Goal: Task Accomplishment & Management: Manage account settings

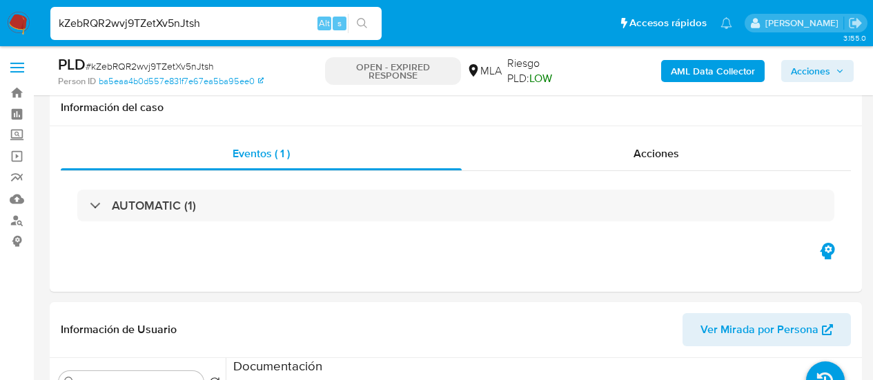
select select "10"
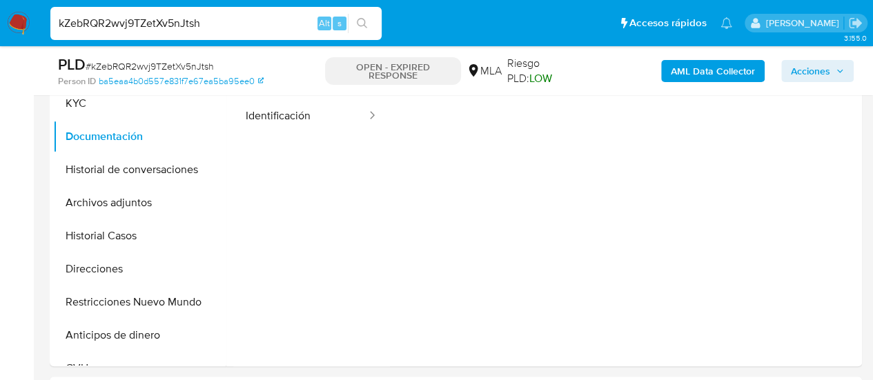
click at [116, 21] on input "kZebRQR2wvj9TZetXv5nJtsh" at bounding box center [215, 23] width 331 height 18
paste input "aAS1strQCIZbz4bOuPPVHBRq"
type input "aAS1strQCIZbz4bOuPPVHBRq"
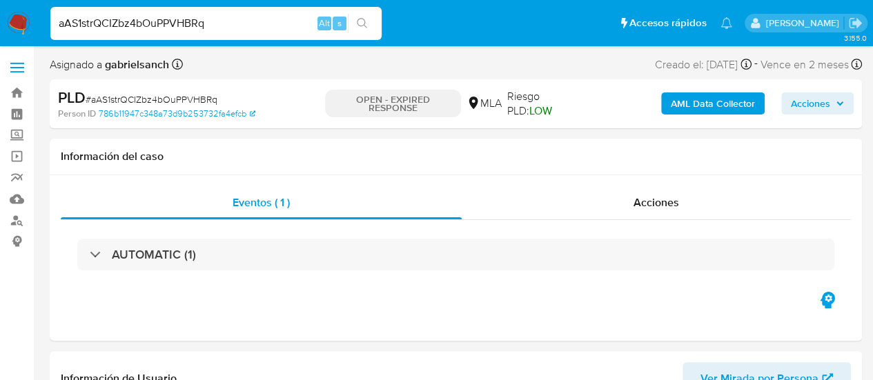
click at [201, 19] on input "aAS1strQCIZbz4bOuPPVHBRq" at bounding box center [215, 23] width 331 height 18
select select "10"
click at [201, 19] on input "aAS1strQCIZbz4bOuPPVHBRq" at bounding box center [215, 23] width 331 height 18
paste input "JJSuS4iiHRrVm0r7r84D5Sqs"
type input "JJSuS4iiHRrVm0r7r84D5Sqs"
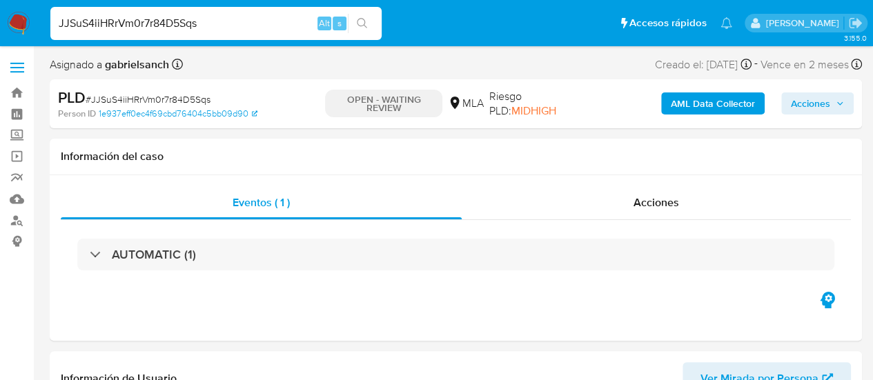
select select "10"
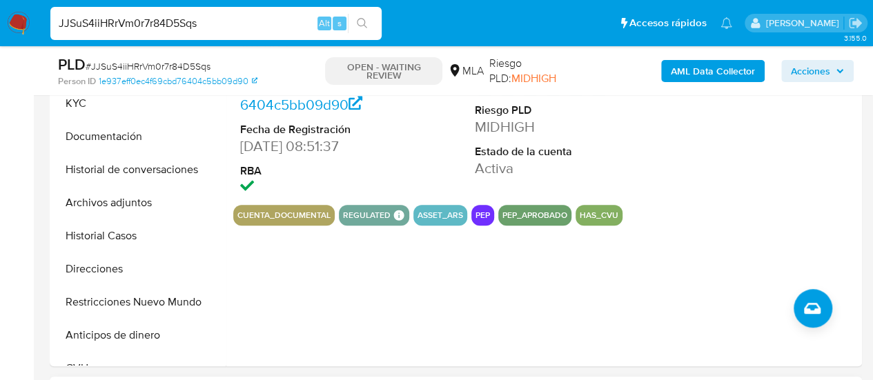
scroll to position [552, 0]
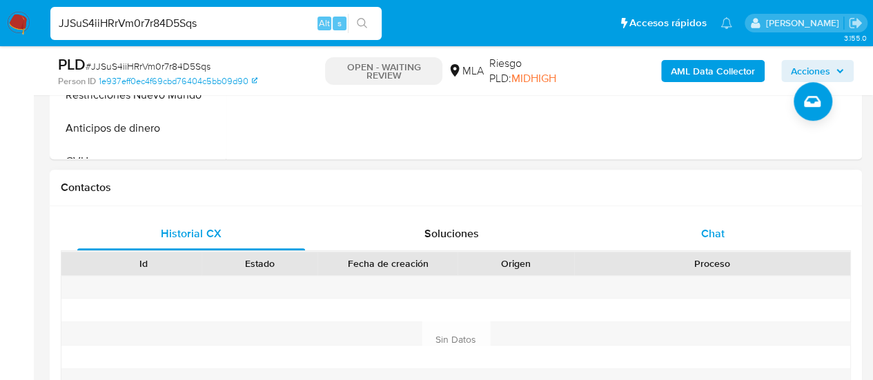
click at [760, 223] on div "Chat" at bounding box center [713, 233] width 228 height 33
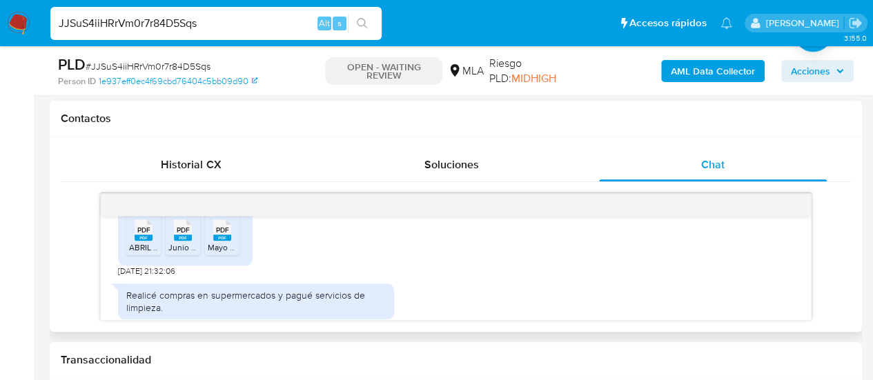
scroll to position [835, 0]
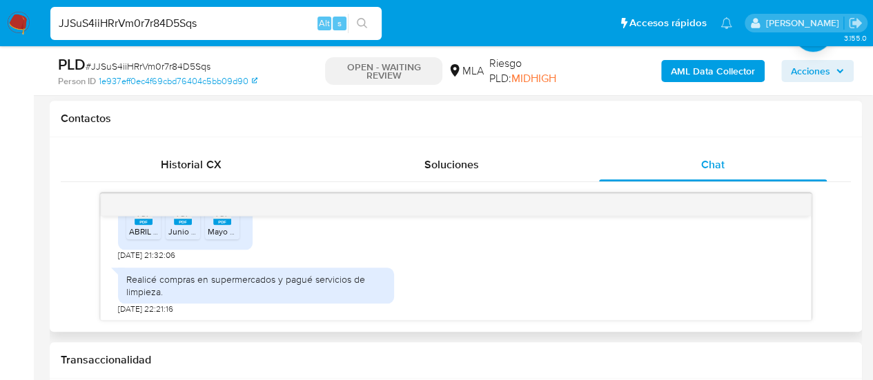
click at [139, 219] on span "PDF" at bounding box center [143, 214] width 13 height 9
click at [181, 219] on span "PDF" at bounding box center [183, 214] width 13 height 9
click at [230, 209] on rect at bounding box center [236, 200] width 21 height 18
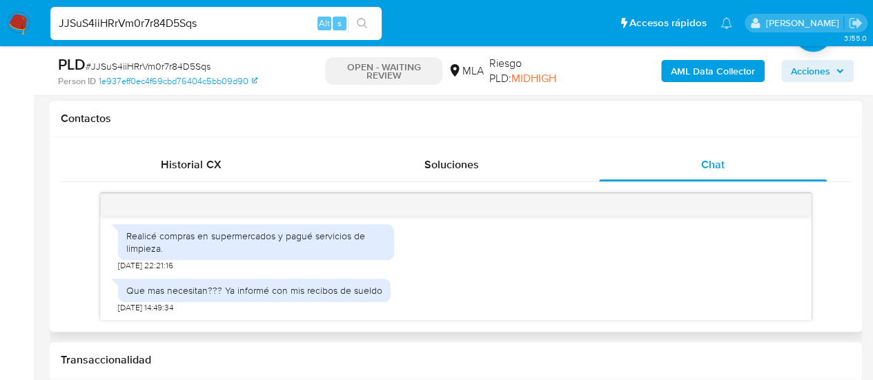
scroll to position [904, 0]
click at [124, 21] on input "JJSuS4iiHRrVm0r7r84D5Sqs" at bounding box center [215, 23] width 331 height 18
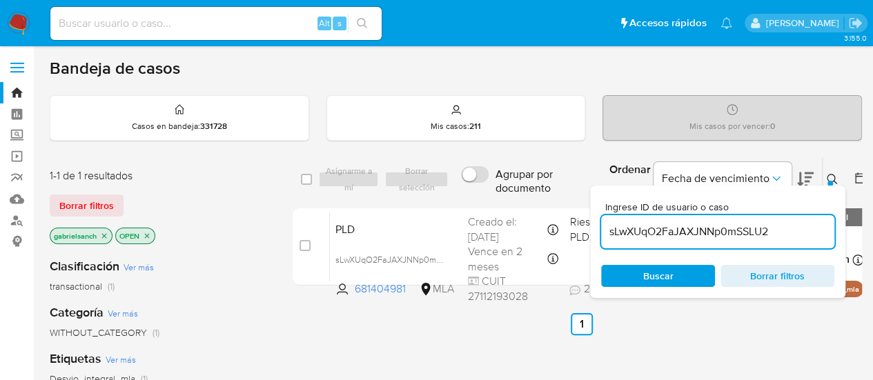
click at [657, 233] on input "sLwXUqO2FaJAXJNNp0mSSLU2" at bounding box center [717, 232] width 233 height 18
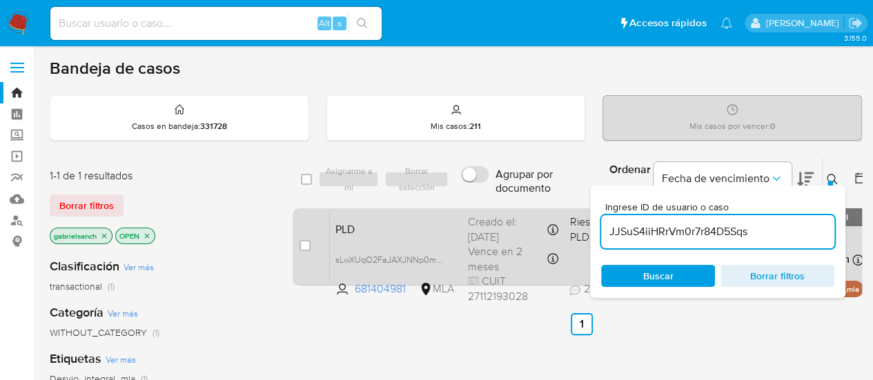
type input "JJSuS4iiHRrVm0r7r84D5Sqs"
click at [304, 244] on input "checkbox" at bounding box center [304, 245] width 11 height 11
checkbox input "true"
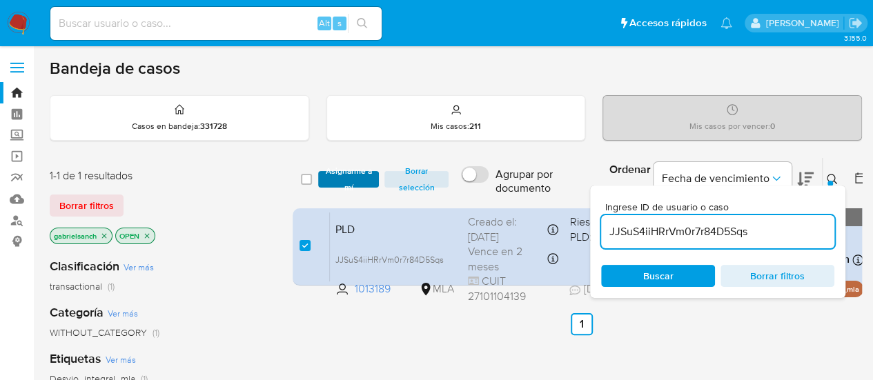
click at [335, 179] on span "Asignarme a mí" at bounding box center [349, 179] width 48 height 14
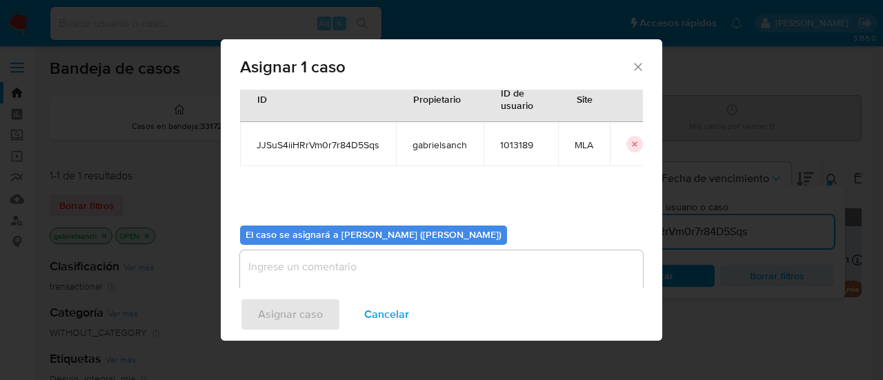
scroll to position [70, 0]
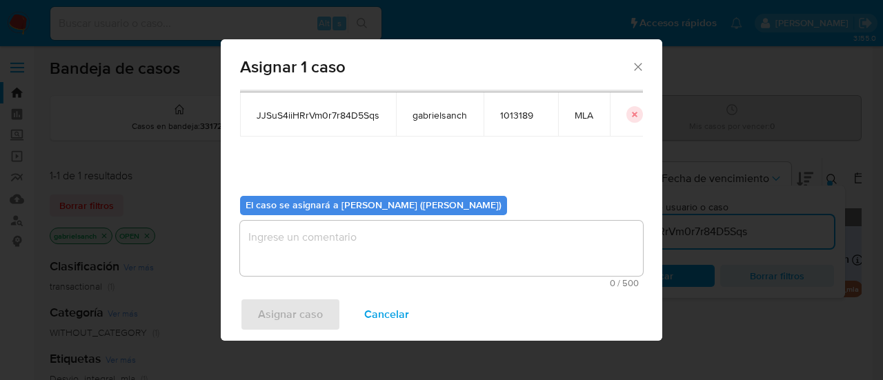
click at [637, 72] on icon "Cerrar ventana" at bounding box center [638, 67] width 14 height 14
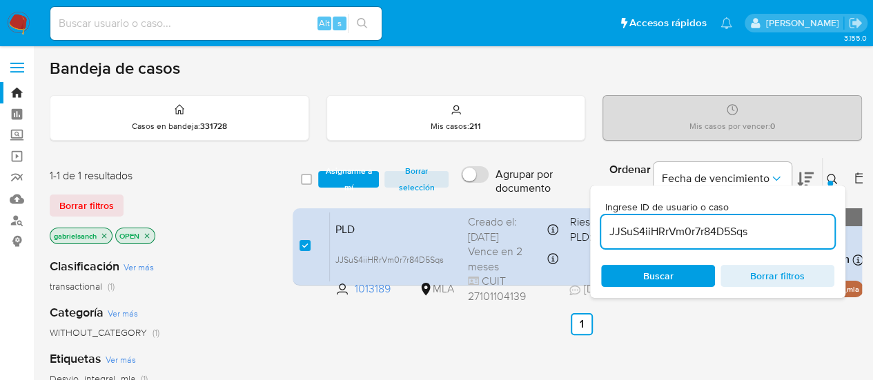
click at [322, 177] on button "Asignarme a mí" at bounding box center [348, 179] width 61 height 17
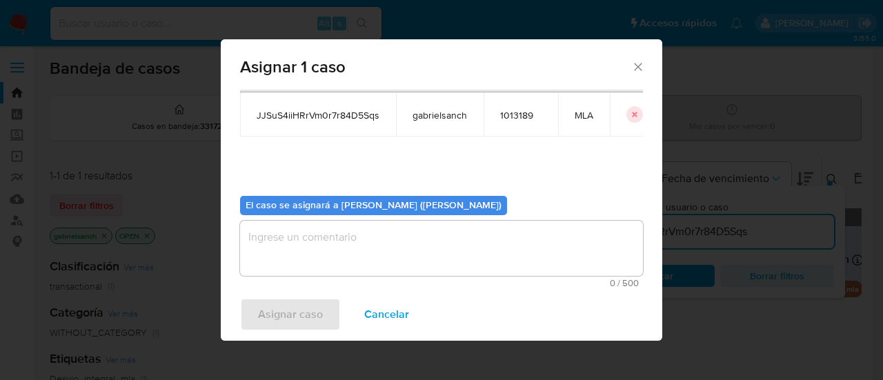
click at [332, 239] on textarea "assign-modal" at bounding box center [441, 248] width 403 height 55
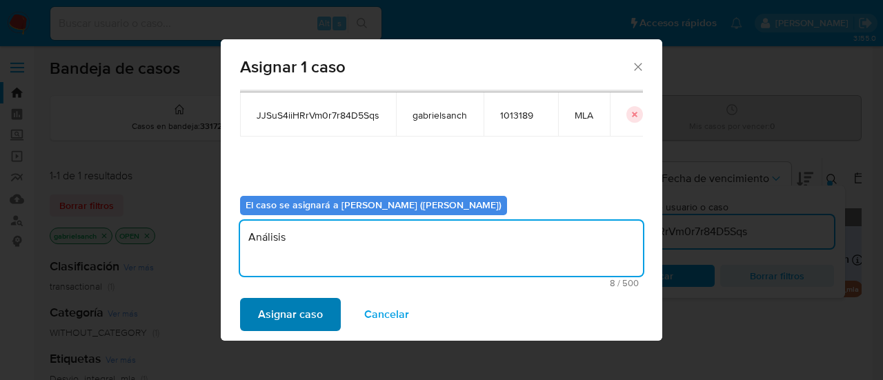
type textarea "Análisis"
click at [299, 317] on span "Asignar caso" at bounding box center [290, 314] width 65 height 30
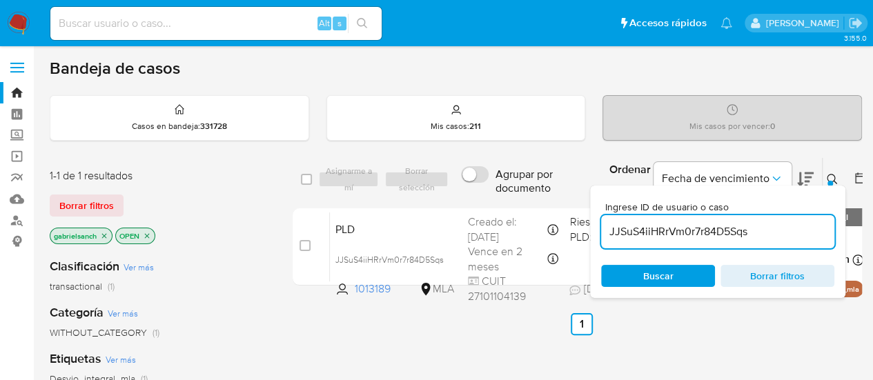
click at [700, 233] on input "JJSuS4iiHRrVm0r7r84D5Sqs" at bounding box center [717, 232] width 233 height 18
paste input "kZebRQR2wvj9TZetXv5nJtsh"
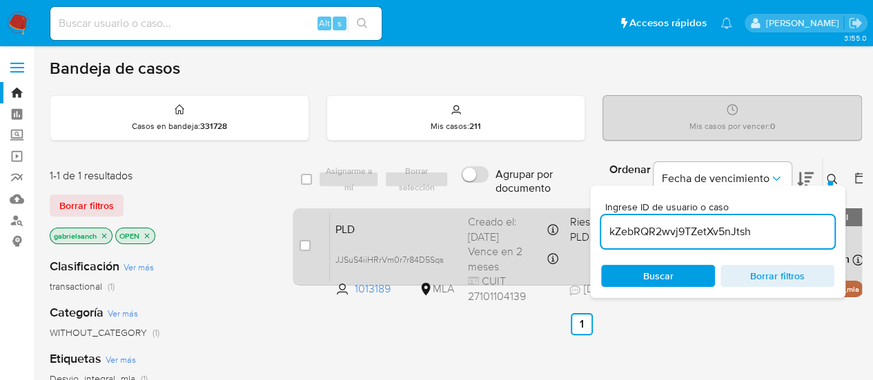
type input "kZebRQR2wvj9TZetXv5nJtsh"
click at [303, 248] on input "checkbox" at bounding box center [304, 245] width 11 height 11
checkbox input "true"
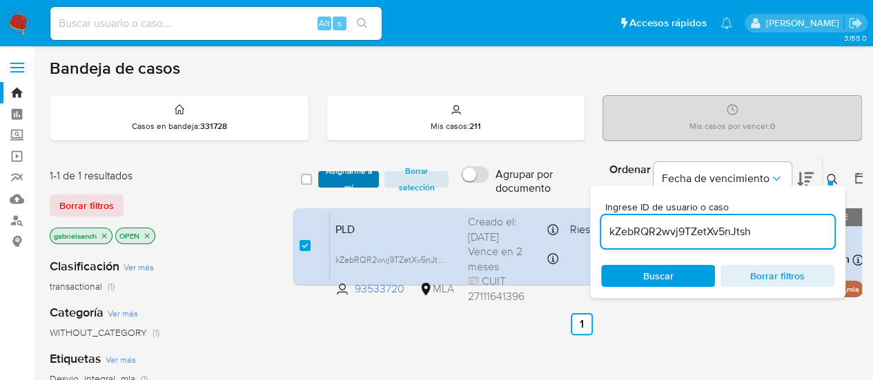
click at [330, 186] on span "Asignarme a mí" at bounding box center [349, 179] width 48 height 14
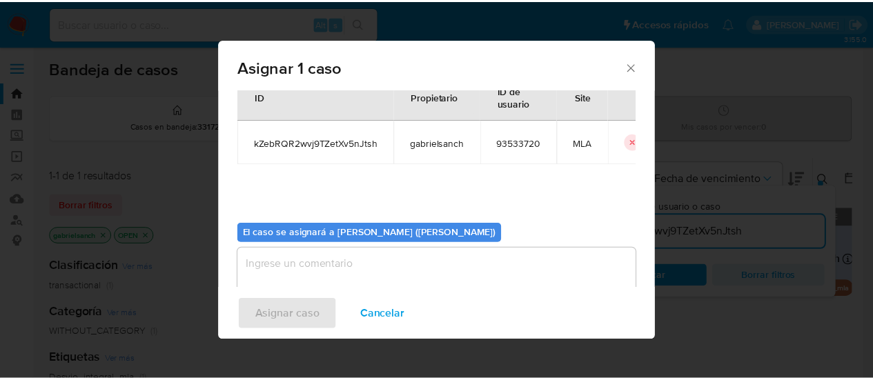
scroll to position [70, 0]
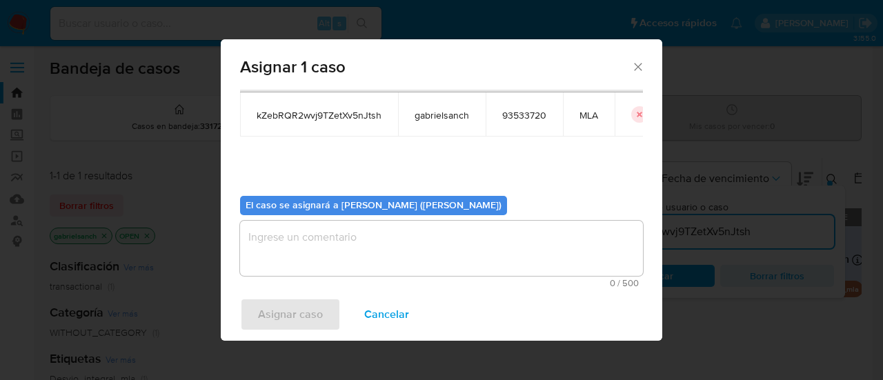
click at [313, 241] on textarea "assign-modal" at bounding box center [441, 248] width 403 height 55
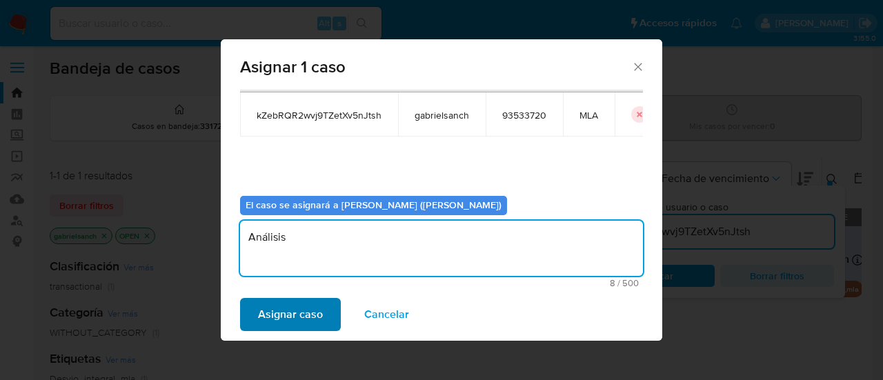
type textarea "Análisis"
click at [299, 314] on span "Asignar caso" at bounding box center [290, 314] width 65 height 30
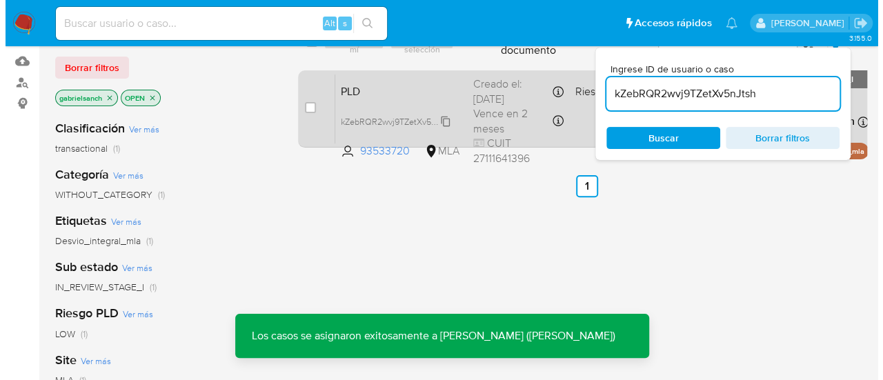
scroll to position [69, 0]
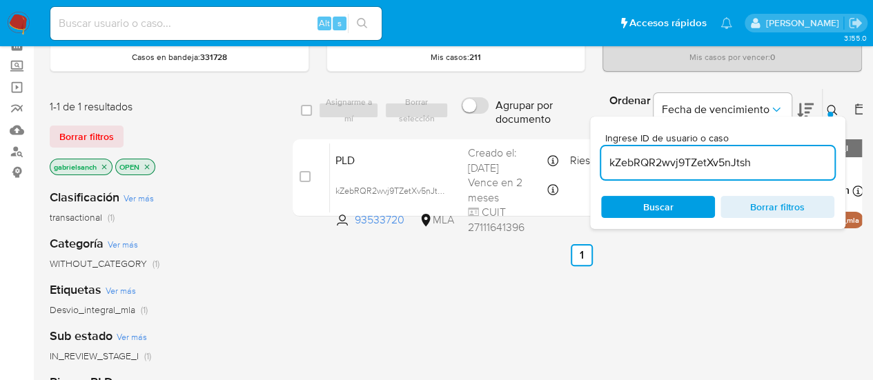
click at [647, 158] on input "kZebRQR2wvj9TZetXv5nJtsh" at bounding box center [717, 163] width 233 height 18
paste input "aAS1strQCIZbz4bOuPPVHBRq"
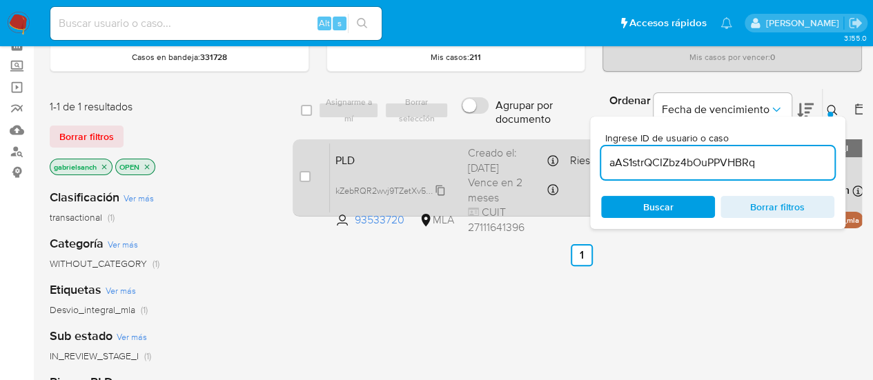
type input "aAS1strQCIZbz4bOuPPVHBRq"
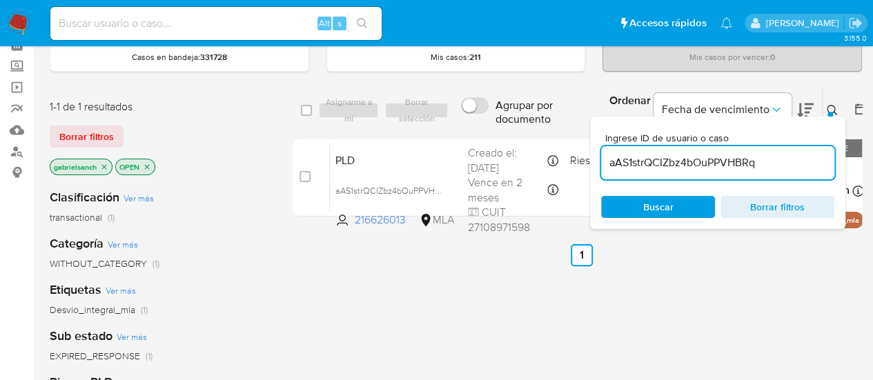
click at [302, 172] on input "checkbox" at bounding box center [304, 176] width 11 height 11
checkbox input "true"
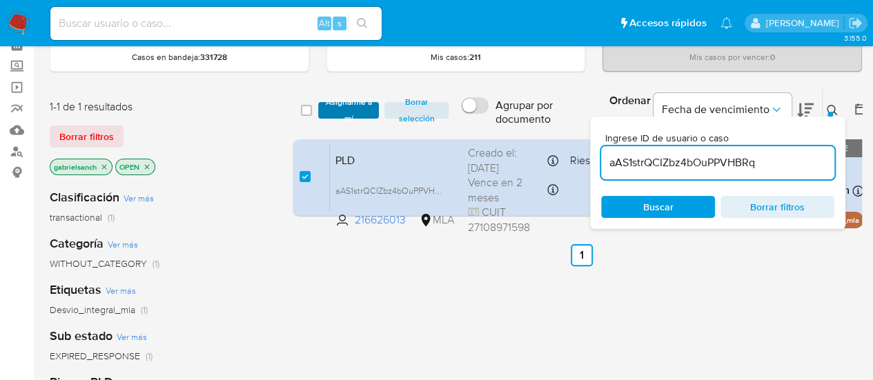
click at [348, 106] on span "Asignarme a mí" at bounding box center [349, 110] width 48 height 14
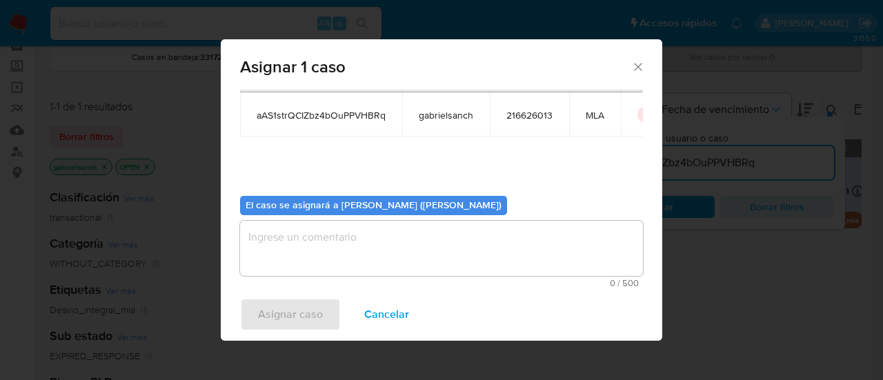
scroll to position [70, 0]
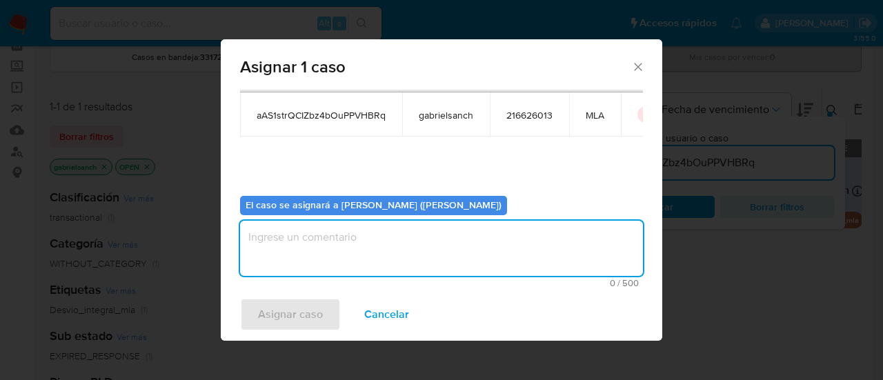
click at [304, 267] on textarea "assign-modal" at bounding box center [441, 248] width 403 height 55
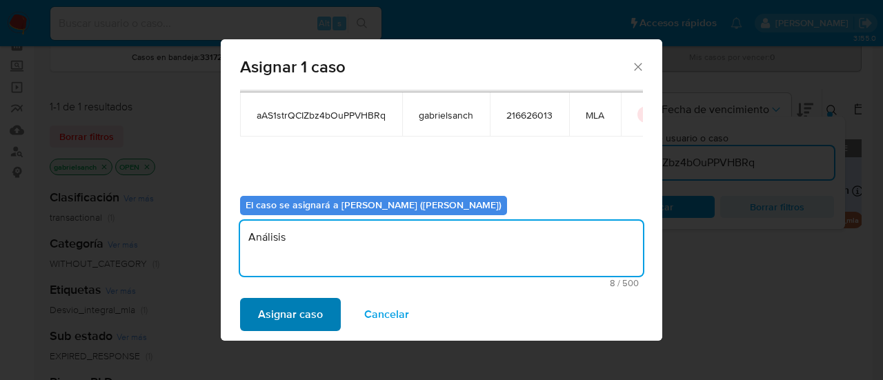
type textarea "Análisis"
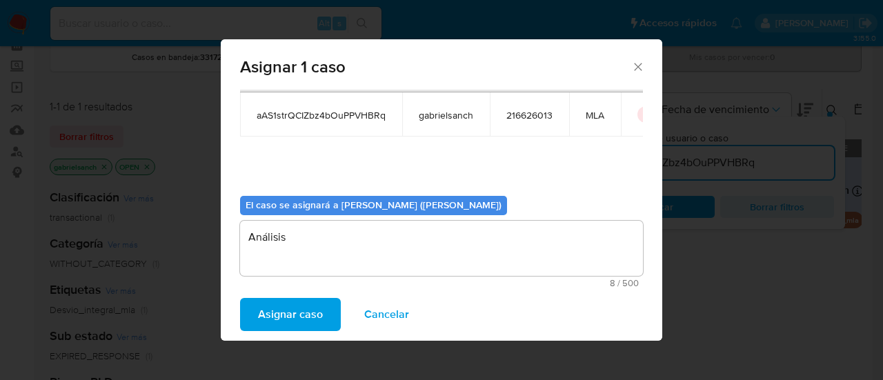
click at [311, 313] on span "Asignar caso" at bounding box center [290, 314] width 65 height 30
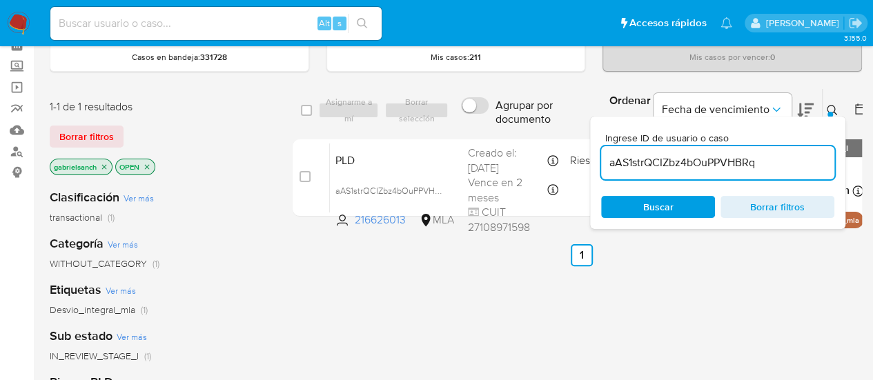
click at [682, 155] on input "aAS1strQCIZbz4bOuPPVHBRq" at bounding box center [717, 163] width 233 height 18
paste input "tAnYAXQNJ1oeNr7bBIx582Vs"
type input "tAnYAXQNJ1oeNr7bBIx582Vs"
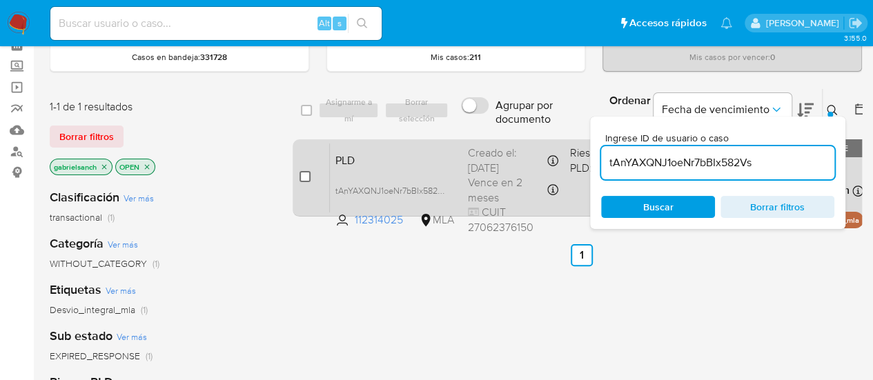
click at [303, 179] on input "checkbox" at bounding box center [304, 176] width 11 height 11
checkbox input "true"
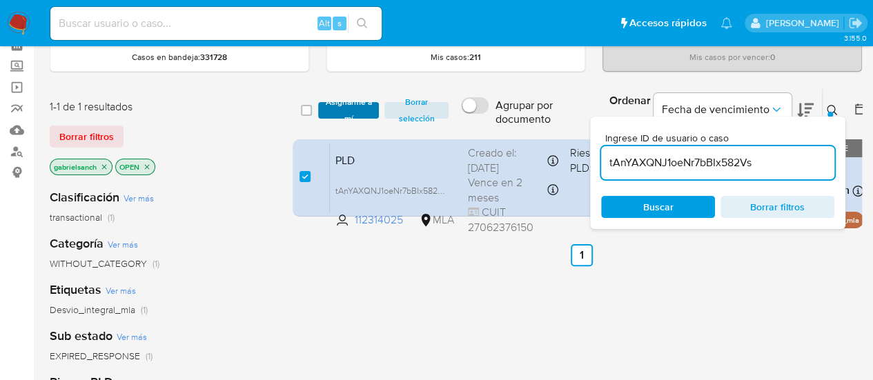
click at [331, 111] on span "Asignarme a mí" at bounding box center [349, 110] width 48 height 14
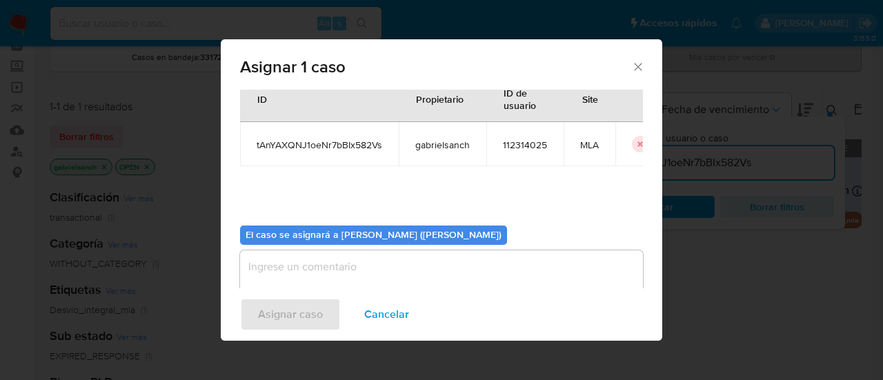
scroll to position [70, 0]
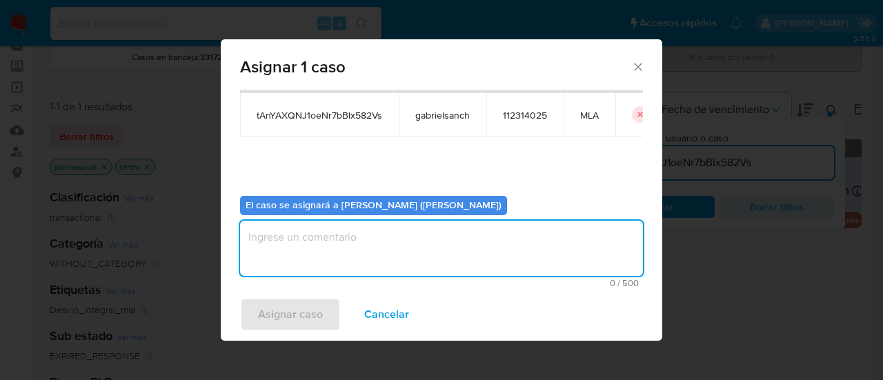
click at [348, 250] on textarea "assign-modal" at bounding box center [441, 248] width 403 height 55
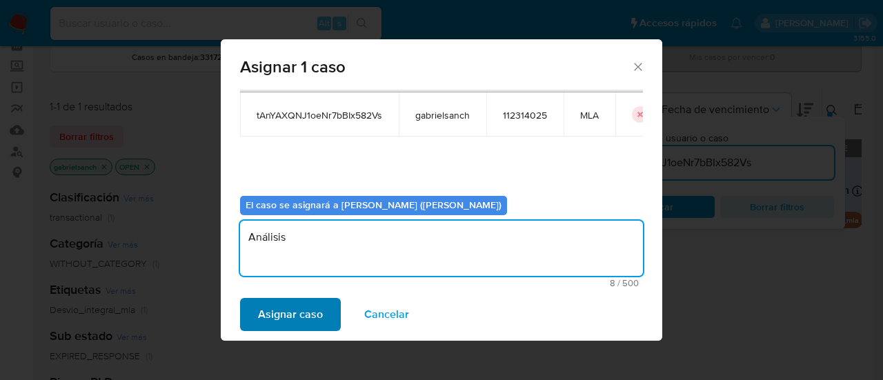
type textarea "Análisis"
click at [310, 318] on span "Asignar caso" at bounding box center [290, 314] width 65 height 30
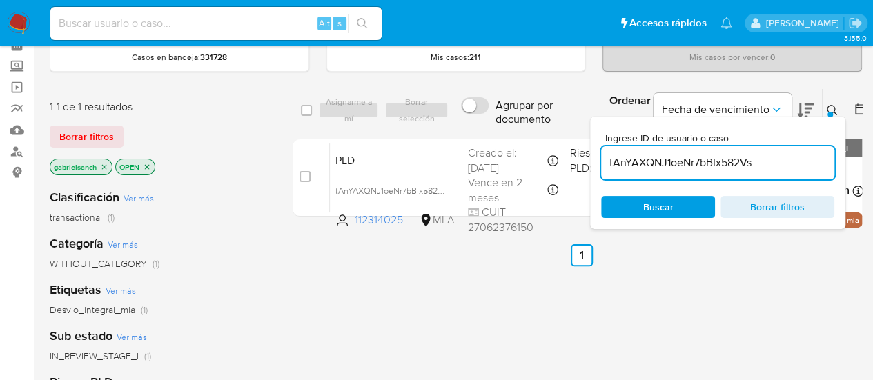
click at [715, 164] on input "tAnYAXQNJ1oeNr7bBIx582Vs" at bounding box center [717, 163] width 233 height 18
paste input "aiBWtaDzWxTVIOaEkQgWPHIk"
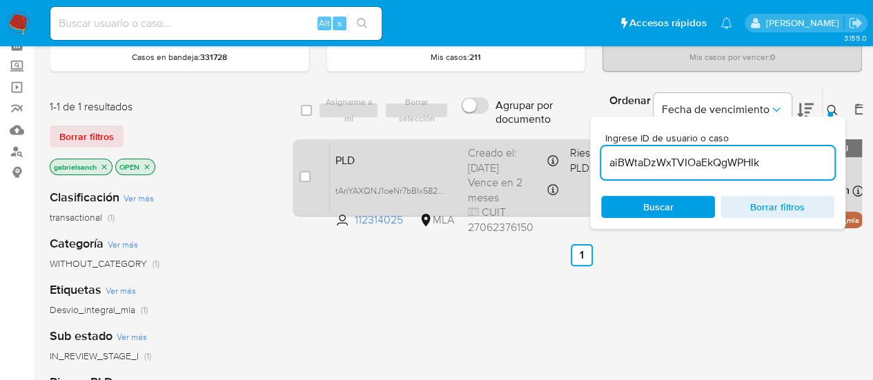
type input "aiBWtaDzWxTVIOaEkQgWPHIk"
click at [306, 177] on input "checkbox" at bounding box center [304, 176] width 11 height 11
checkbox input "true"
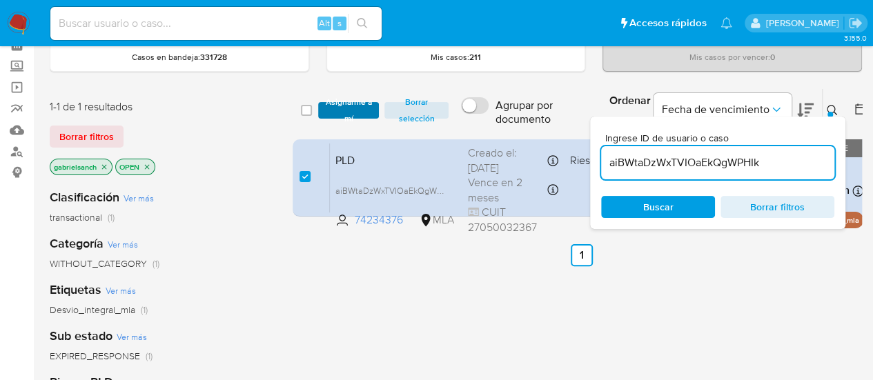
click at [346, 106] on span "Asignarme a mí" at bounding box center [349, 110] width 48 height 14
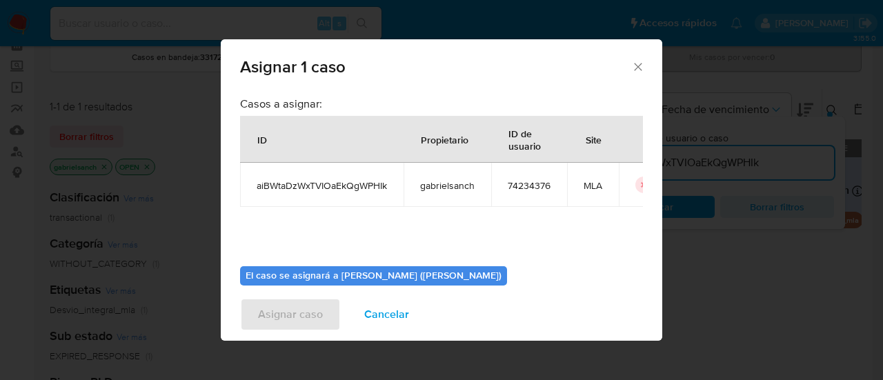
scroll to position [70, 0]
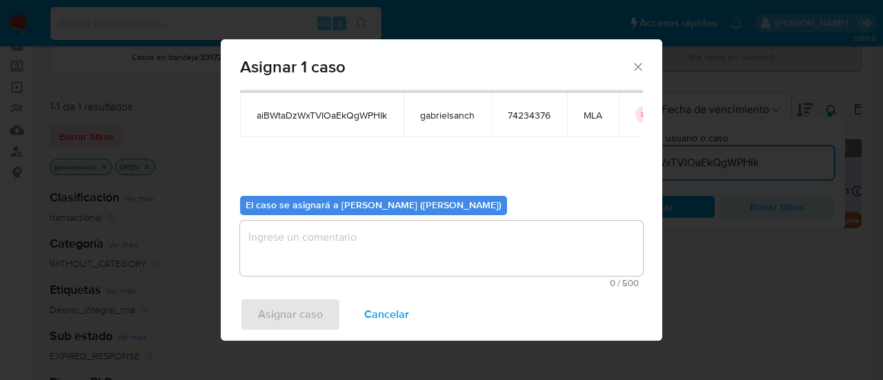
click at [379, 273] on textarea "assign-modal" at bounding box center [441, 248] width 403 height 55
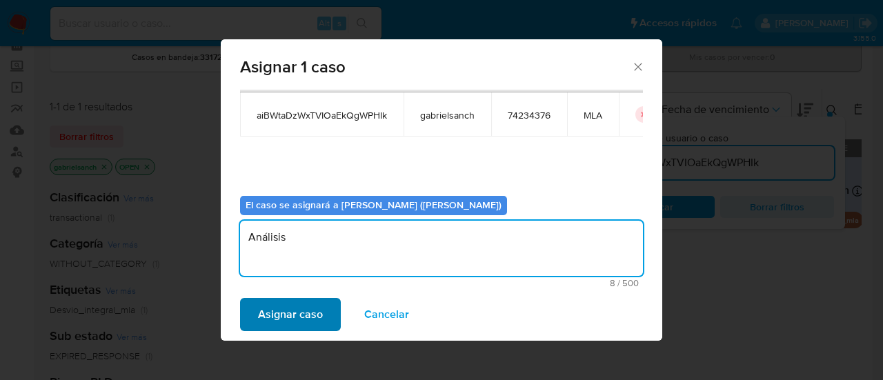
type textarea "Análisis"
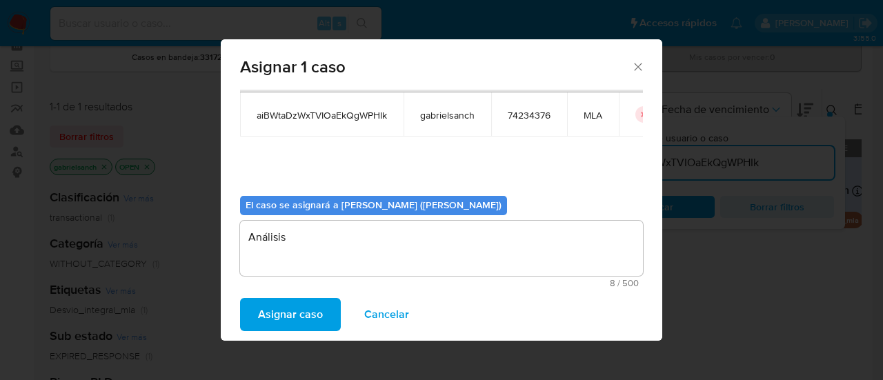
click at [320, 311] on span "Asignar caso" at bounding box center [290, 314] width 65 height 30
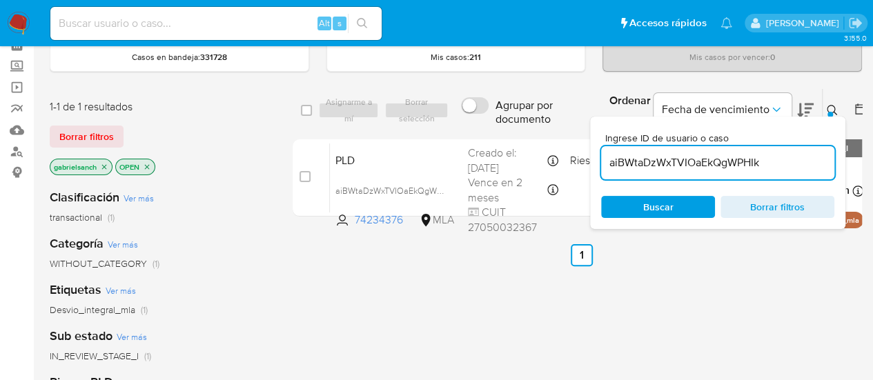
click at [717, 159] on input "aiBWtaDzWxTVIOaEkQgWPHIk" at bounding box center [717, 163] width 233 height 18
paste input "knaa6hjAxsy95OIAt00ElzL"
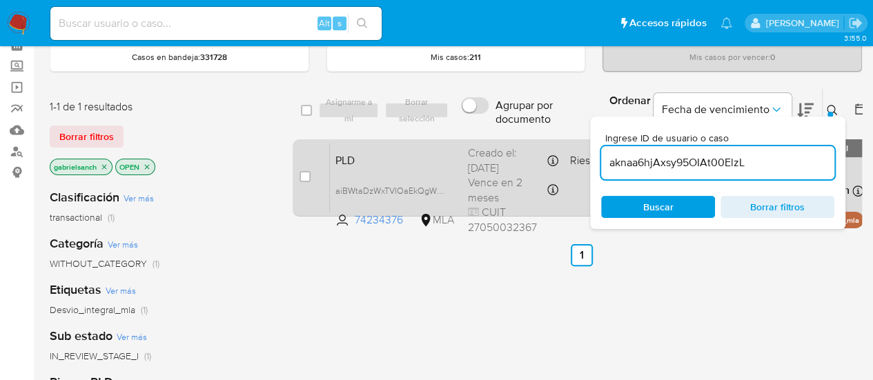
type input "aknaa6hjAxsy95OIAt00ElzL"
click at [304, 175] on input "checkbox" at bounding box center [304, 176] width 11 height 11
checkbox input "true"
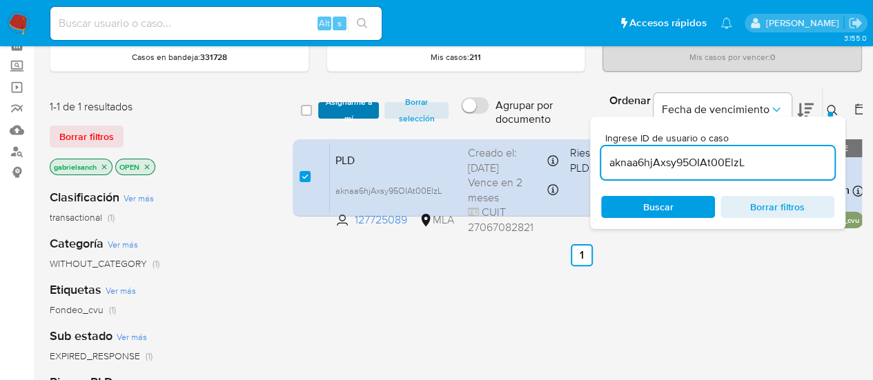
click at [349, 110] on span "Asignarme a mí" at bounding box center [349, 110] width 48 height 14
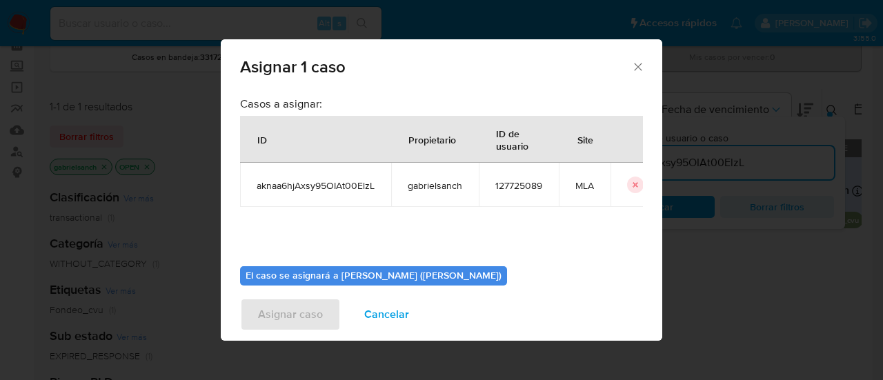
scroll to position [70, 0]
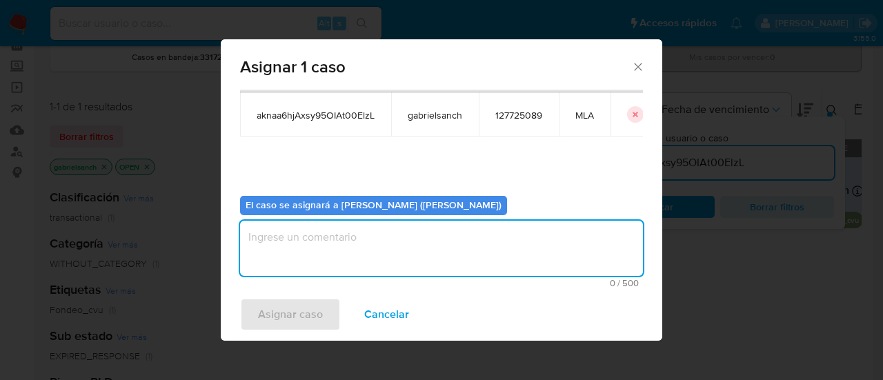
click at [371, 240] on textarea "assign-modal" at bounding box center [441, 248] width 403 height 55
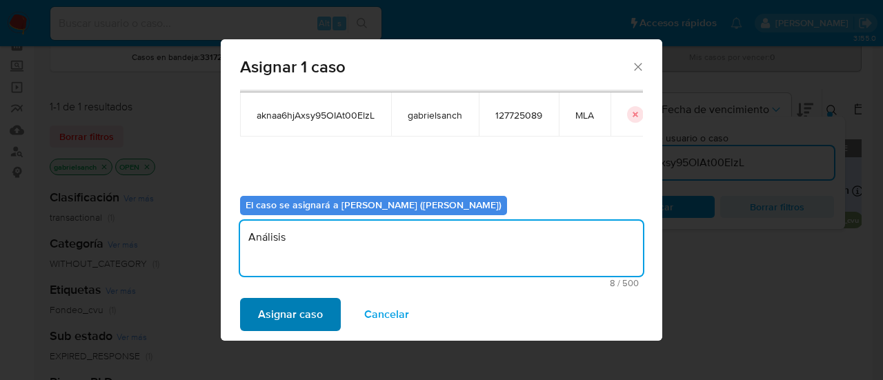
type textarea "Análisis"
click at [279, 324] on span "Asignar caso" at bounding box center [290, 314] width 65 height 30
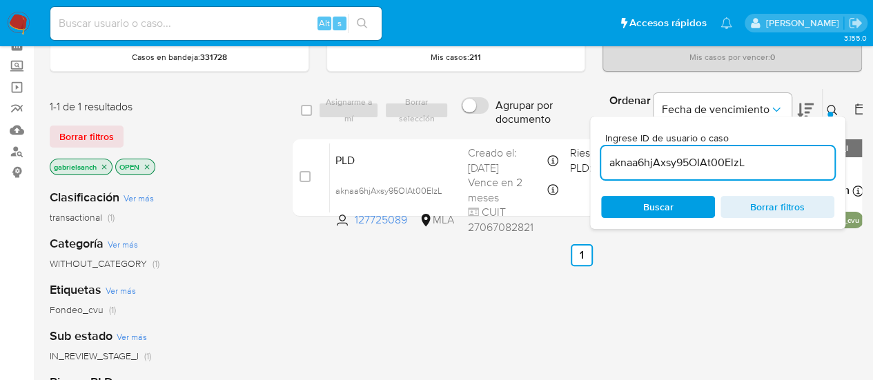
click at [659, 159] on input "aknaa6hjAxsy95OIAt00ElzL" at bounding box center [717, 163] width 233 height 18
paste input "B92PsxegtssBDNeA5uT7Z5Mw"
type input "B92PsxegtssBDNeA5uT7Z5Mw"
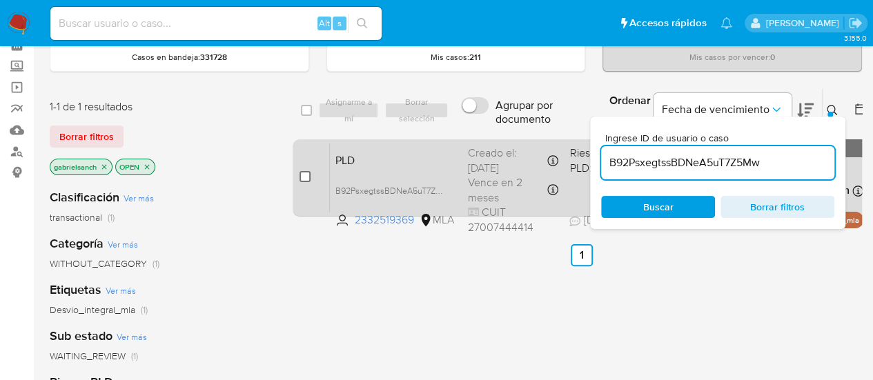
click at [302, 171] on input "checkbox" at bounding box center [304, 176] width 11 height 11
checkbox input "true"
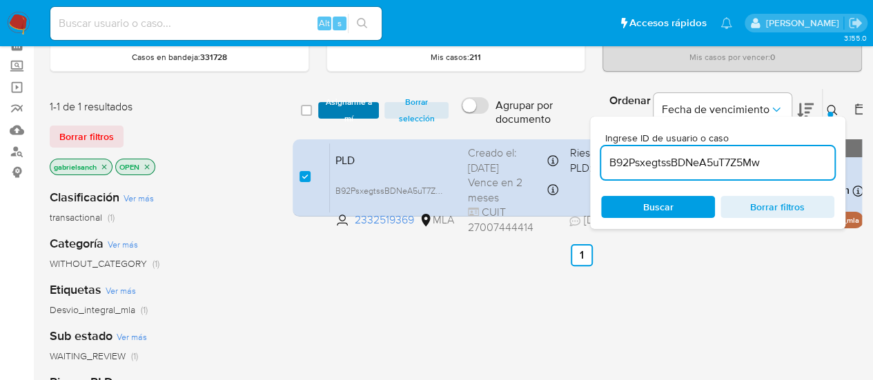
click at [321, 112] on button "Asignarme a mí" at bounding box center [348, 110] width 61 height 17
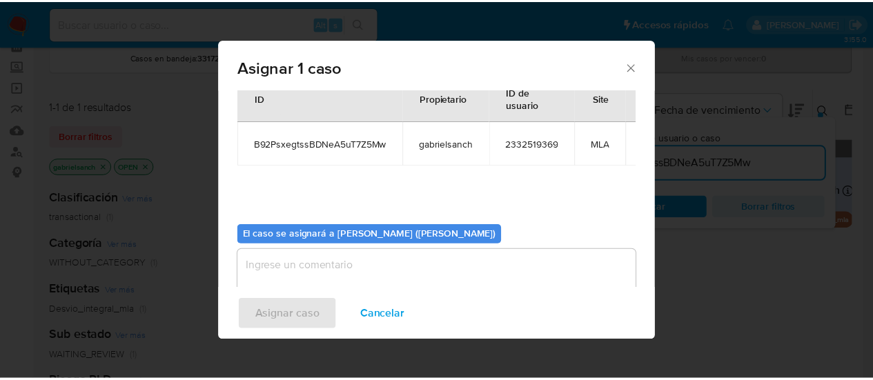
scroll to position [70, 0]
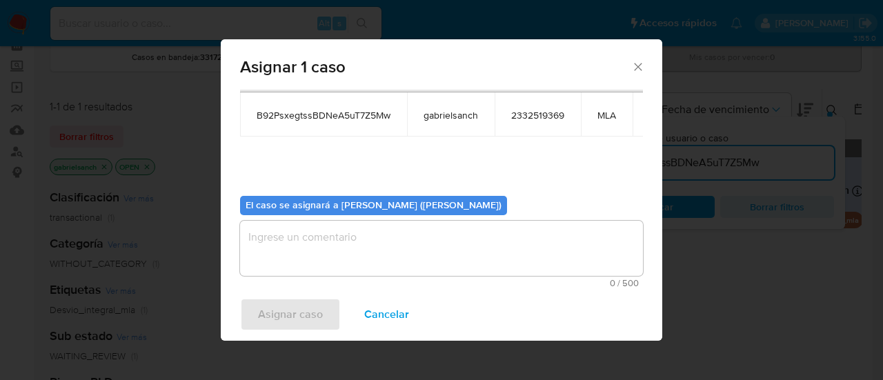
click at [312, 250] on textarea "assign-modal" at bounding box center [441, 248] width 403 height 55
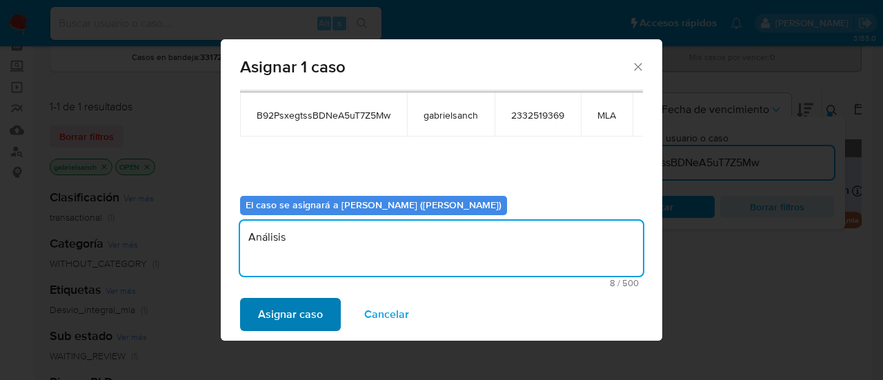
type textarea "Análisis"
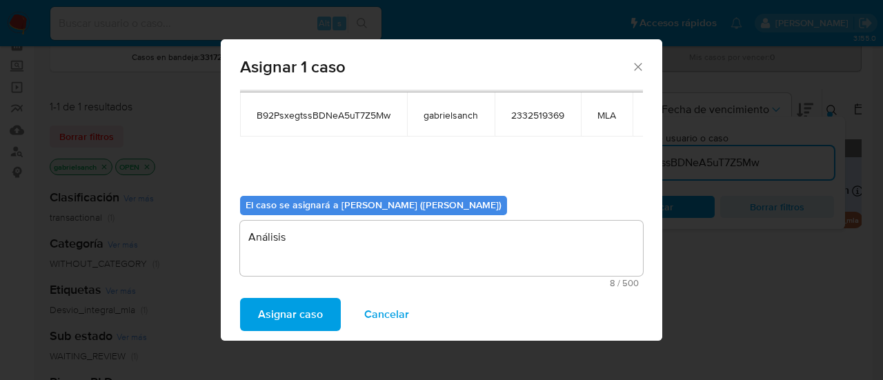
click at [286, 319] on span "Asignar caso" at bounding box center [290, 314] width 65 height 30
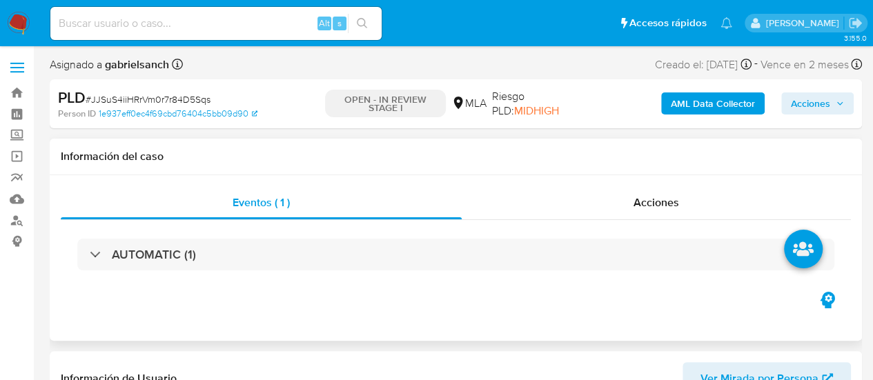
select select "10"
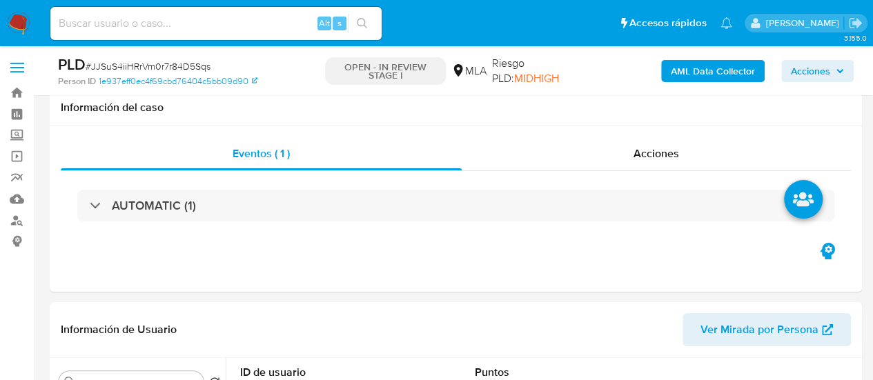
scroll to position [621, 0]
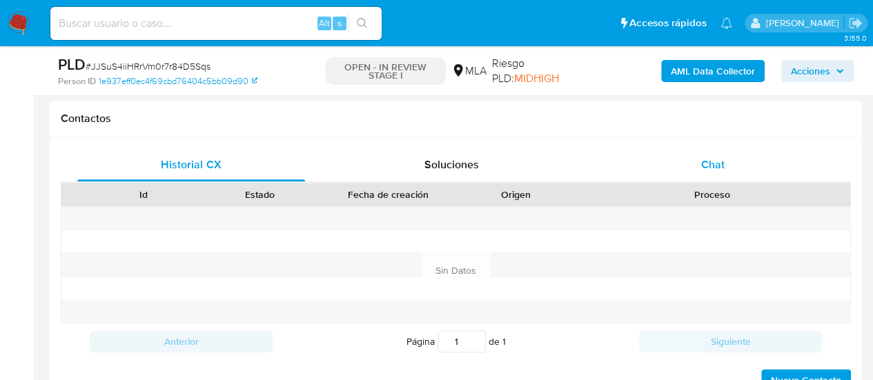
click at [705, 170] on span "Chat" at bounding box center [712, 165] width 23 height 16
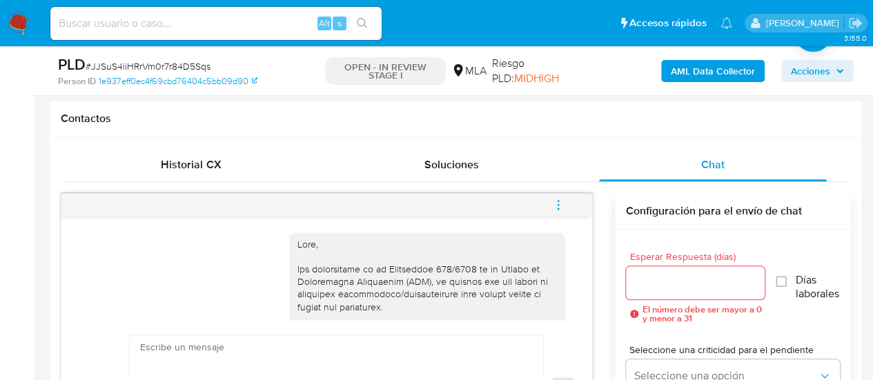
scroll to position [904, 0]
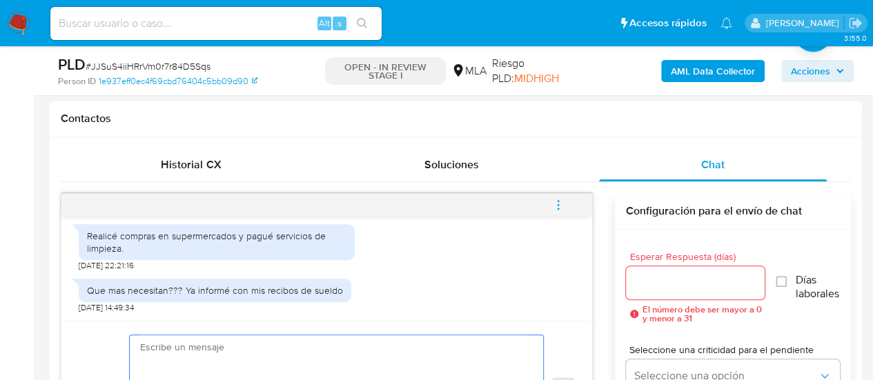
paste textarea "Hola, ¡Muchas gracias por tu respuesta! Confirmamos la recepción de la document…"
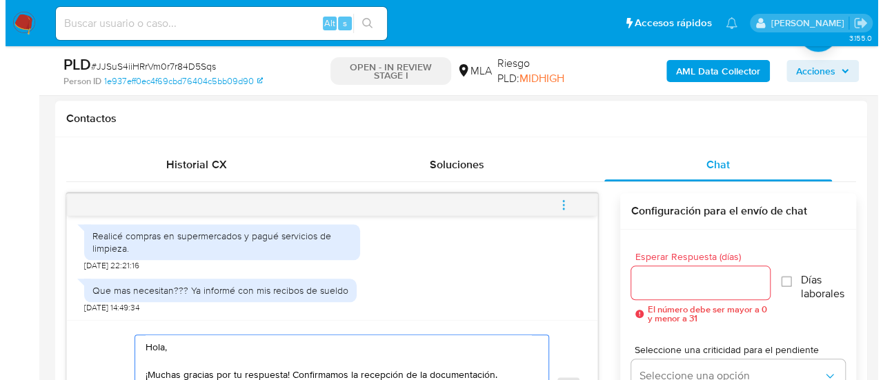
scroll to position [703, 0]
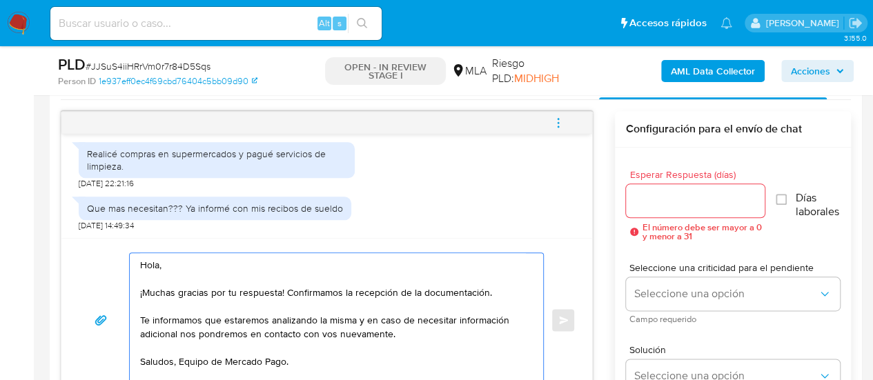
type textarea "Hola, ¡Muchas gracias por tu respuesta! Confirmamos la recepción de la document…"
click at [672, 199] on input "Esperar Respuesta (días)" at bounding box center [695, 201] width 139 height 18
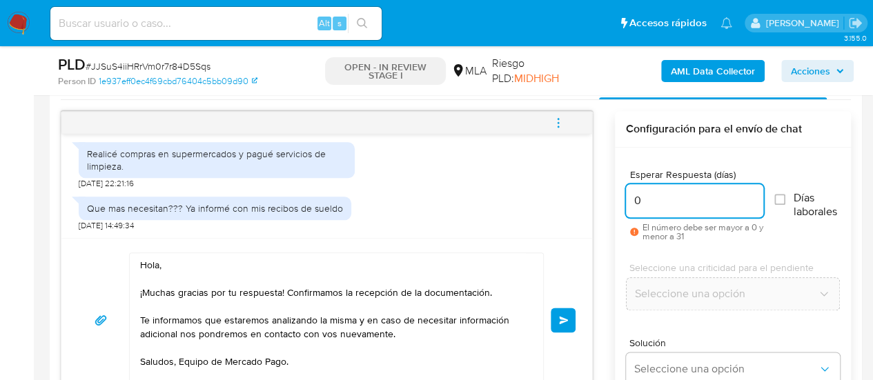
type input "0"
click at [564, 304] on div "Hola, ¡Muchas gracias por tu respuesta! Confirmamos la recepción de la document…" at bounding box center [326, 320] width 497 height 135
click at [563, 311] on button "Enviar" at bounding box center [563, 320] width 25 height 25
click at [559, 117] on icon "menu-action" at bounding box center [558, 123] width 12 height 12
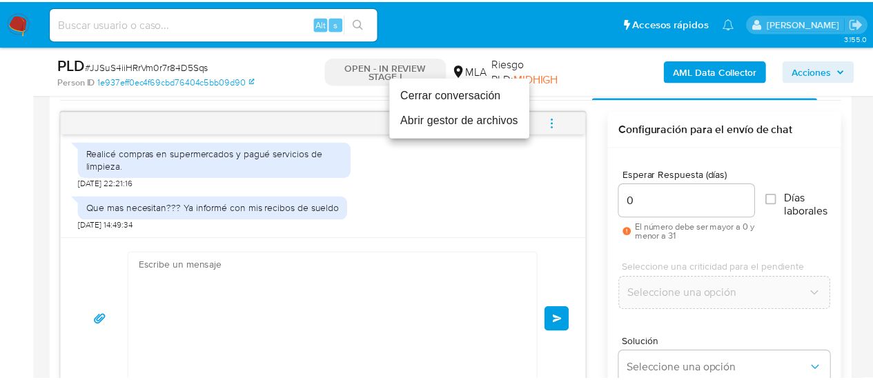
scroll to position [1070, 0]
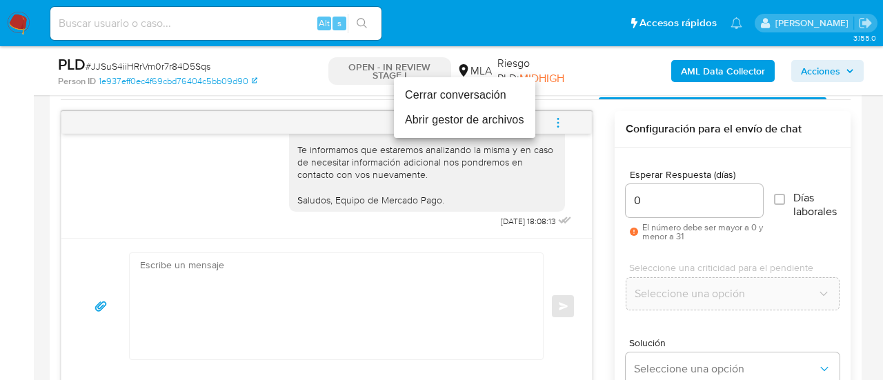
click at [497, 95] on li "Cerrar conversación" at bounding box center [464, 95] width 141 height 25
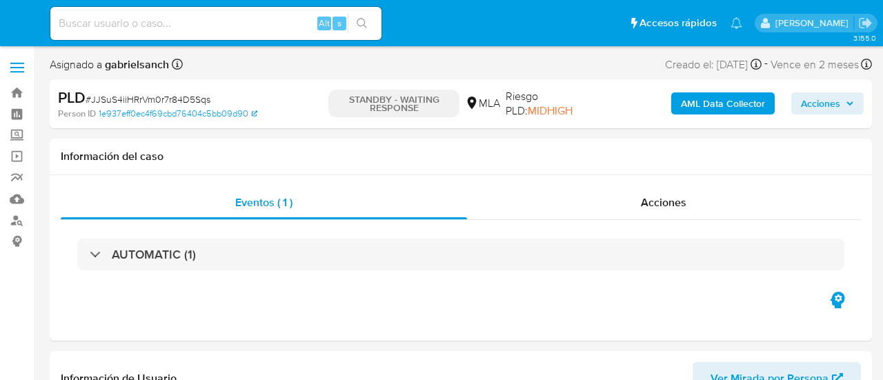
select select "10"
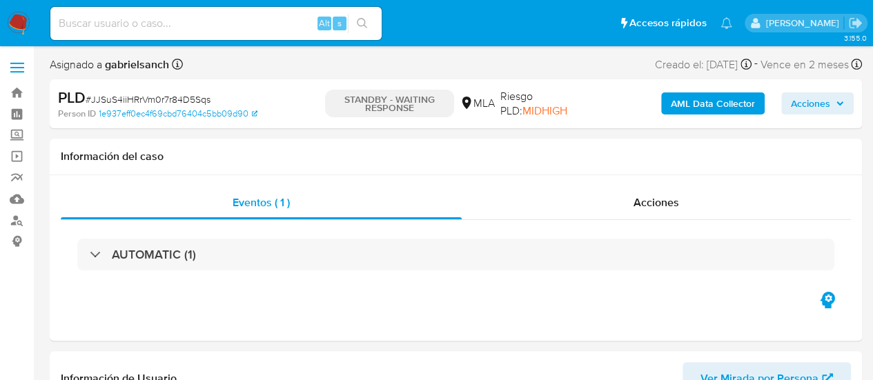
click at [236, 23] on input at bounding box center [215, 23] width 331 height 18
paste input "kZebRQR2wvj9TZetXv5nJtsh"
type input "kZebRQR2wvj9TZetXv5nJtsh"
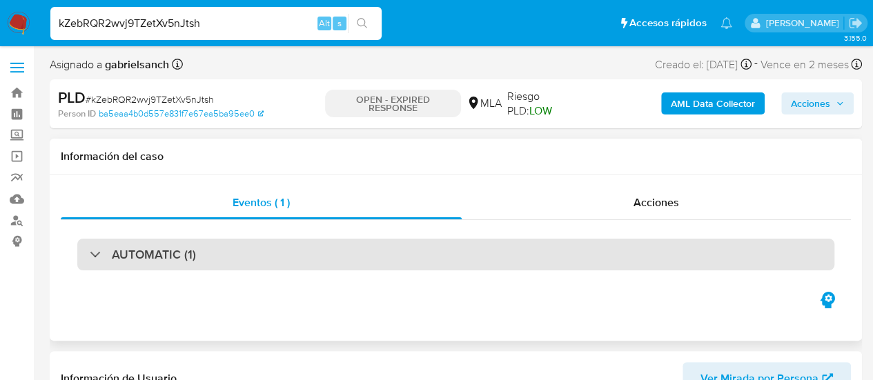
select select "10"
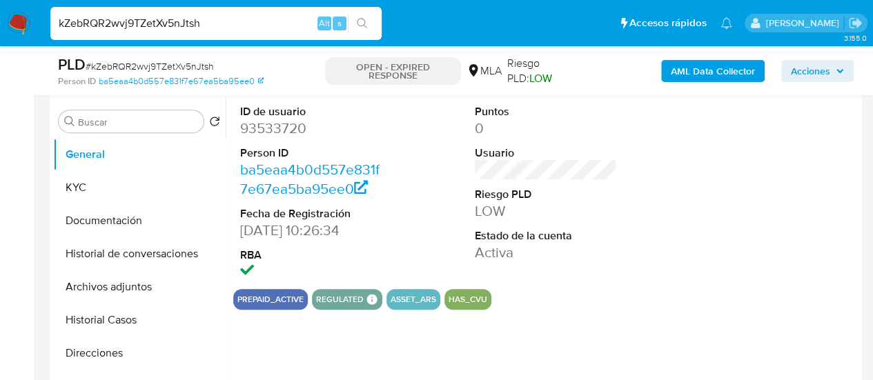
scroll to position [276, 0]
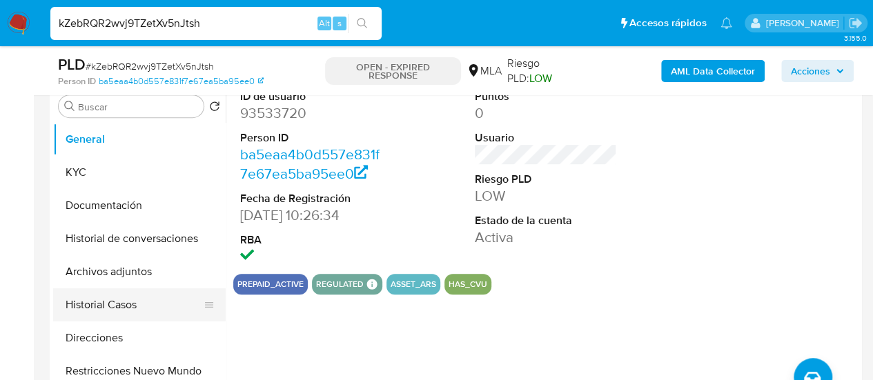
click at [80, 299] on button "Historial Casos" at bounding box center [133, 304] width 161 height 33
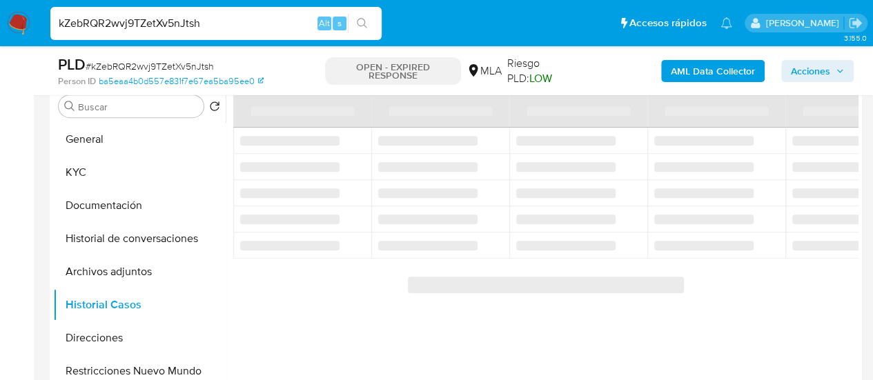
scroll to position [207, 0]
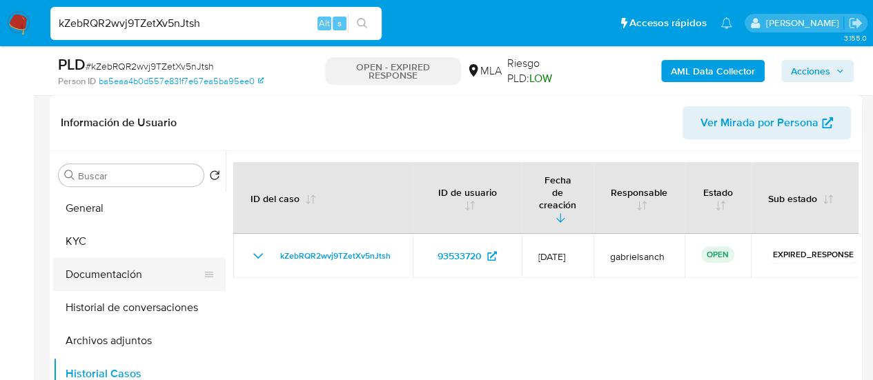
click at [88, 284] on button "Documentación" at bounding box center [133, 274] width 161 height 33
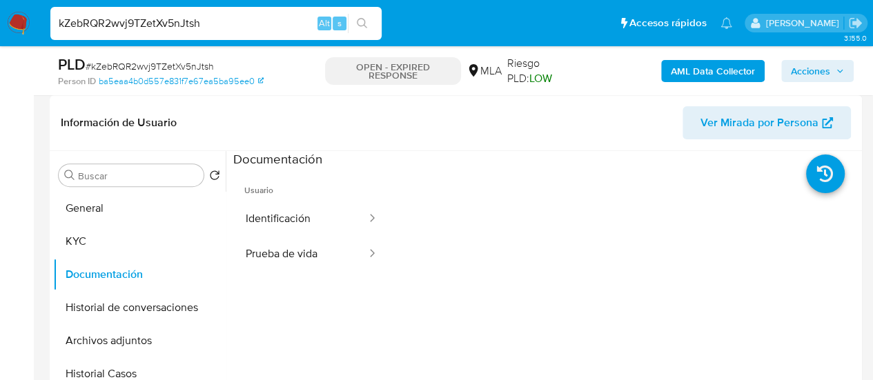
click at [170, 28] on input "kZebRQR2wvj9TZetXv5nJtsh" at bounding box center [215, 23] width 331 height 18
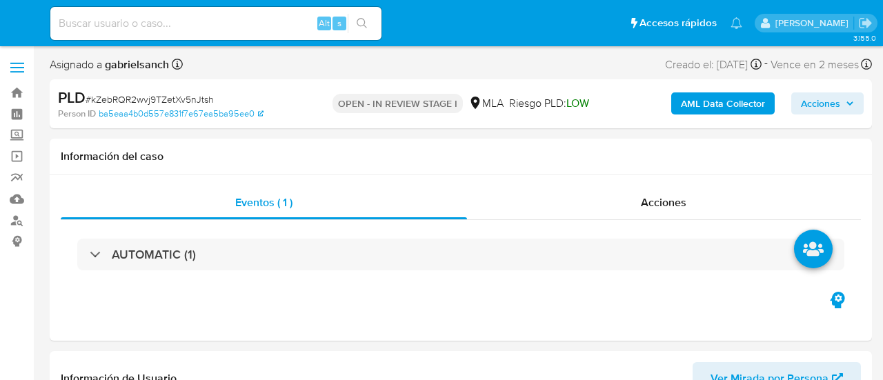
select select "10"
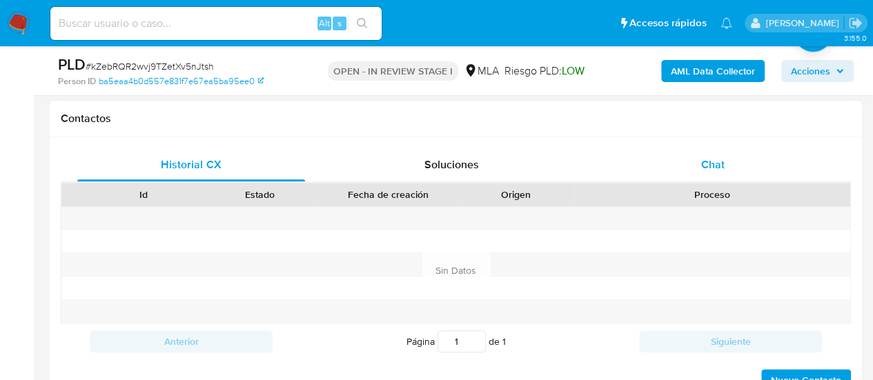
click at [665, 169] on div "Chat" at bounding box center [713, 164] width 228 height 33
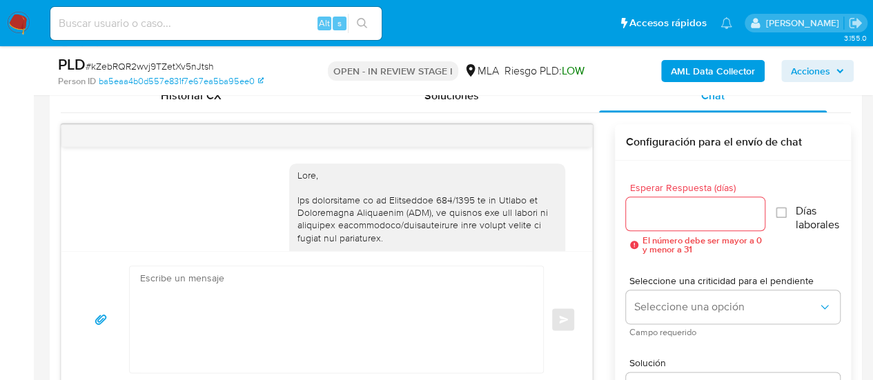
scroll to position [981, 0]
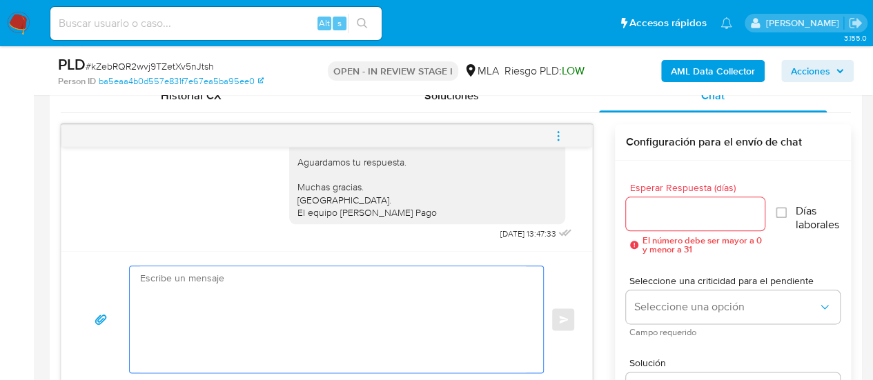
click at [347, 286] on textarea at bounding box center [333, 319] width 386 height 106
paste textarea "Hola, En función de las operaciones registradas en tu cuenta de Mercado Pago, n…"
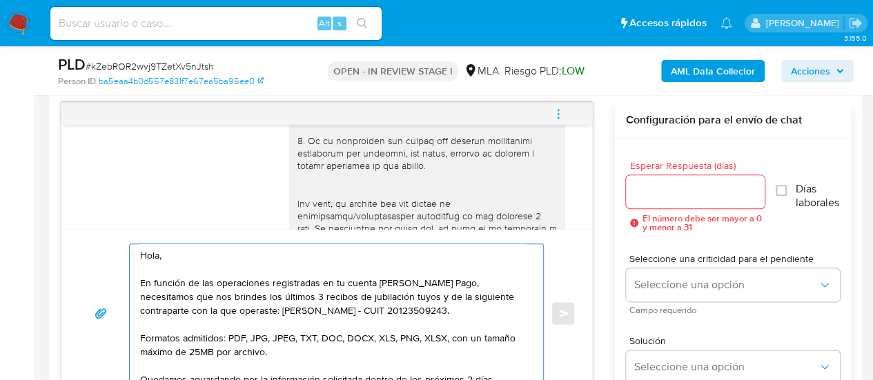
scroll to position [0, 0]
type textarea "Hola, En función de las operaciones registradas en tu cuenta de Mercado Pago, n…"
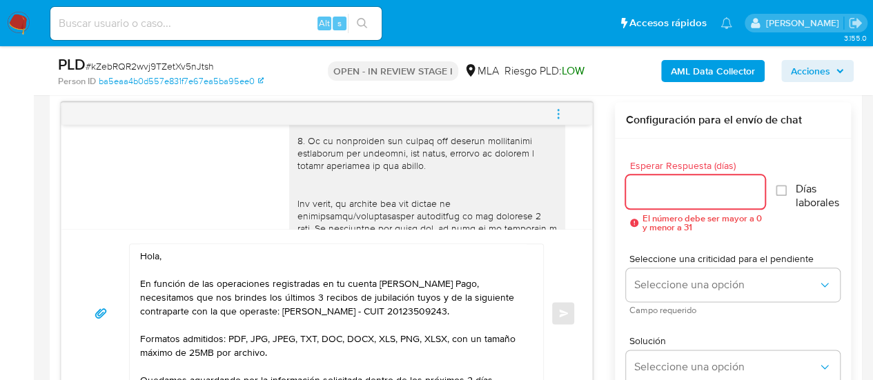
click at [668, 184] on input "Esperar Respuesta (días)" at bounding box center [695, 192] width 139 height 18
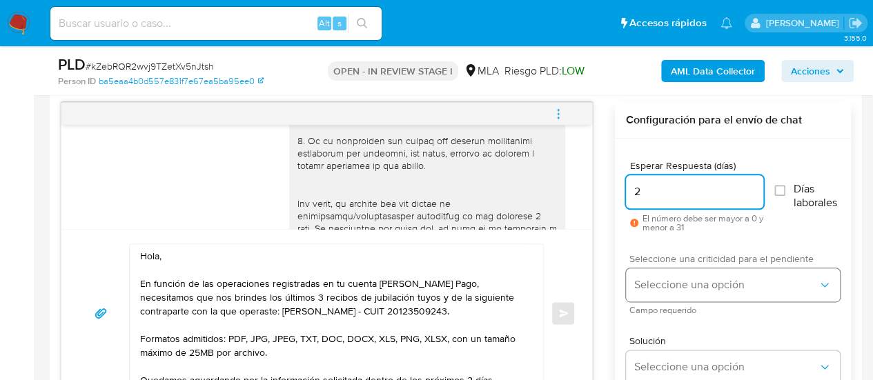
type input "2"
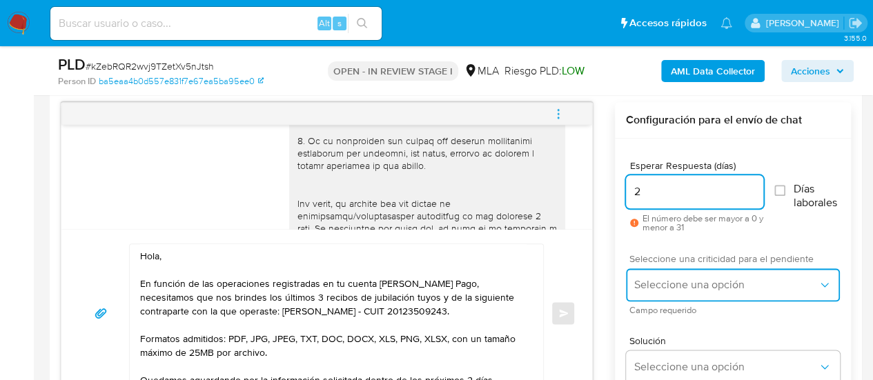
click at [653, 279] on span "Seleccione una opción" at bounding box center [726, 285] width 184 height 14
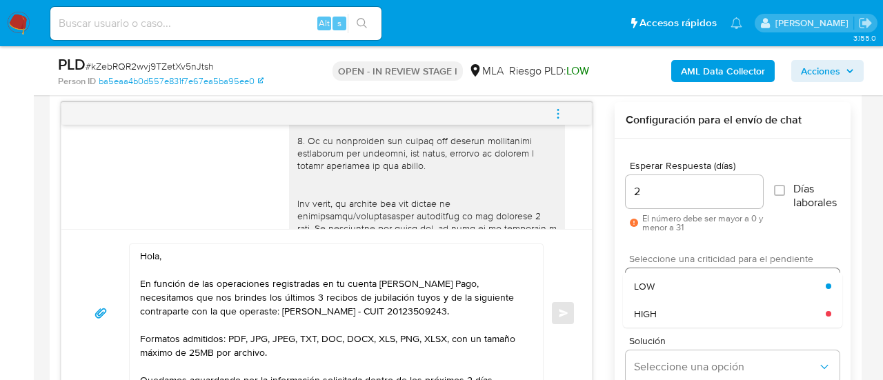
click at [664, 296] on div "LOW" at bounding box center [730, 287] width 192 height 28
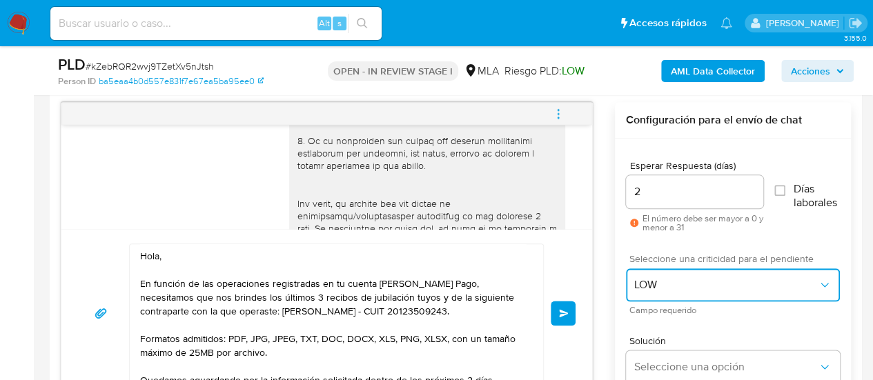
click at [655, 288] on span "LOW" at bounding box center [726, 285] width 184 height 14
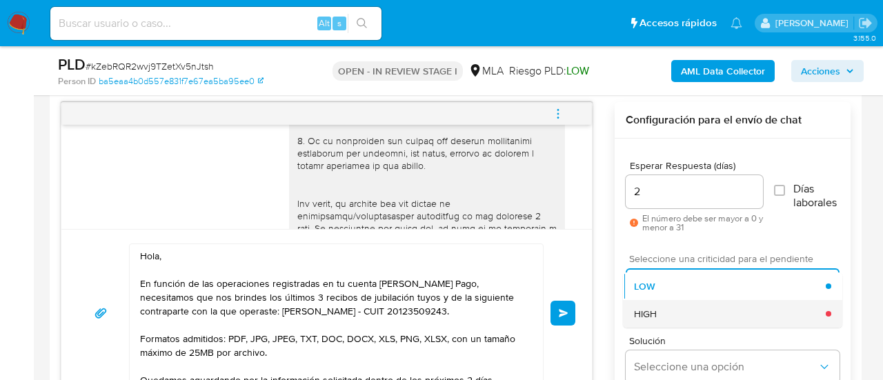
click at [669, 310] on div "HIGH" at bounding box center [730, 314] width 192 height 28
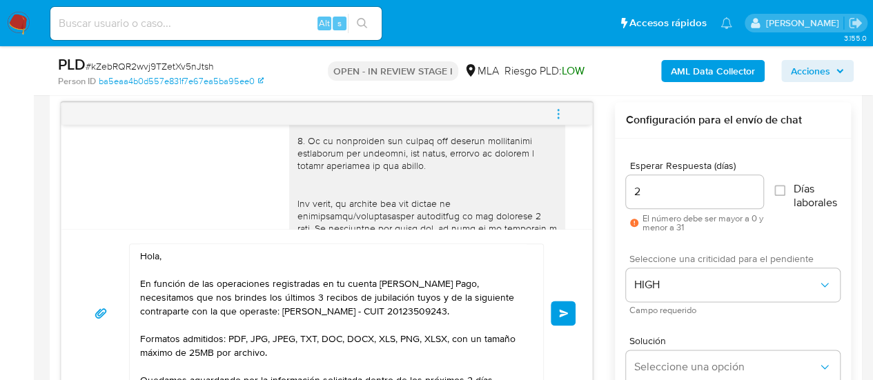
click at [573, 310] on button "Enviar" at bounding box center [563, 313] width 25 height 25
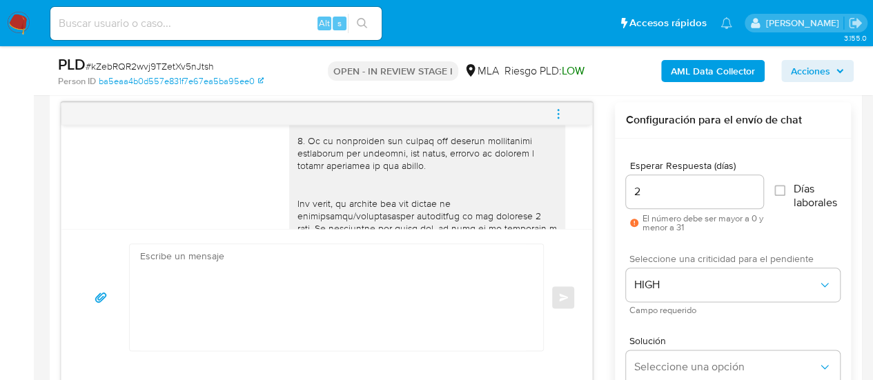
scroll to position [1235, 0]
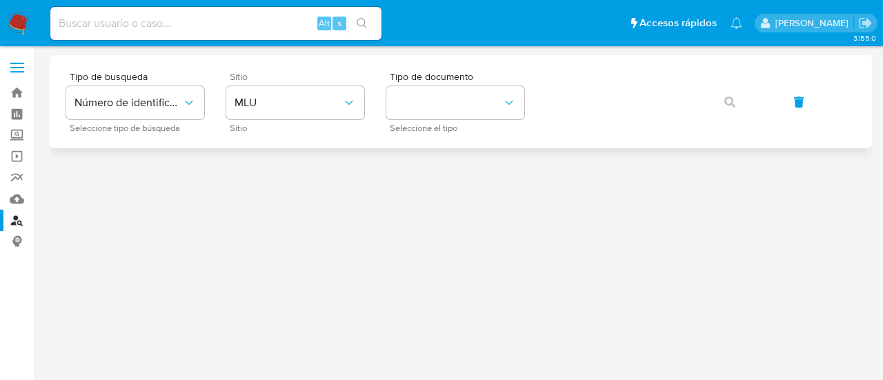
click at [291, 124] on div "Sitio MLU Sitio" at bounding box center [295, 102] width 138 height 60
click at [284, 111] on button "MLU" at bounding box center [295, 102] width 138 height 33
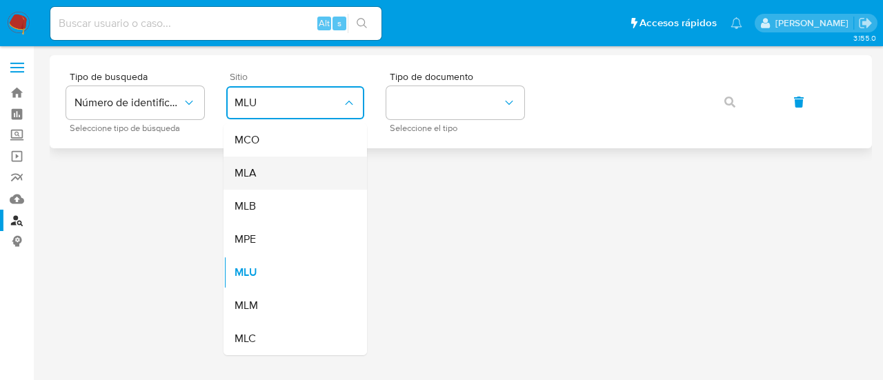
click at [293, 168] on div "MLA" at bounding box center [291, 173] width 113 height 33
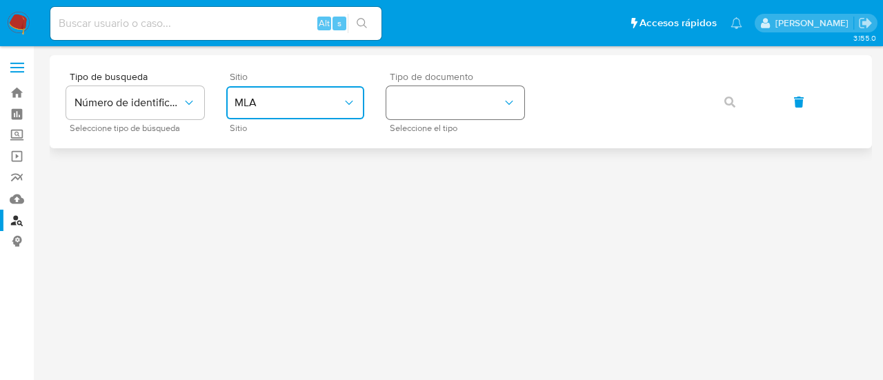
click at [402, 108] on button "identificationType" at bounding box center [455, 102] width 138 height 33
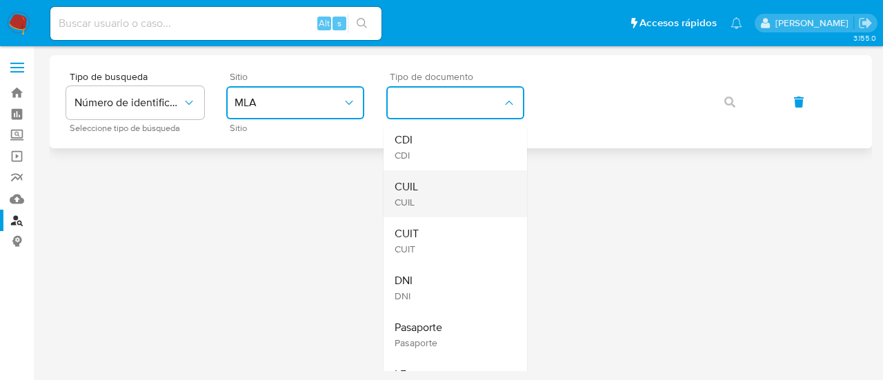
click at [433, 187] on div "CUIL CUIL" at bounding box center [451, 193] width 113 height 47
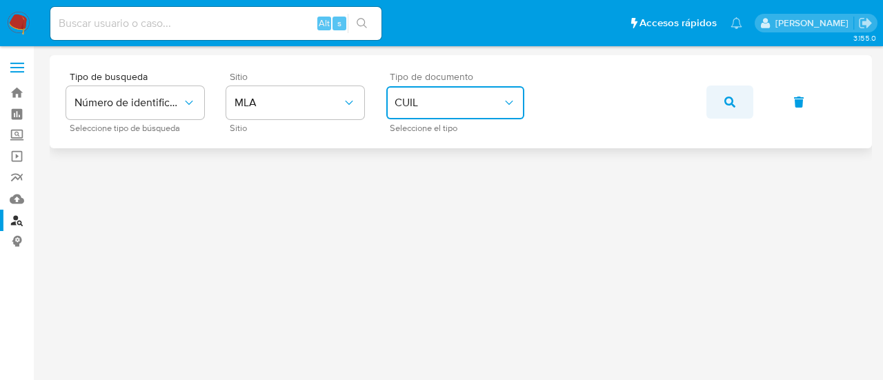
click at [715, 96] on button "button" at bounding box center [729, 102] width 47 height 33
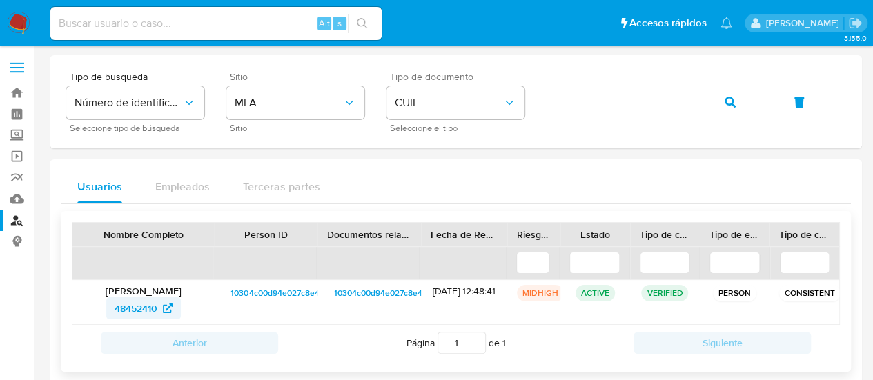
click at [166, 309] on icon at bounding box center [168, 309] width 10 height 10
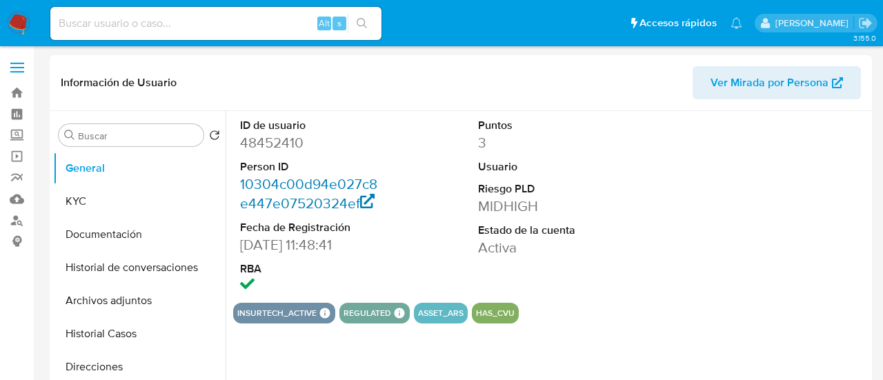
select select "10"
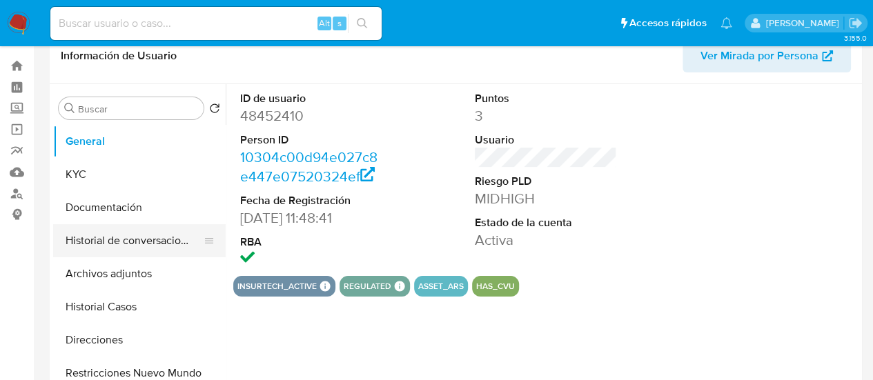
scroll to position [69, 0]
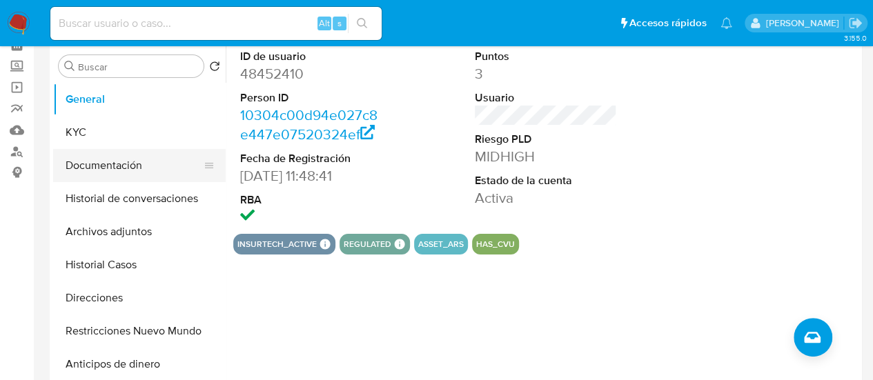
click at [128, 173] on button "Documentación" at bounding box center [133, 165] width 161 height 33
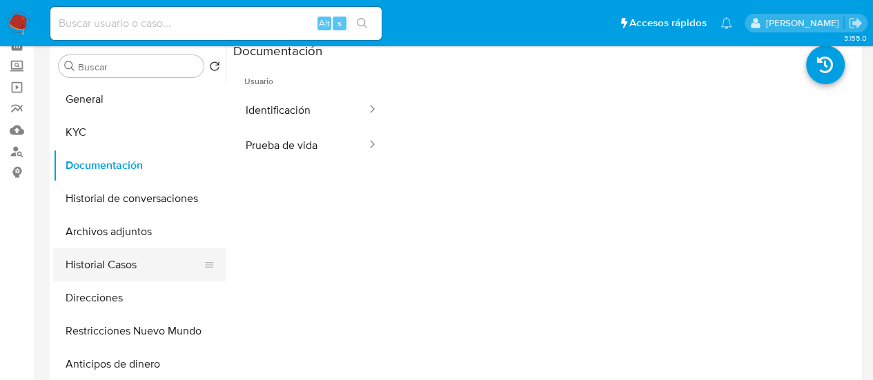
click at [132, 265] on button "Historial Casos" at bounding box center [133, 264] width 161 height 33
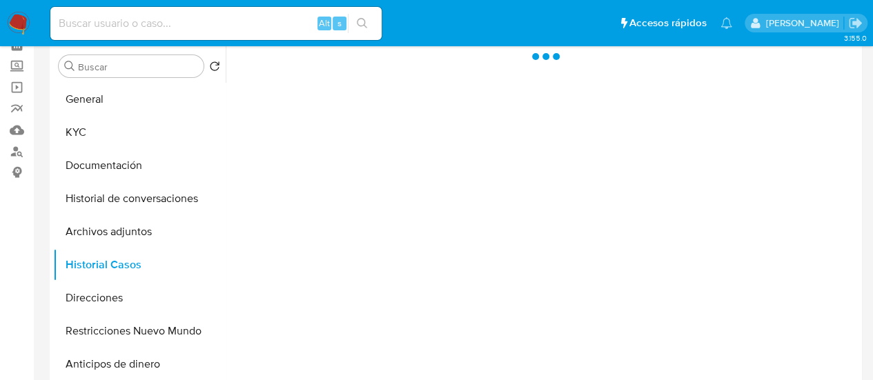
scroll to position [0, 0]
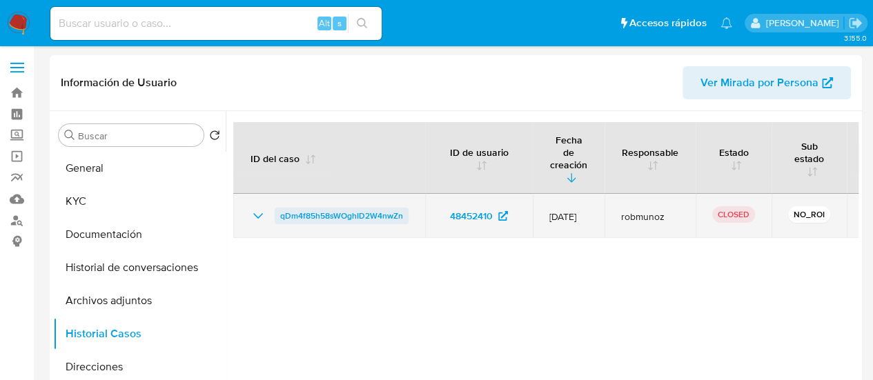
click at [308, 208] on span "qDm4f85h58sWOghID2W4nwZn" at bounding box center [341, 216] width 123 height 17
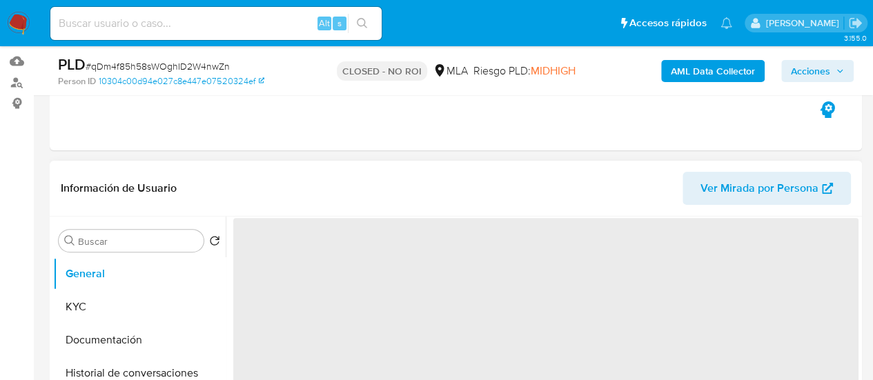
scroll to position [207, 0]
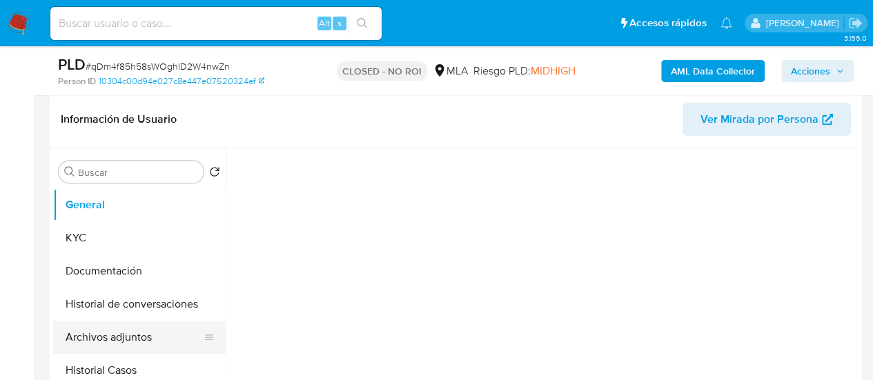
click at [105, 335] on button "Archivos adjuntos" at bounding box center [133, 337] width 161 height 33
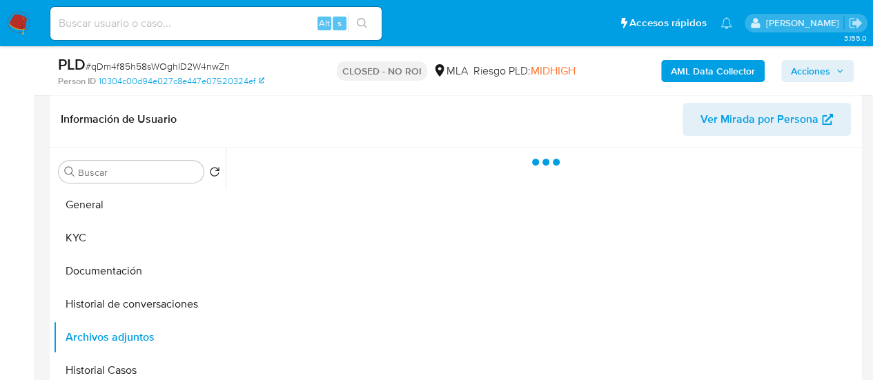
select select "10"
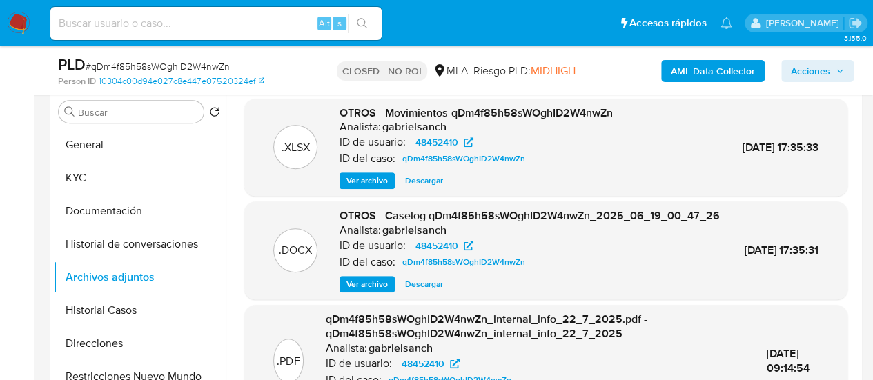
scroll to position [345, 0]
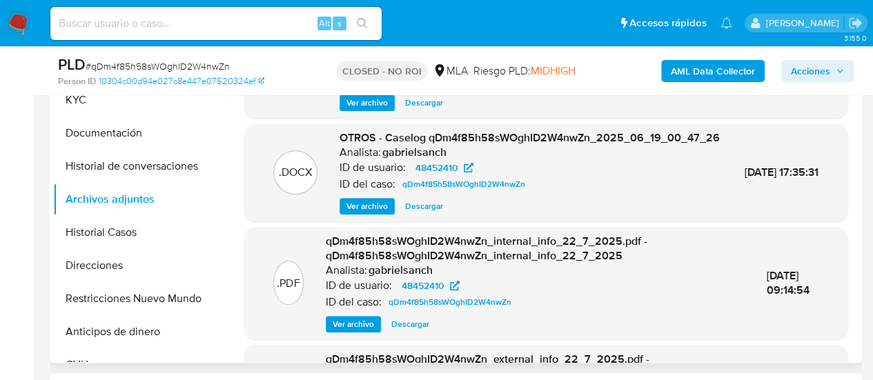
click at [384, 213] on span "Ver archivo" at bounding box center [366, 206] width 41 height 14
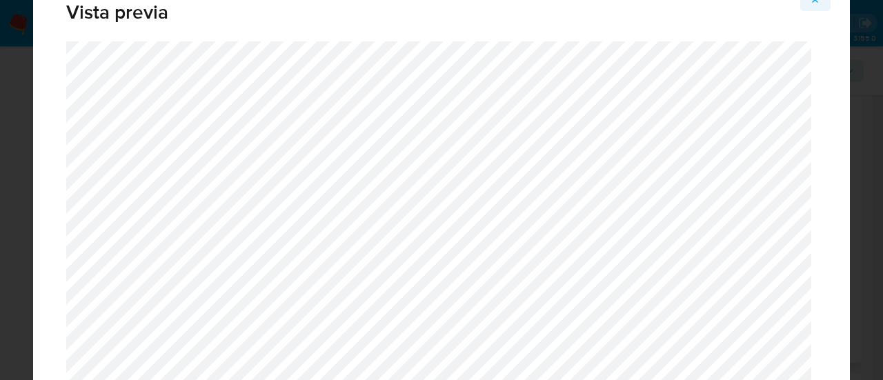
click at [818, 1] on icon "Attachment preview" at bounding box center [815, -1] width 11 height 11
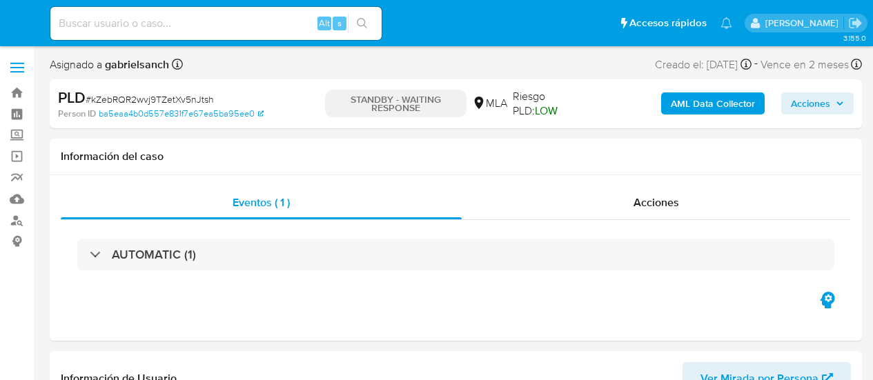
select select "10"
click at [157, 24] on input at bounding box center [215, 23] width 331 height 18
paste input "aAS1strQCIZbz4bOuPPVHBRq"
type input "aAS1strQCIZbz4bOuPPVHBRq"
select select "10"
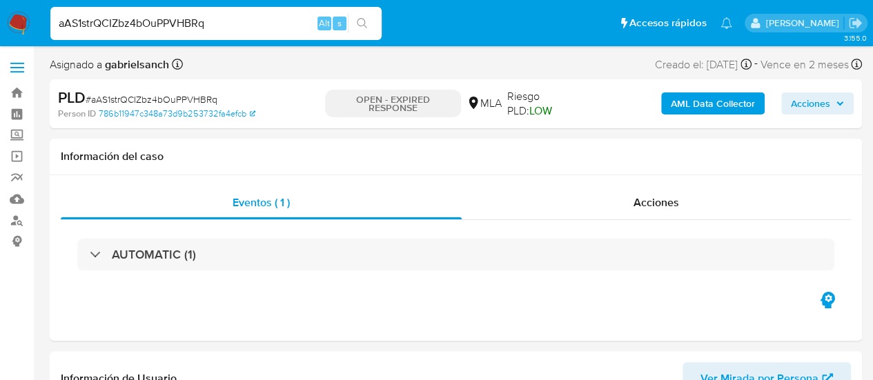
click at [119, 12] on div "aAS1strQCIZbz4bOuPPVHBRq Alt s" at bounding box center [215, 23] width 331 height 33
click at [123, 26] on input "aAS1strQCIZbz4bOuPPVHBRq" at bounding box center [215, 23] width 331 height 18
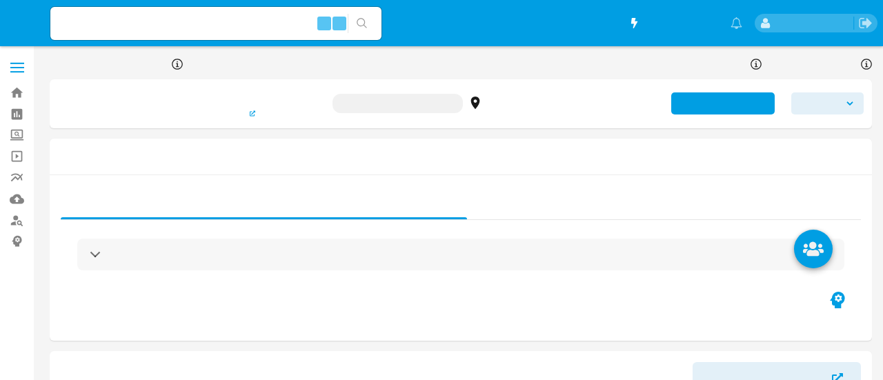
select select "10"
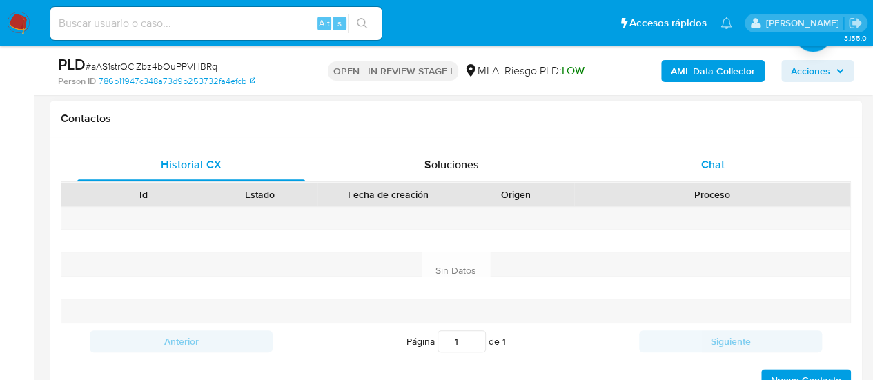
click at [661, 170] on div "Chat" at bounding box center [713, 164] width 228 height 33
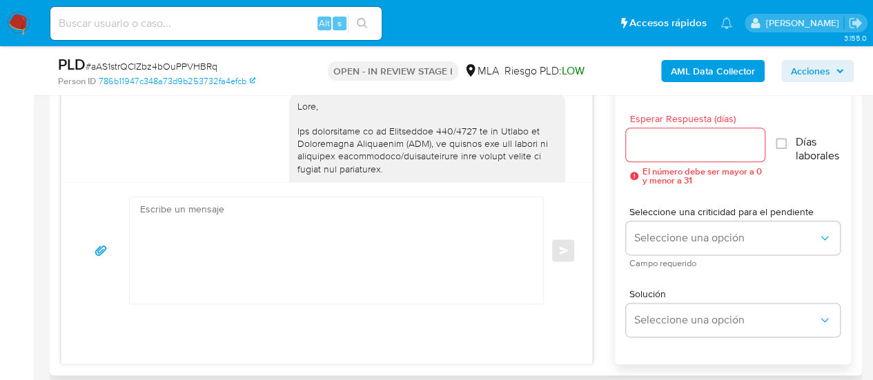
scroll to position [981, 0]
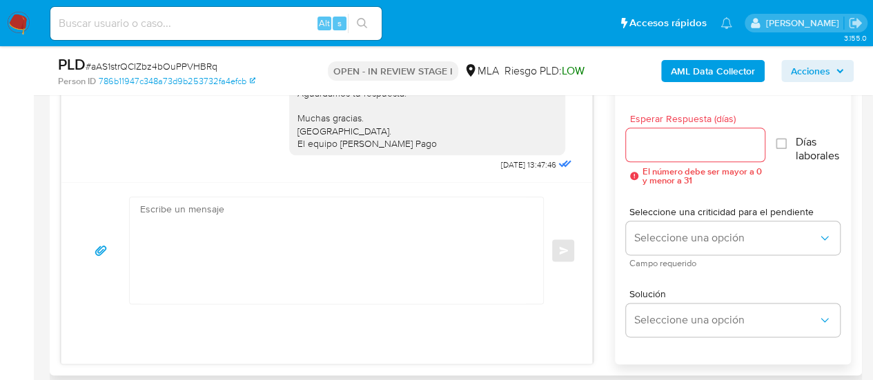
click at [346, 266] on textarea at bounding box center [333, 250] width 386 height 106
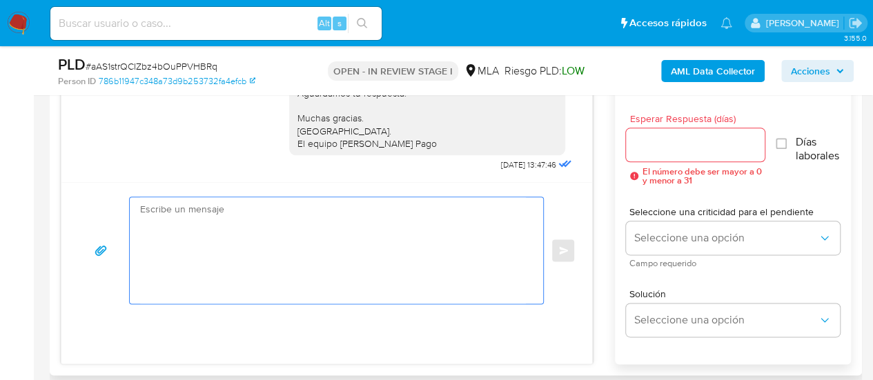
paste textarea "Hola, En función de las operaciones registradas en tu cuenta de Mercado Pago, n…"
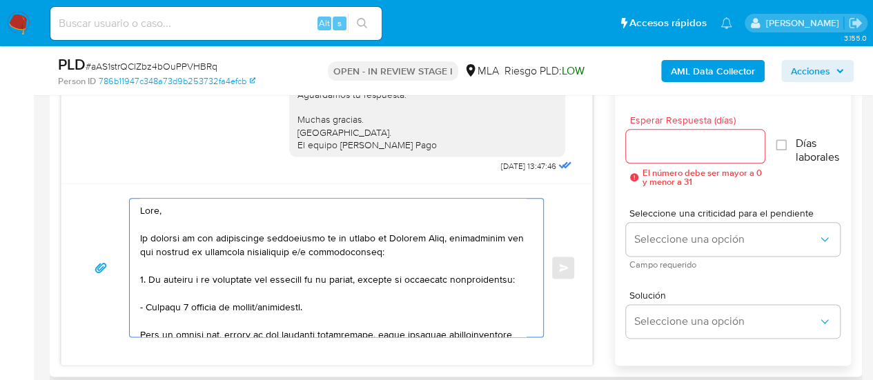
scroll to position [690, 0]
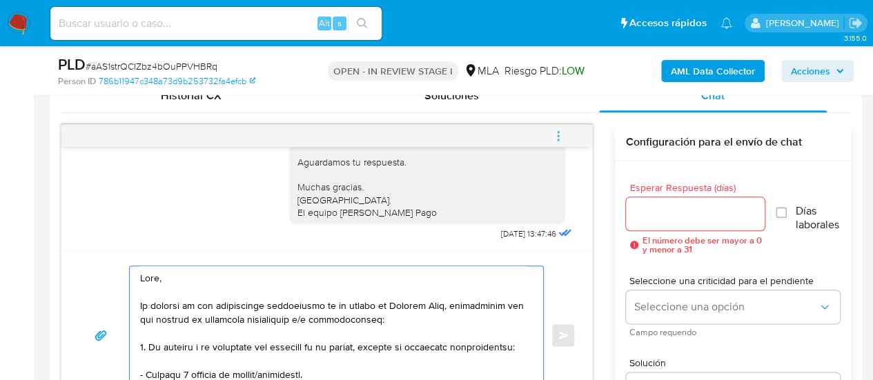
type textarea "Hola, En función de las operaciones registradas en tu cuenta de Mercado Pago, n…"
click at [653, 208] on input "Esperar Respuesta (días)" at bounding box center [695, 214] width 139 height 18
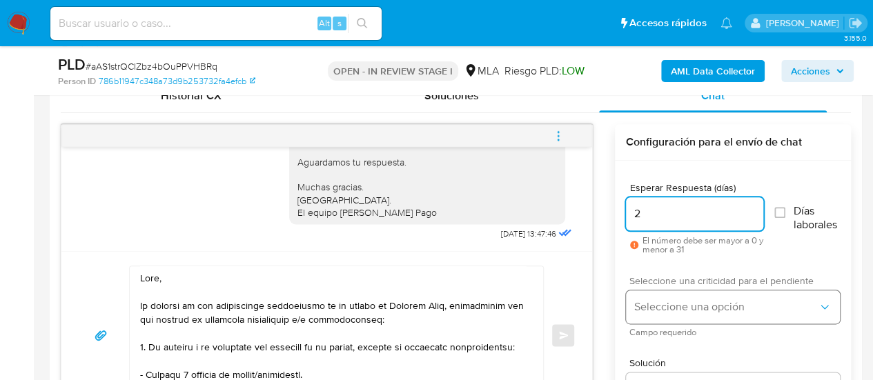
type input "2"
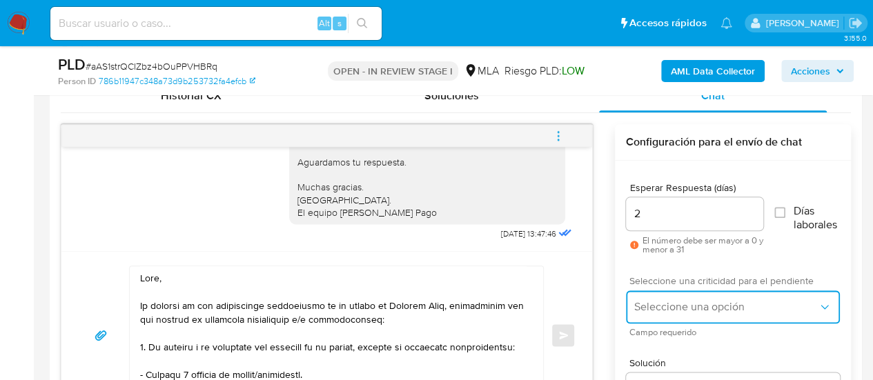
click at [658, 306] on span "Seleccione una opción" at bounding box center [726, 307] width 184 height 14
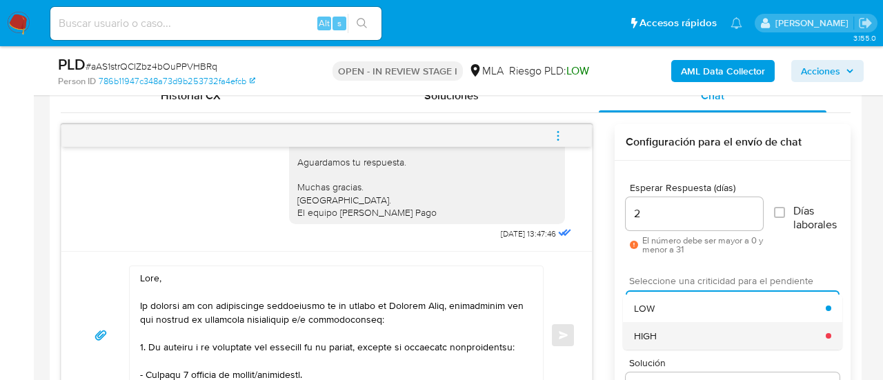
click at [680, 333] on div "HIGH" at bounding box center [730, 336] width 192 height 28
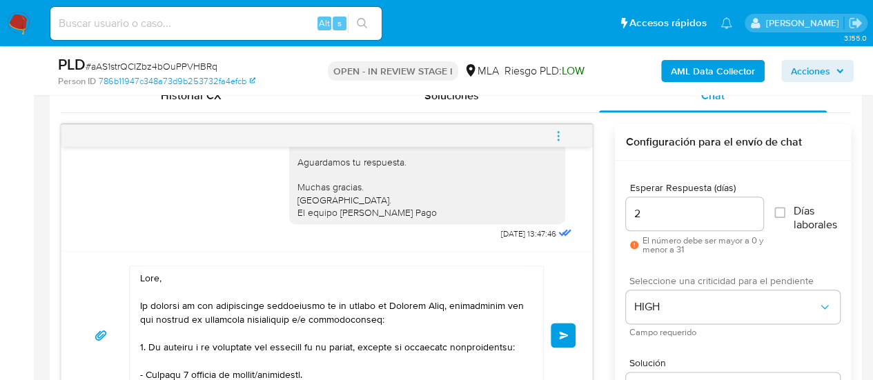
click at [563, 335] on span "Enviar" at bounding box center [564, 335] width 10 height 8
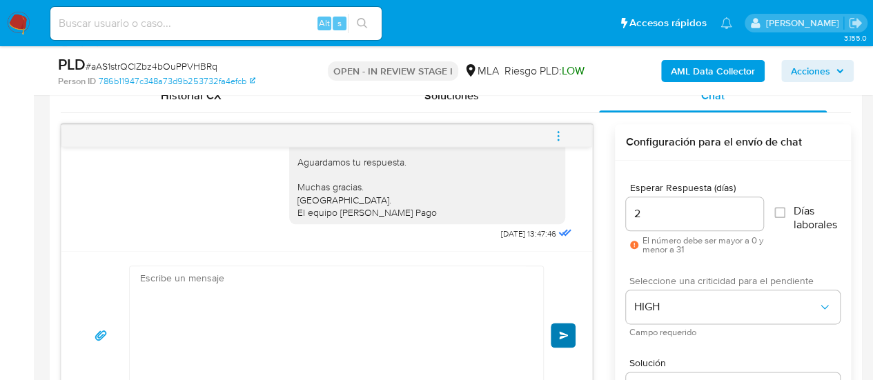
scroll to position [1486, 0]
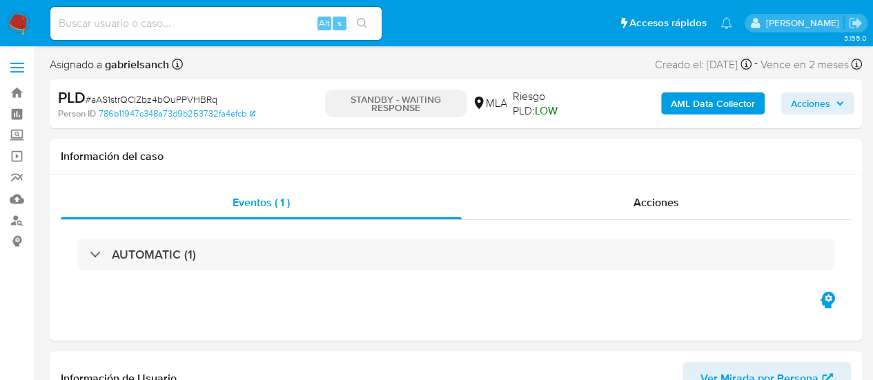
select select "10"
click at [204, 17] on input at bounding box center [215, 23] width 331 height 18
paste input "tAnYAXQNJ1oeNr7bBIx582Vs"
type input "tAnYAXQNJ1oeNr7bBIx582Vs"
select select "10"
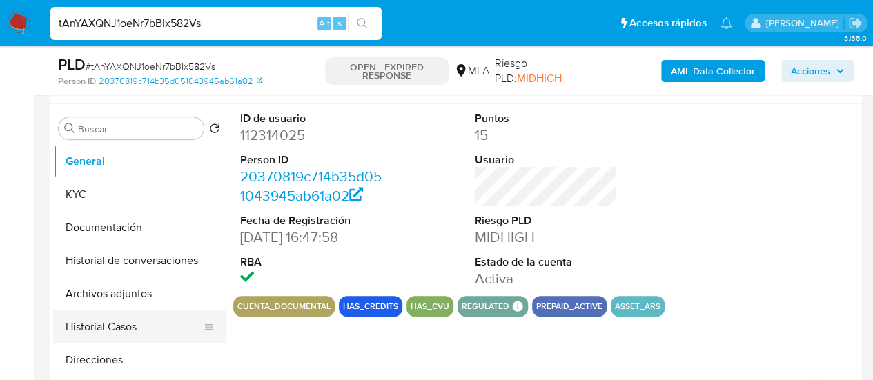
scroll to position [276, 0]
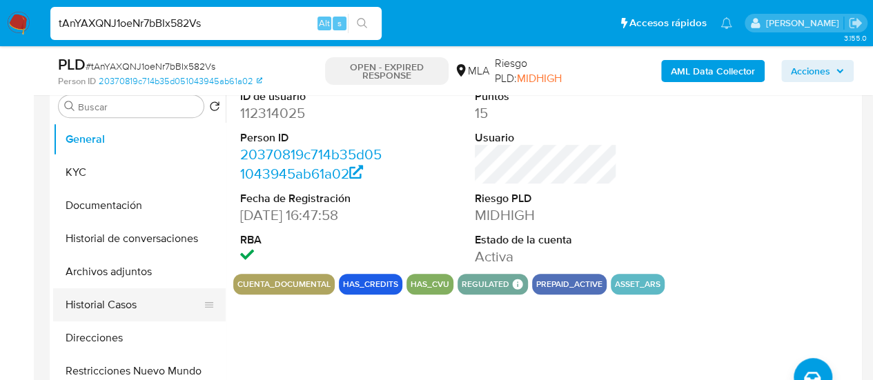
click at [132, 310] on button "Historial Casos" at bounding box center [133, 304] width 161 height 33
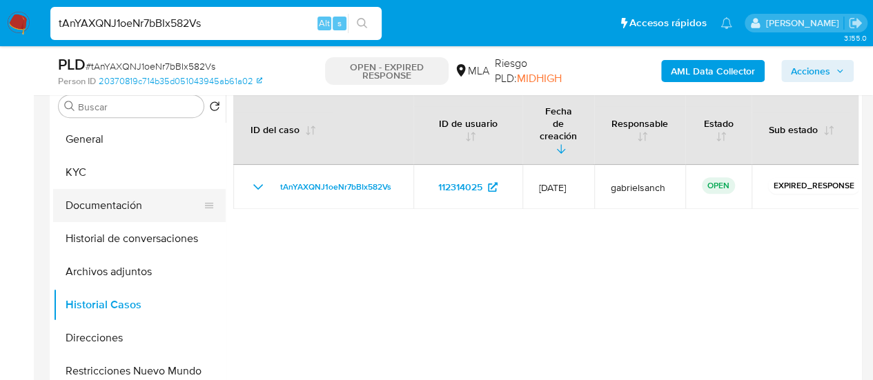
click at [123, 202] on button "Documentación" at bounding box center [133, 205] width 161 height 33
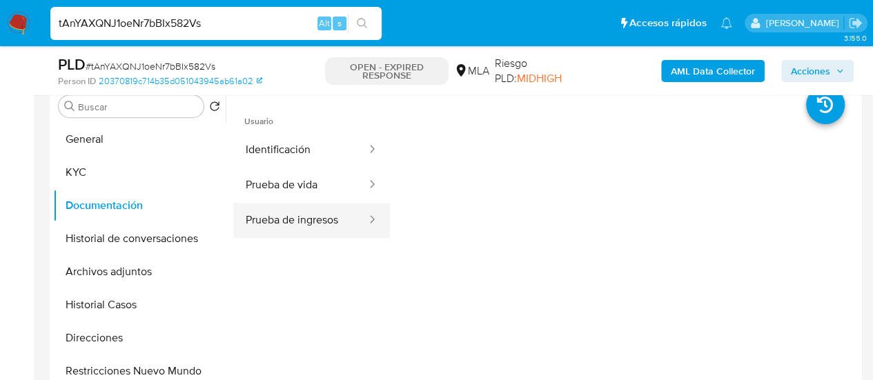
click at [315, 227] on button "Prueba de ingresos" at bounding box center [300, 220] width 135 height 35
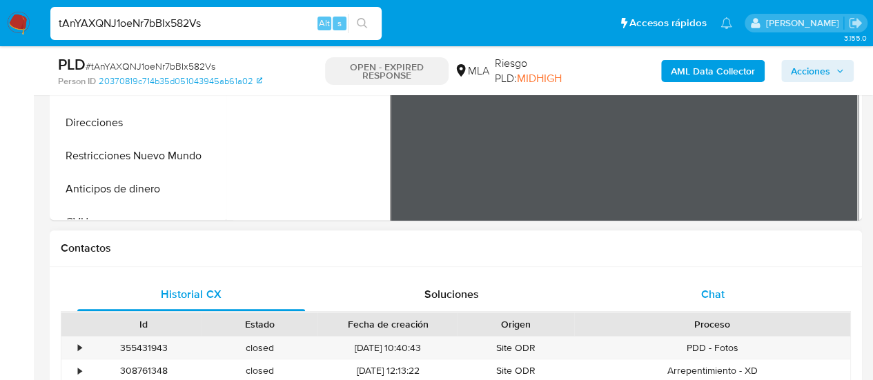
scroll to position [621, 0]
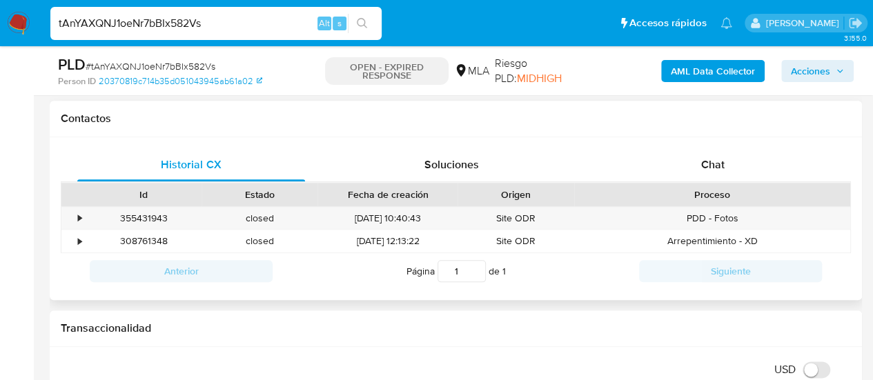
click at [653, 117] on h1 "Contactos" at bounding box center [456, 119] width 790 height 14
click at [677, 151] on div "Chat" at bounding box center [713, 164] width 228 height 33
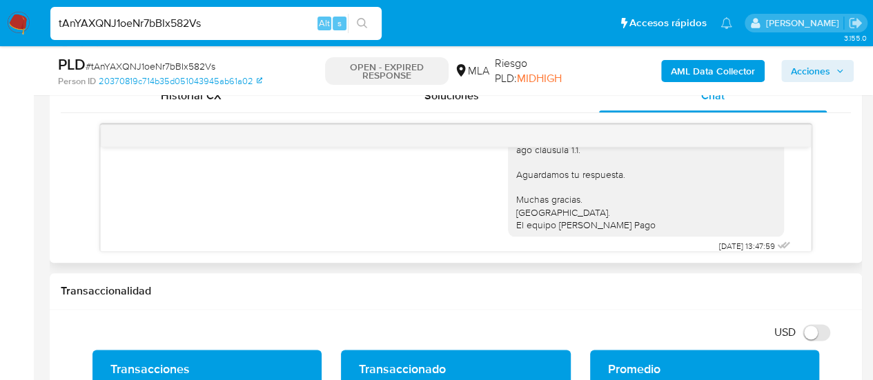
scroll to position [981, 0]
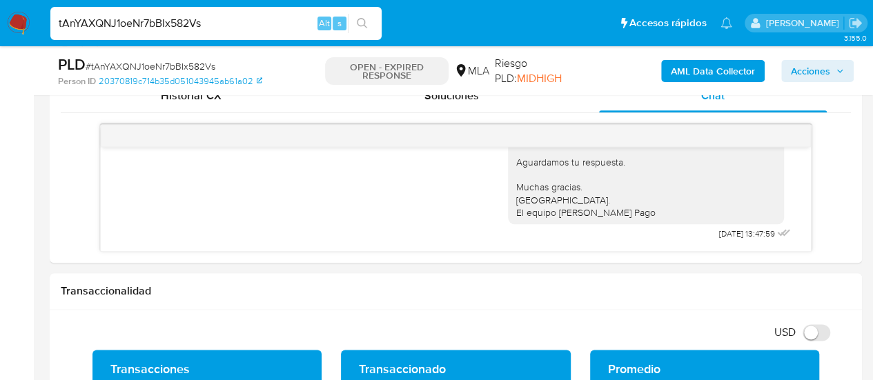
click at [143, 21] on input "tAnYAXQNJ1oeNr7bBIx582Vs" at bounding box center [215, 23] width 331 height 18
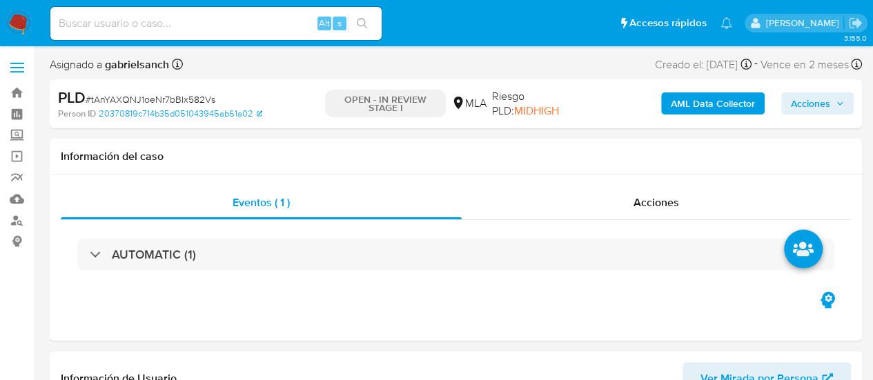
select select "10"
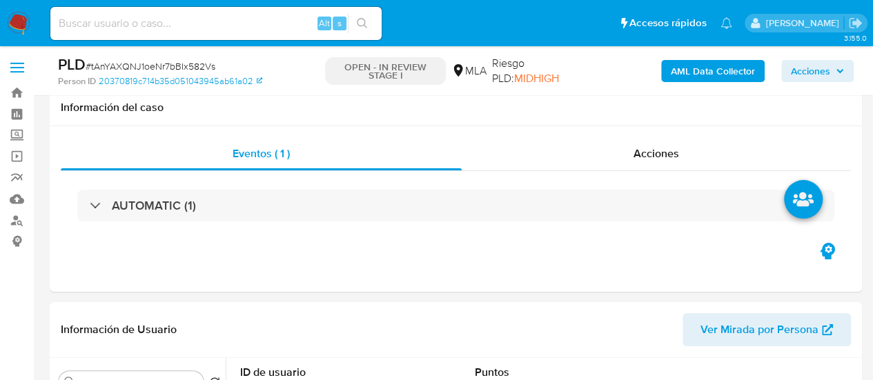
scroll to position [690, 0]
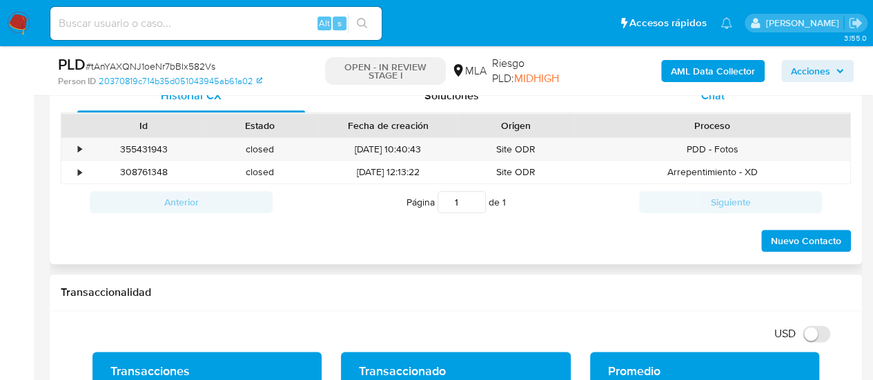
click at [693, 108] on div "Chat" at bounding box center [713, 95] width 228 height 33
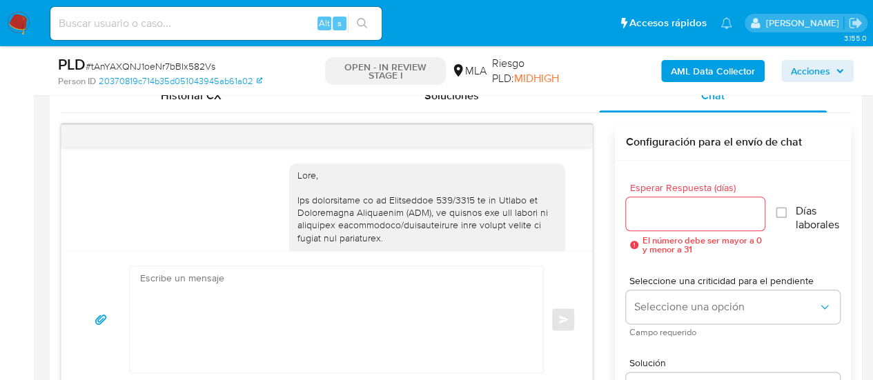
click at [295, 320] on textarea at bounding box center [333, 319] width 386 height 106
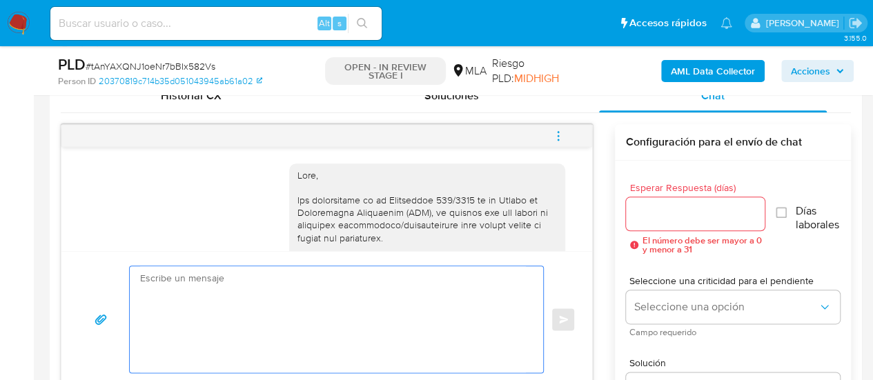
scroll to position [981, 0]
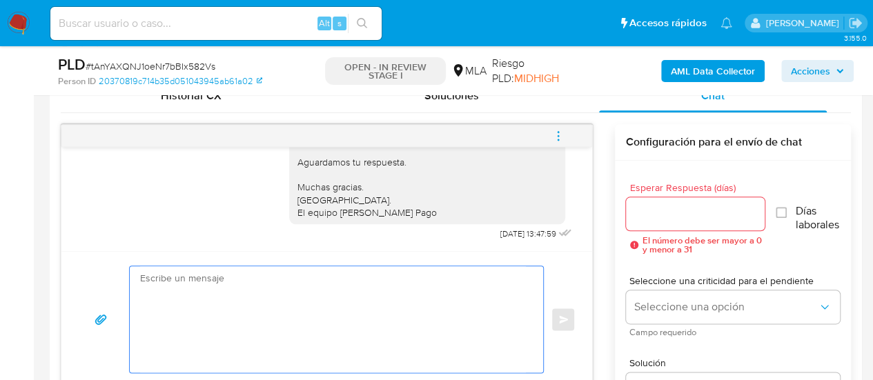
paste textarea "Hola, En función de las operaciones registradas en tu cuenta de Mercado Pago, n…"
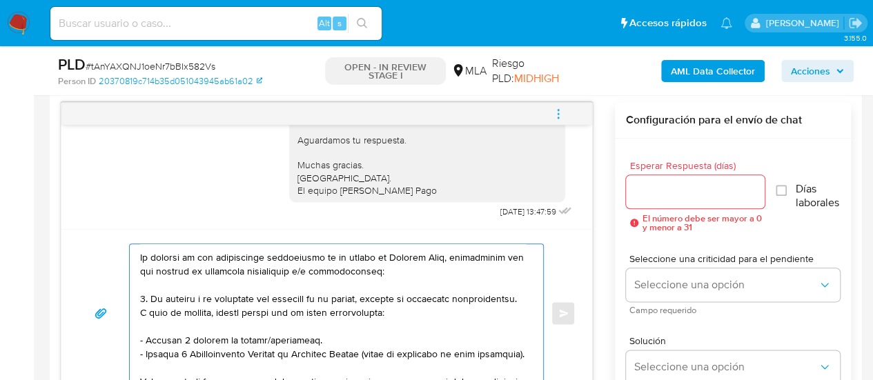
scroll to position [0, 0]
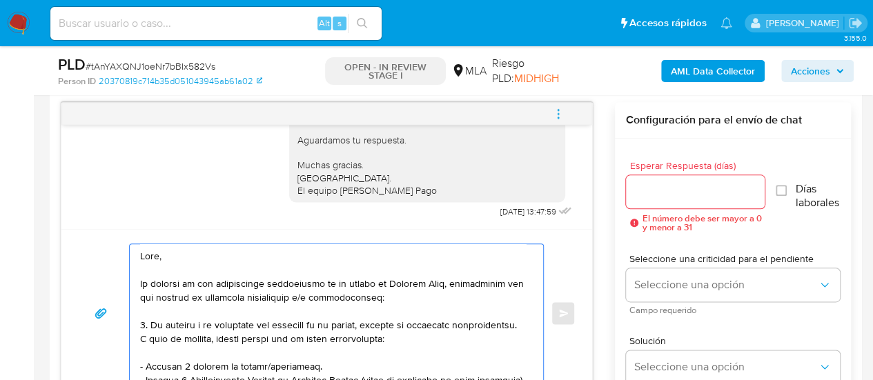
click at [150, 264] on textarea at bounding box center [333, 313] width 386 height 138
type textarea "Hola, En función de las operaciones registradas en tu cuenta de Mercado Pago, n…"
click at [643, 186] on input "Esperar Respuesta (días)" at bounding box center [695, 192] width 139 height 18
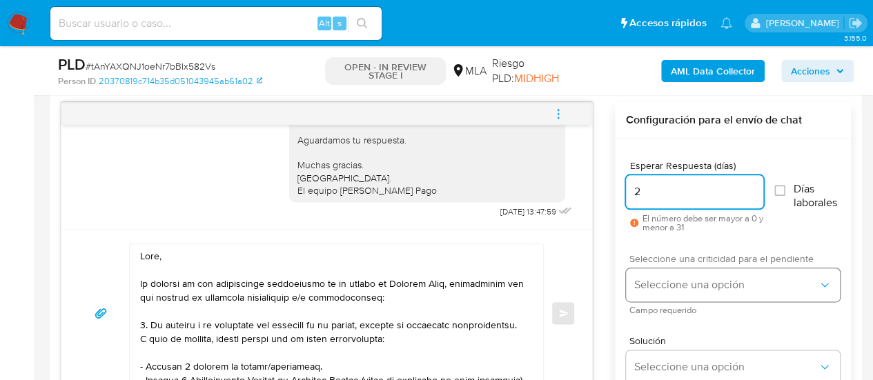
type input "2"
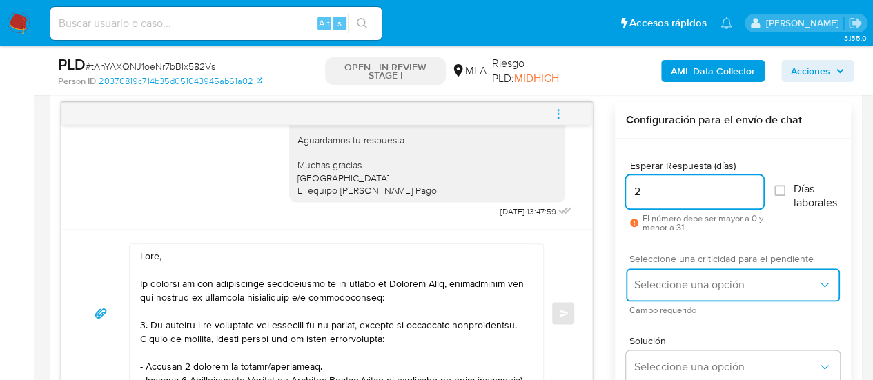
click at [637, 288] on span "Seleccione una opción" at bounding box center [726, 285] width 184 height 14
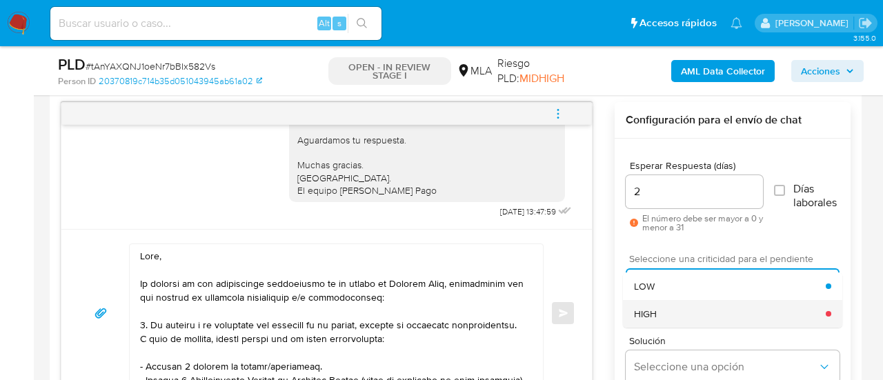
click at [665, 315] on div "HIGH" at bounding box center [730, 314] width 192 height 28
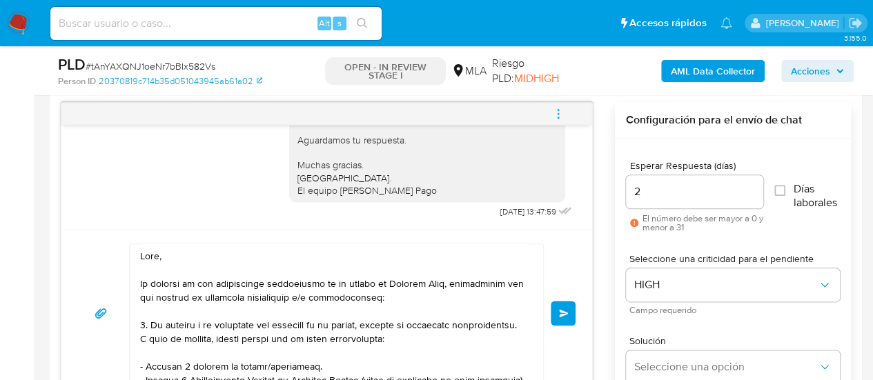
click at [560, 314] on span "Enviar" at bounding box center [564, 313] width 10 height 8
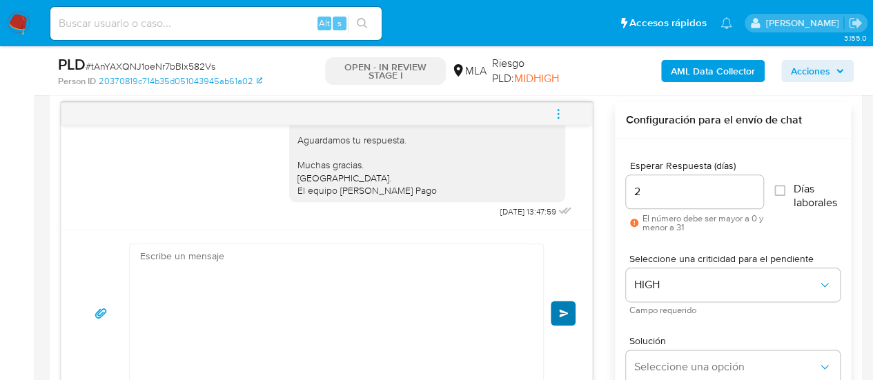
scroll to position [1523, 0]
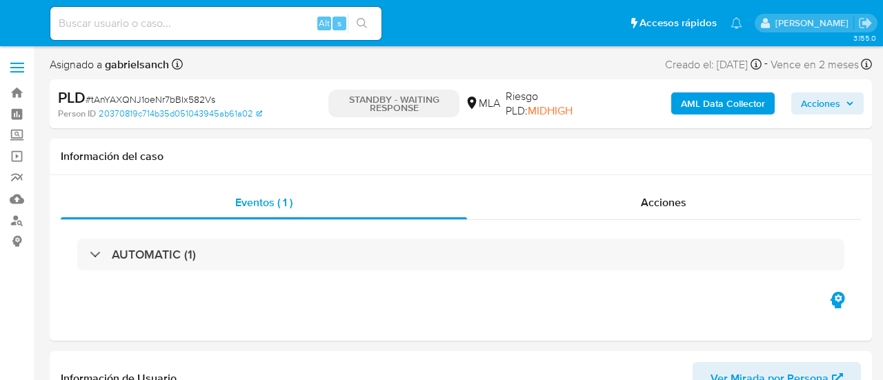
select select "10"
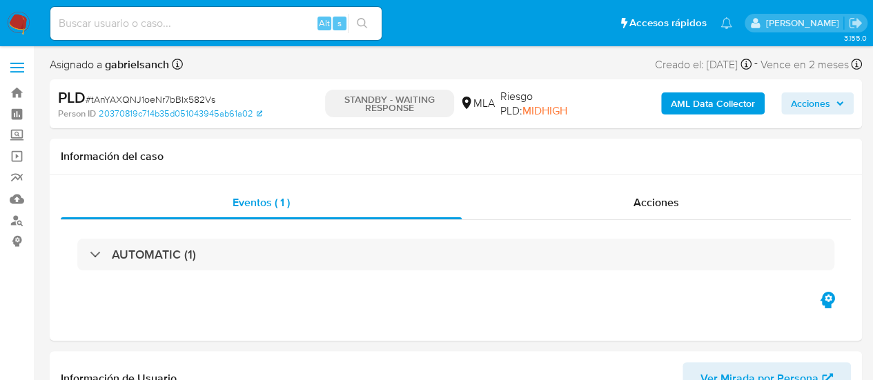
click at [150, 17] on input at bounding box center [215, 23] width 331 height 18
paste input "aiBWtaDzWxTVIOaEkQgWPHIk"
type input "aiBWtaDzWxTVIOaEkQgWPHIk"
select select "10"
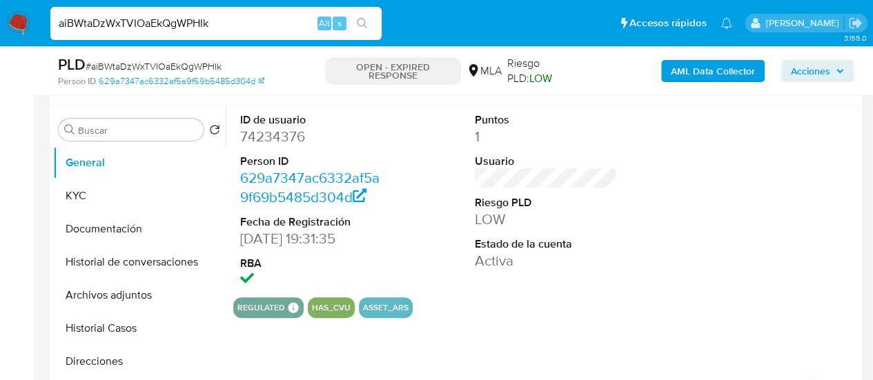
scroll to position [345, 0]
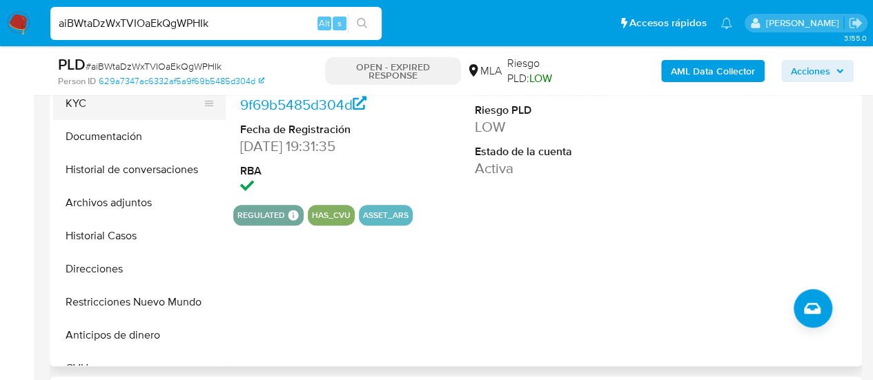
click at [117, 103] on button "KYC" at bounding box center [133, 103] width 161 height 33
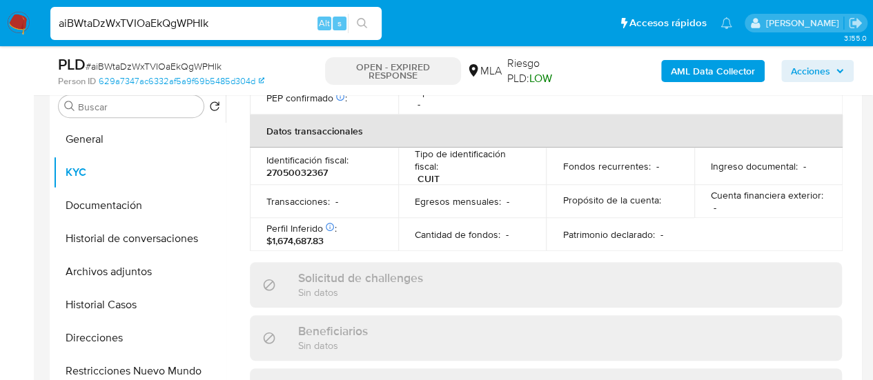
scroll to position [778, 0]
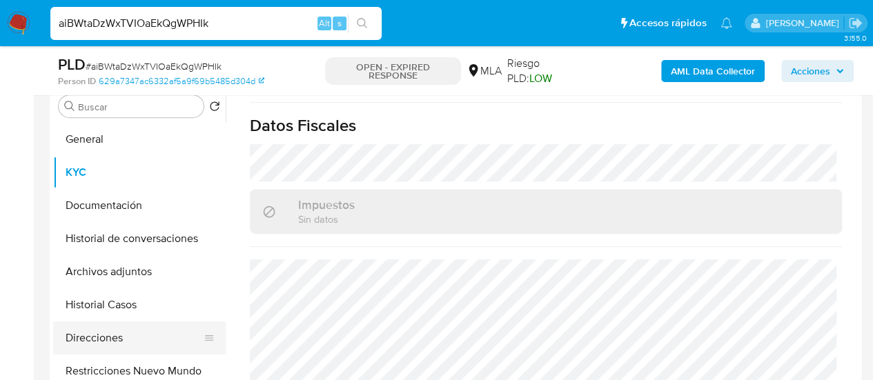
click at [107, 333] on button "Direcciones" at bounding box center [133, 338] width 161 height 33
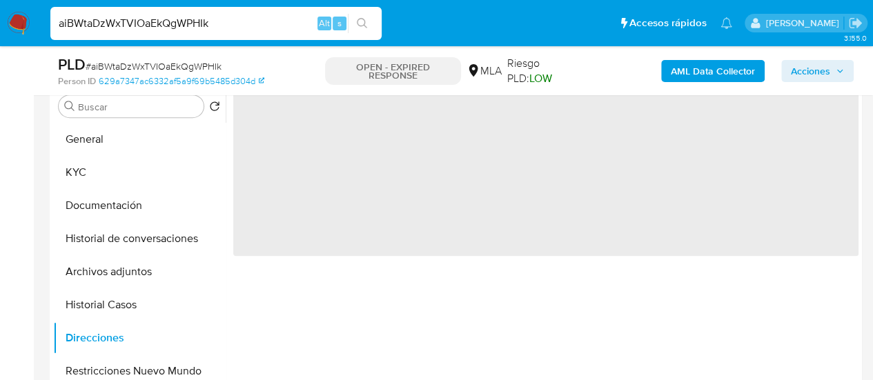
scroll to position [207, 0]
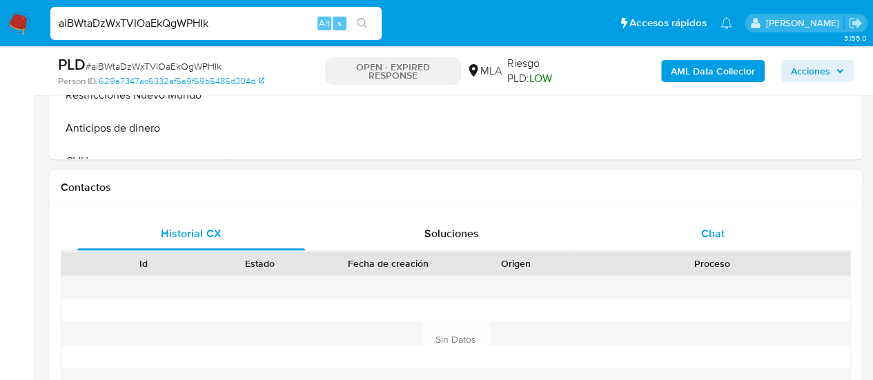
click at [738, 237] on div "Chat" at bounding box center [713, 233] width 228 height 33
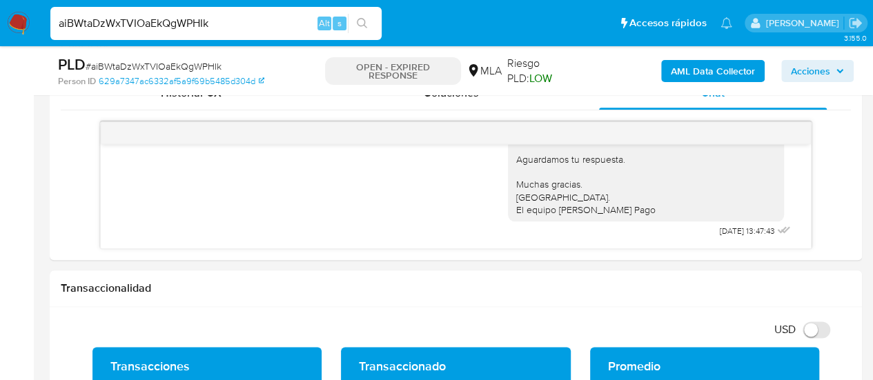
scroll to position [621, 0]
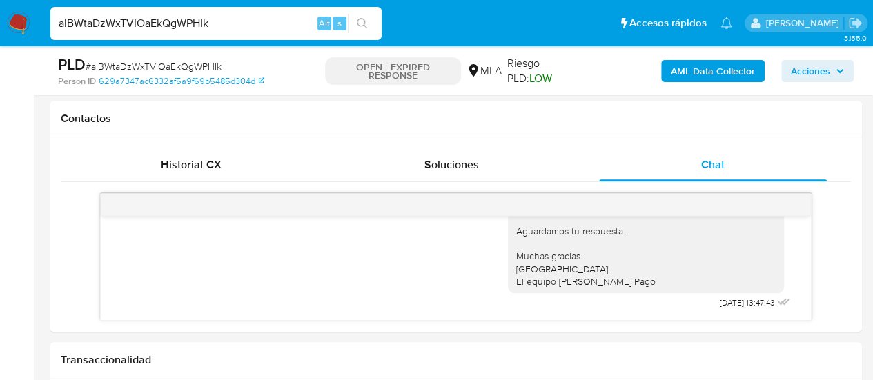
click at [184, 13] on div "aiBWtaDzWxTVIOaEkQgWPHIk Alt s" at bounding box center [215, 23] width 331 height 33
click at [185, 16] on input "aiBWtaDzWxTVIOaEkQgWPHIk" at bounding box center [215, 23] width 331 height 18
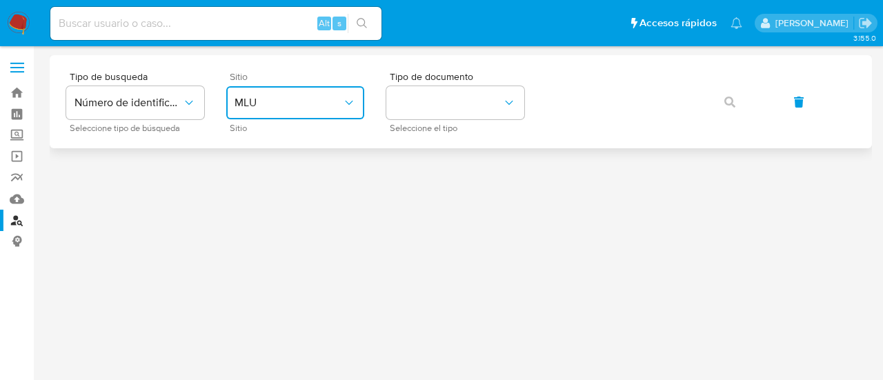
click at [306, 96] on span "MLU" at bounding box center [289, 103] width 108 height 14
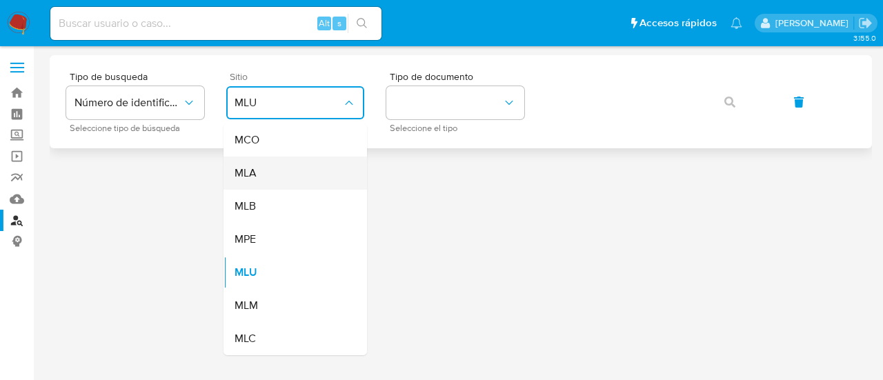
drag, startPoint x: 313, startPoint y: 191, endPoint x: 295, endPoint y: 179, distance: 22.0
click at [295, 179] on ul "MCO MLA MLB MPE MLU MLM MLC" at bounding box center [296, 239] width 144 height 232
click at [295, 179] on div "MLA" at bounding box center [291, 173] width 113 height 33
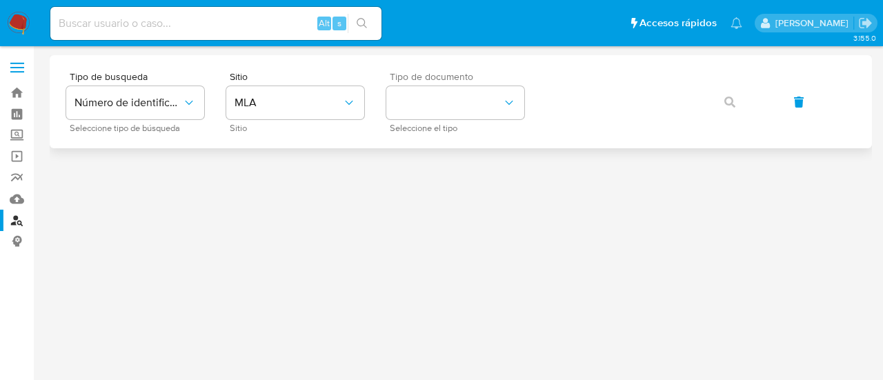
click at [417, 125] on span "Seleccione el tipo" at bounding box center [459, 128] width 138 height 7
click at [412, 114] on button "identificationType" at bounding box center [455, 102] width 138 height 33
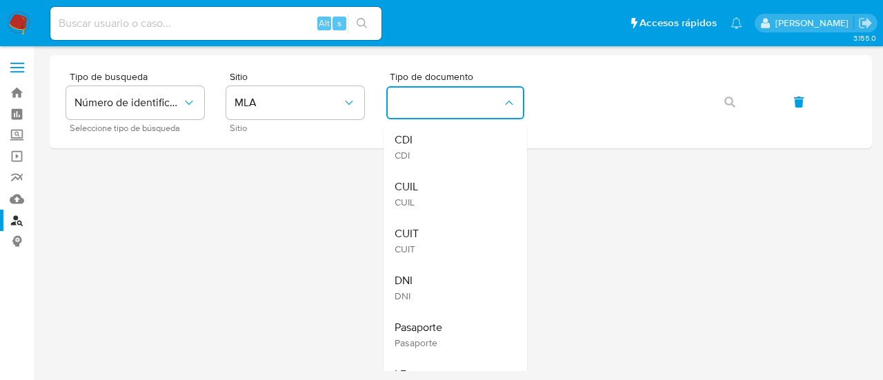
click at [425, 177] on div "CUIL CUIL" at bounding box center [451, 193] width 113 height 47
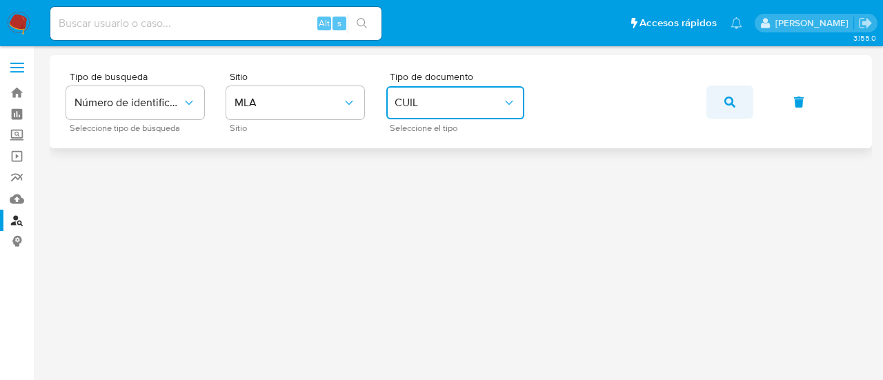
click at [726, 98] on icon "button" at bounding box center [729, 102] width 11 height 11
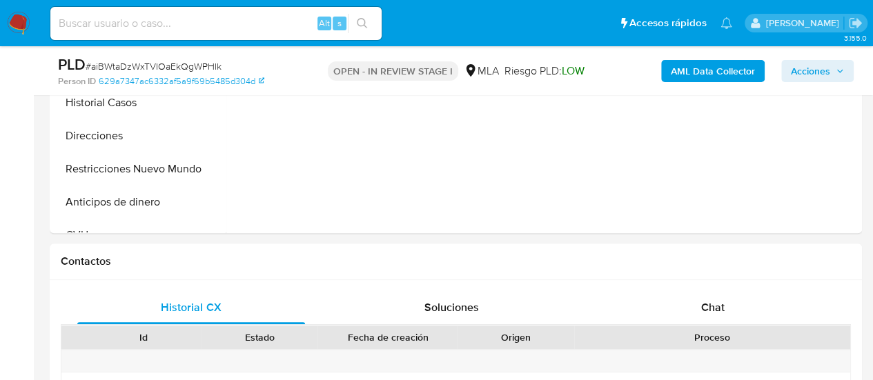
scroll to position [483, 0]
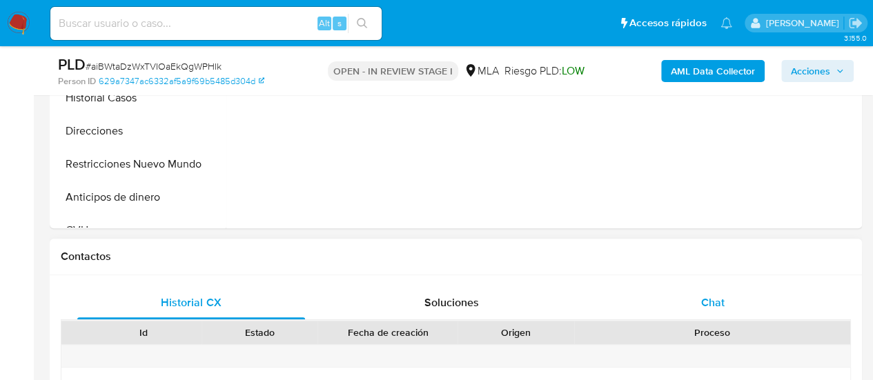
click at [654, 297] on div "Chat" at bounding box center [713, 302] width 228 height 33
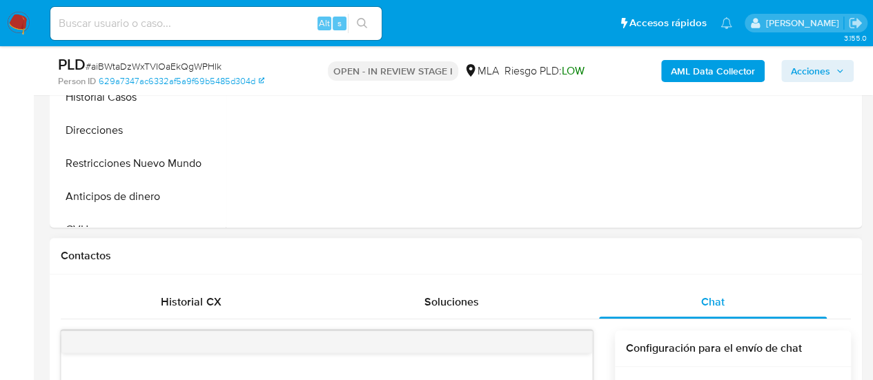
scroll to position [690, 0]
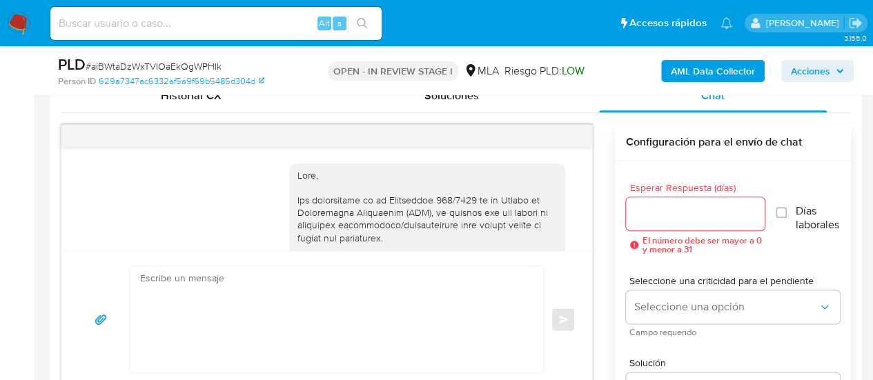
select select "10"
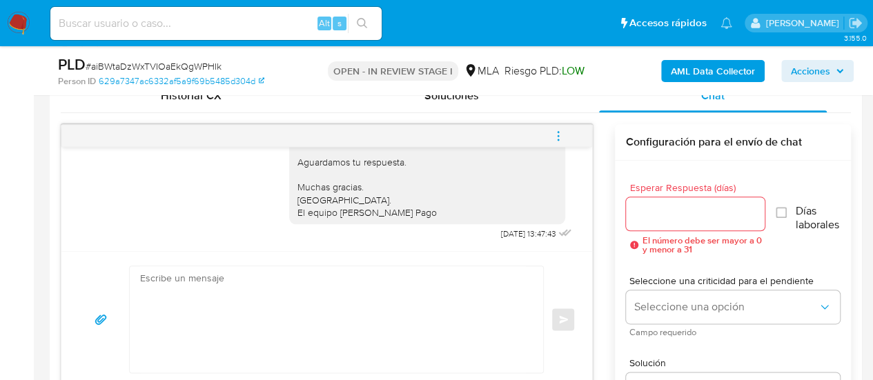
click at [270, 310] on textarea at bounding box center [333, 319] width 386 height 106
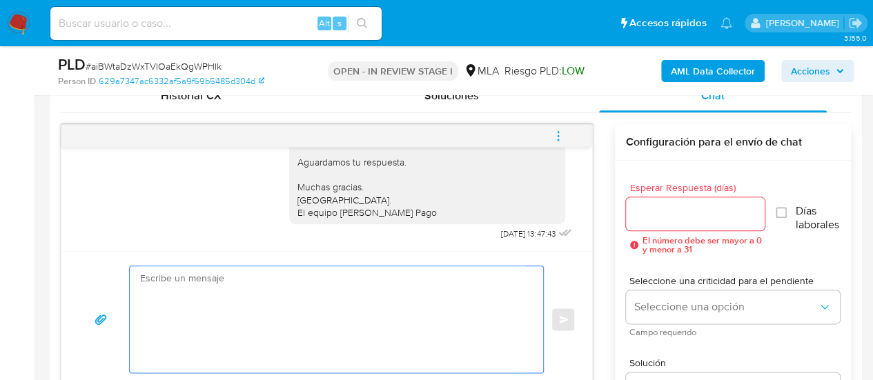
paste textarea "Hola, En función de las operaciones registradas en tu cuenta de Mercado Pago, n…"
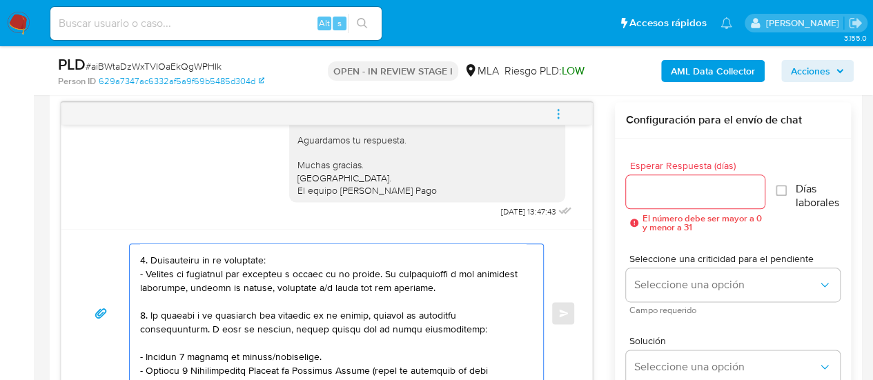
scroll to position [0, 0]
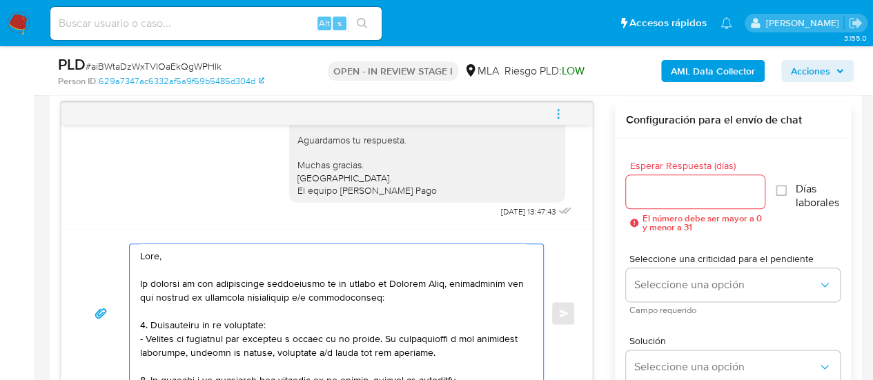
type textarea "Hola, En función de las operaciones registradas en tu cuenta de Mercado Pago, n…"
click at [652, 187] on input "Esperar Respuesta (días)" at bounding box center [695, 192] width 139 height 18
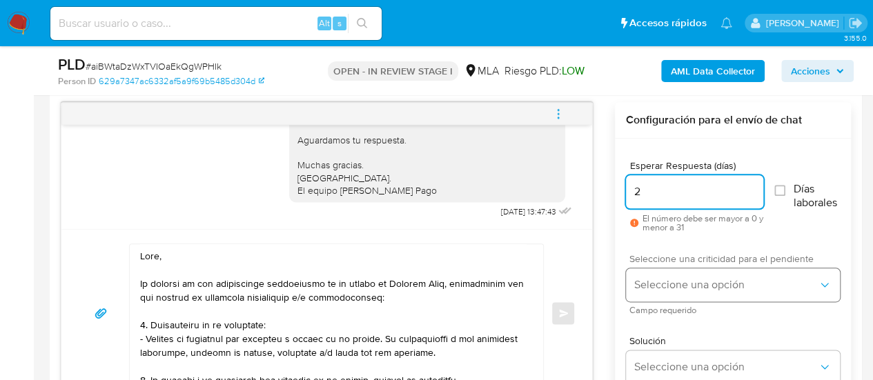
type input "2"
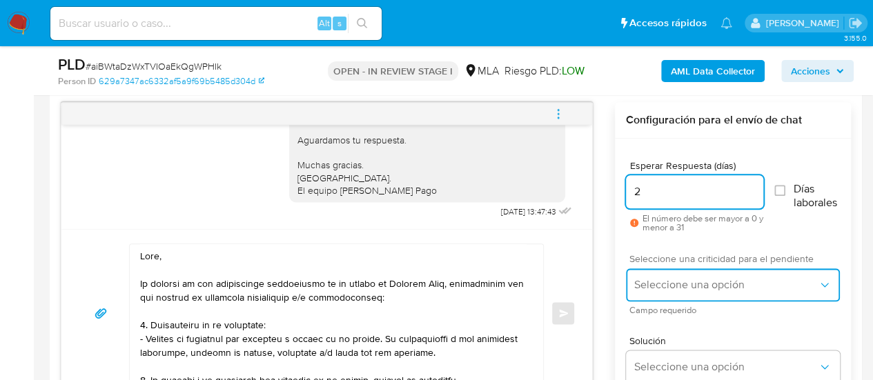
click at [640, 287] on span "Seleccione una opción" at bounding box center [726, 285] width 184 height 14
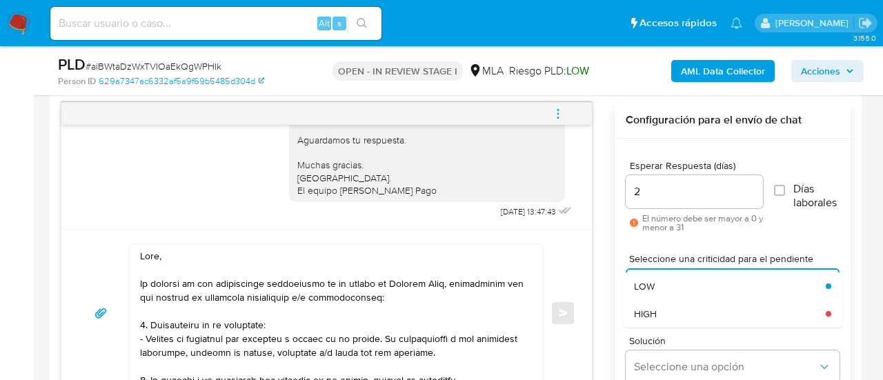
click at [659, 304] on div "HIGH" at bounding box center [730, 314] width 192 height 28
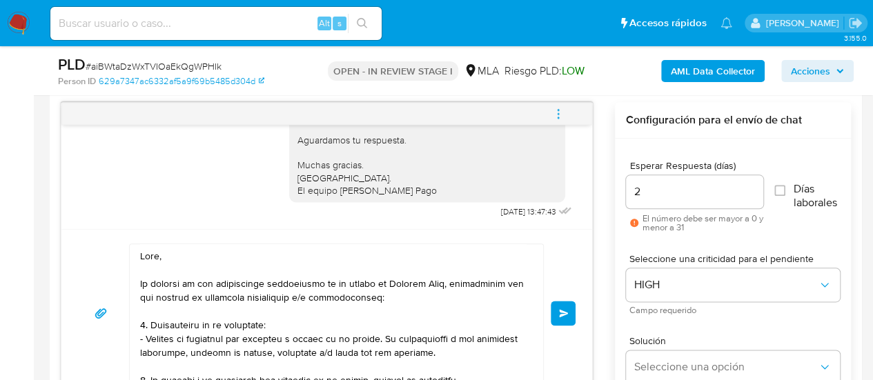
click at [559, 311] on span "Enviar" at bounding box center [564, 313] width 10 height 8
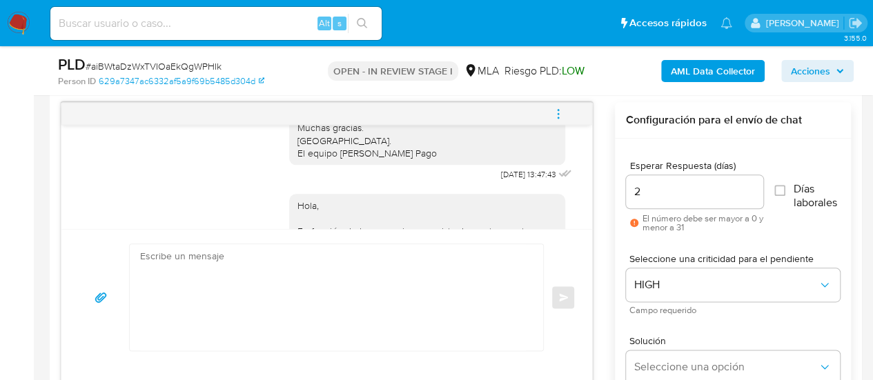
scroll to position [1687, 0]
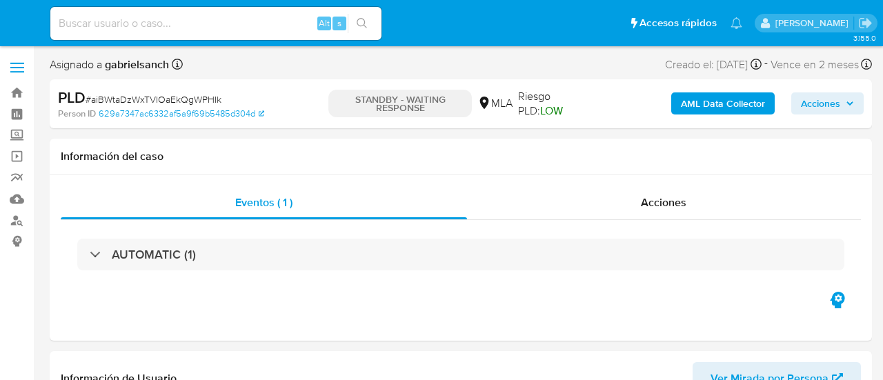
select select "10"
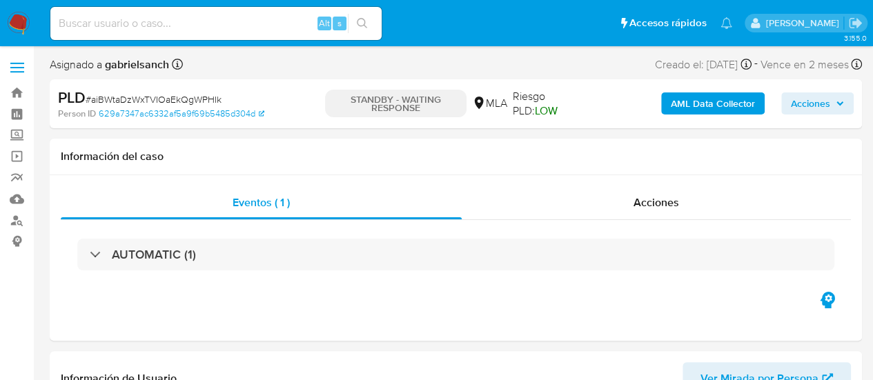
click at [208, 30] on input at bounding box center [215, 23] width 331 height 18
paste input "aknaa6hjAxsy95OIAt00ElzL"
type input "aknaa6hjAxsy95OIAt00ElzL"
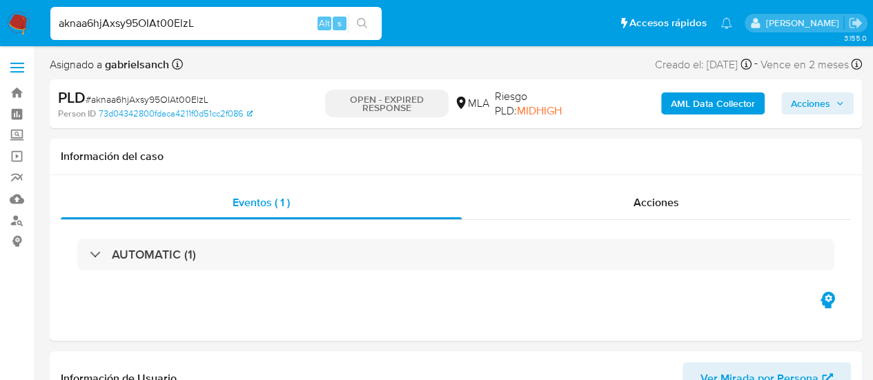
select select "10"
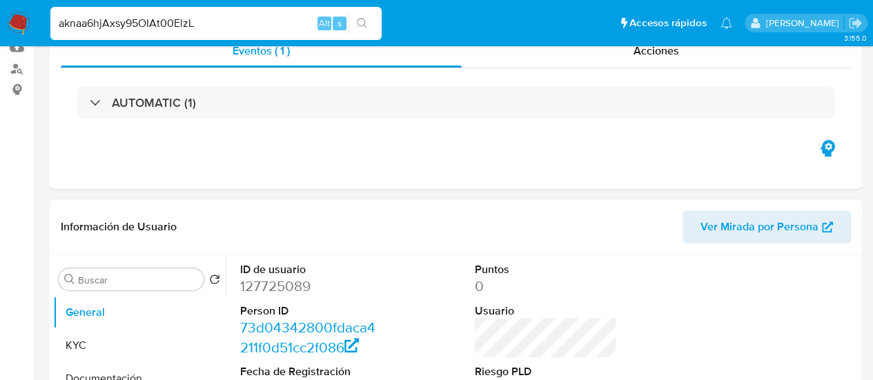
scroll to position [276, 0]
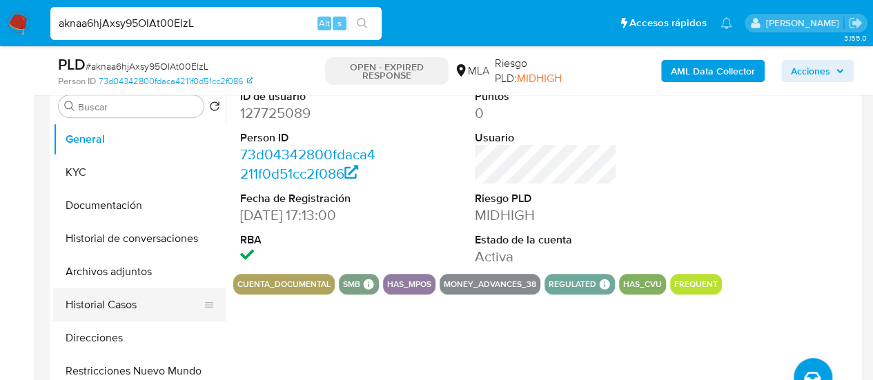
click at [109, 306] on button "Historial Casos" at bounding box center [133, 304] width 161 height 33
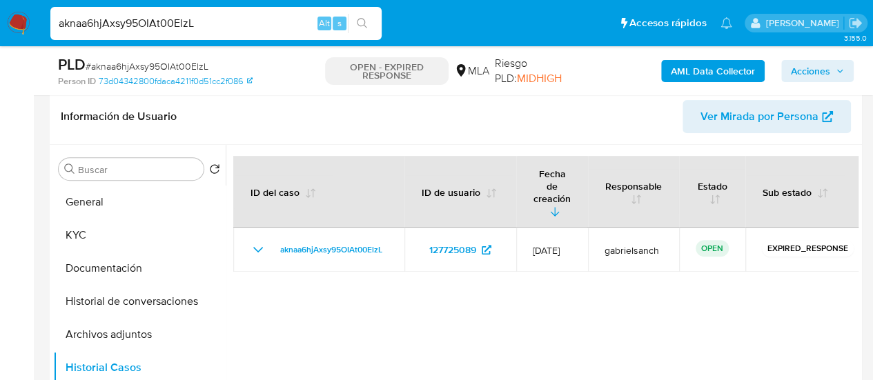
scroll to position [207, 0]
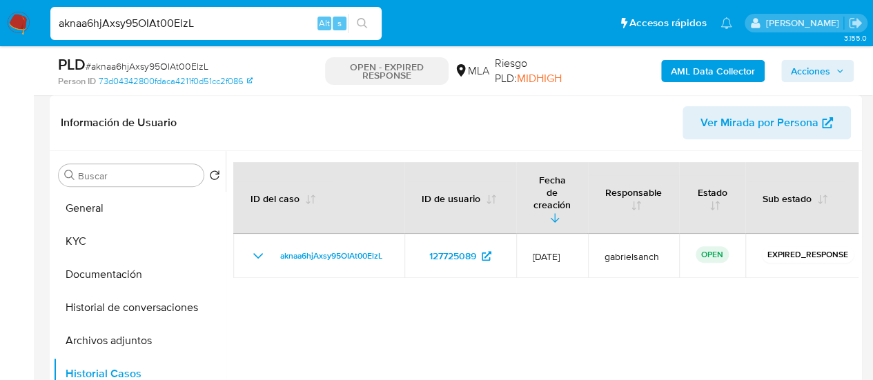
click at [167, 26] on input "aknaa6hjAxsy95OIAt00ElzL" at bounding box center [215, 23] width 331 height 18
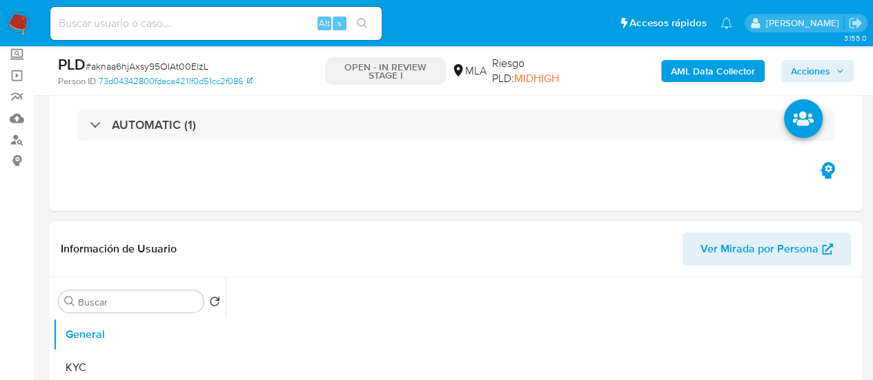
scroll to position [345, 0]
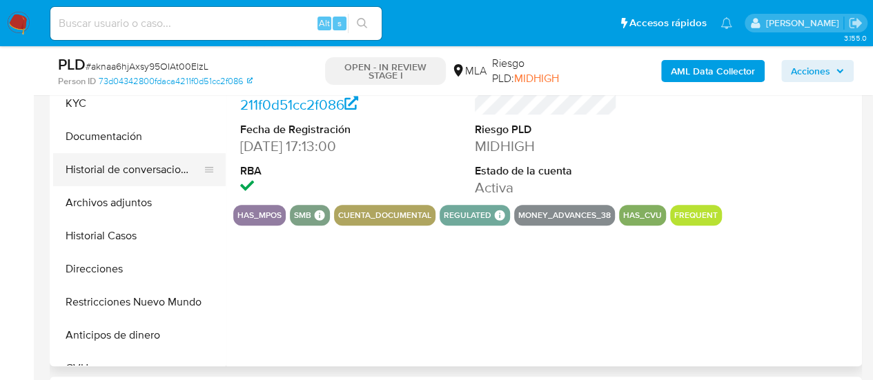
click at [106, 141] on button "Documentación" at bounding box center [139, 136] width 172 height 33
select select "10"
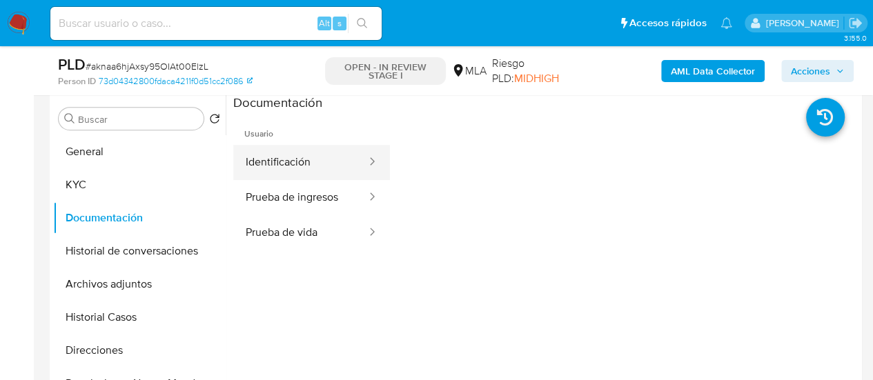
scroll to position [276, 0]
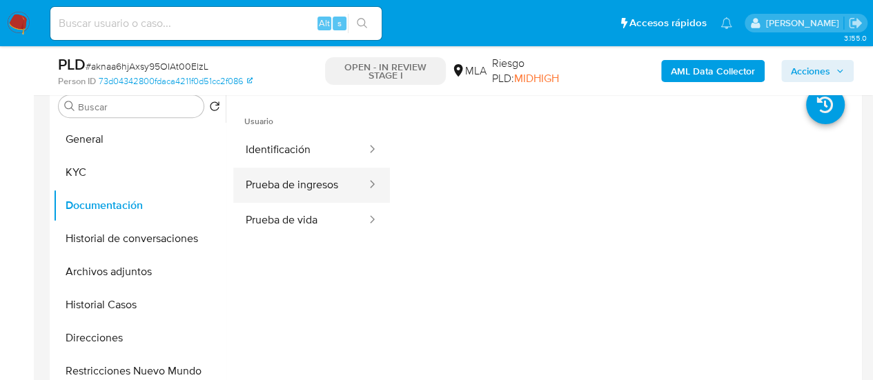
click at [317, 183] on button "Prueba de ingresos" at bounding box center [300, 185] width 135 height 35
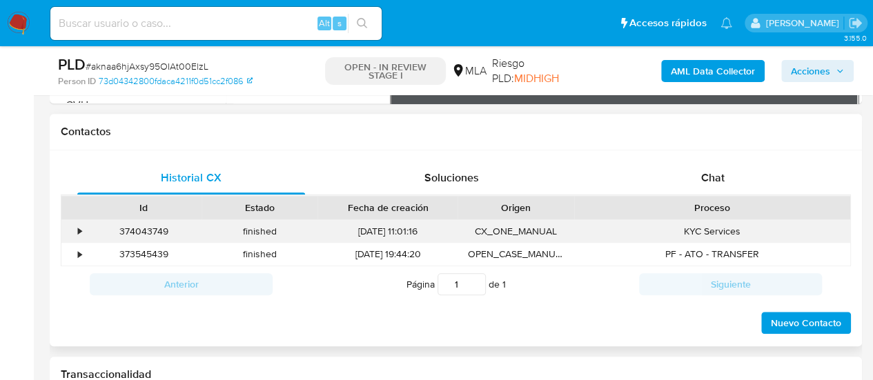
scroll to position [621, 0]
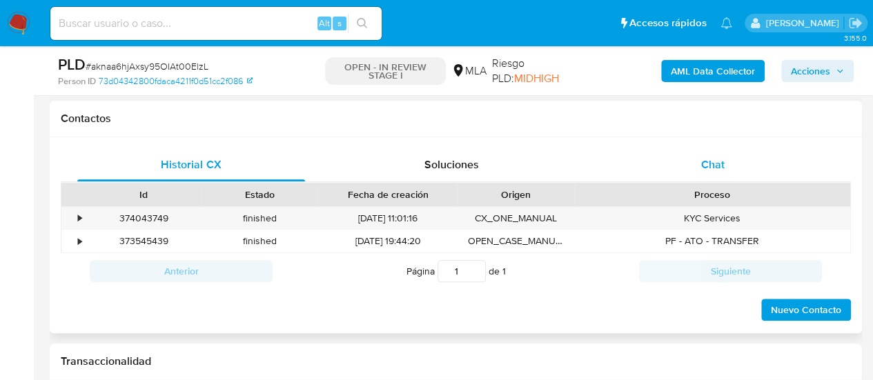
click at [716, 172] on div "Chat" at bounding box center [713, 164] width 228 height 33
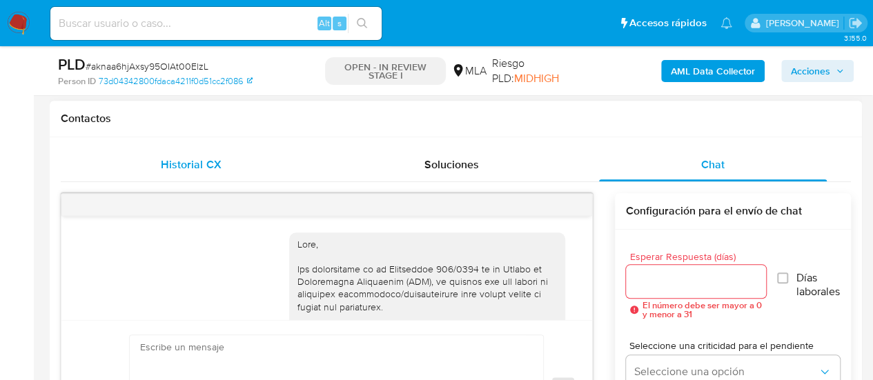
scroll to position [981, 0]
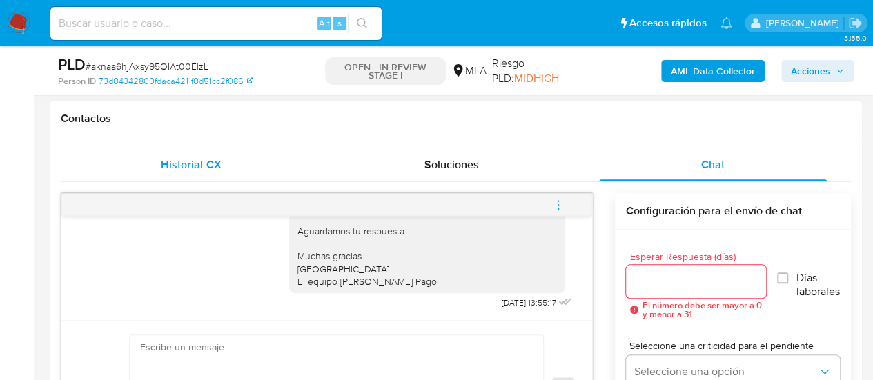
click at [197, 166] on span "Historial CX" at bounding box center [191, 165] width 60 height 16
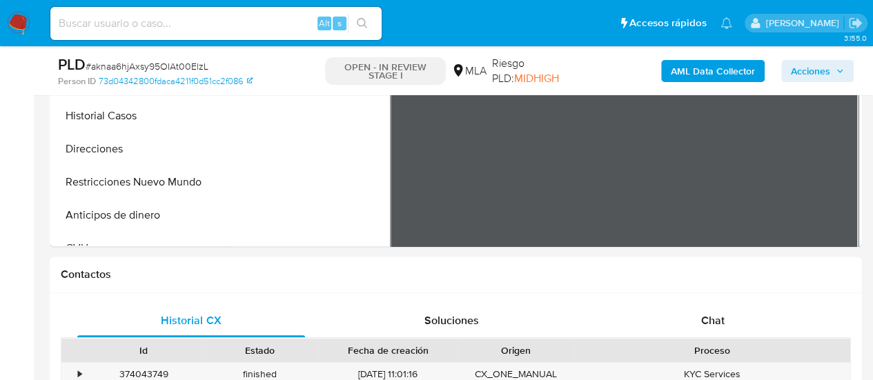
scroll to position [345, 0]
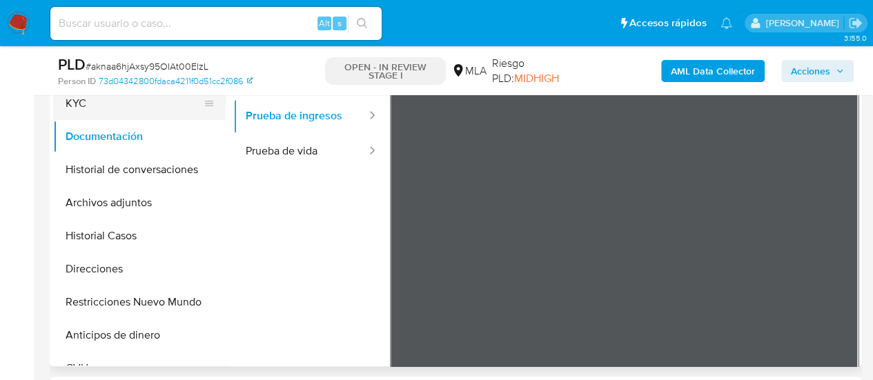
click at [85, 104] on button "KYC" at bounding box center [133, 103] width 161 height 33
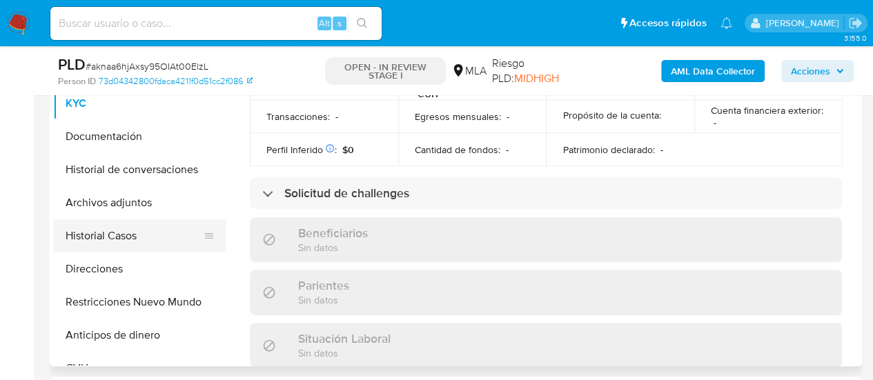
scroll to position [756, 0]
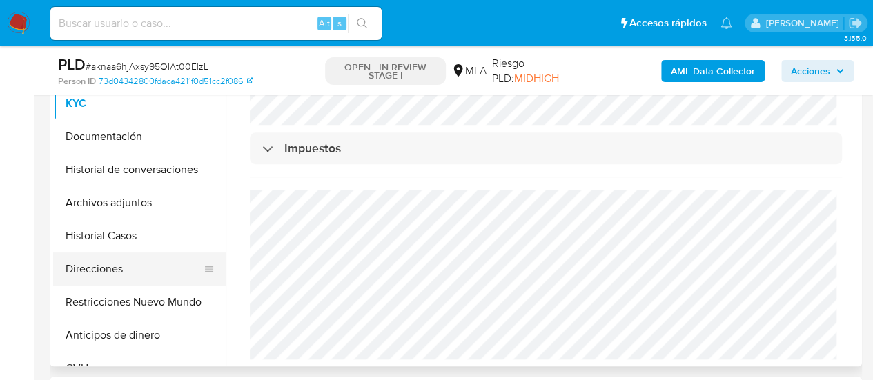
click at [117, 273] on button "Direcciones" at bounding box center [133, 269] width 161 height 33
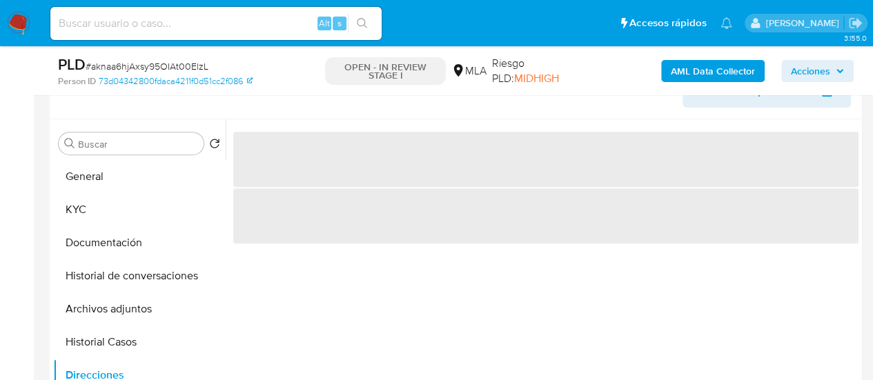
scroll to position [207, 0]
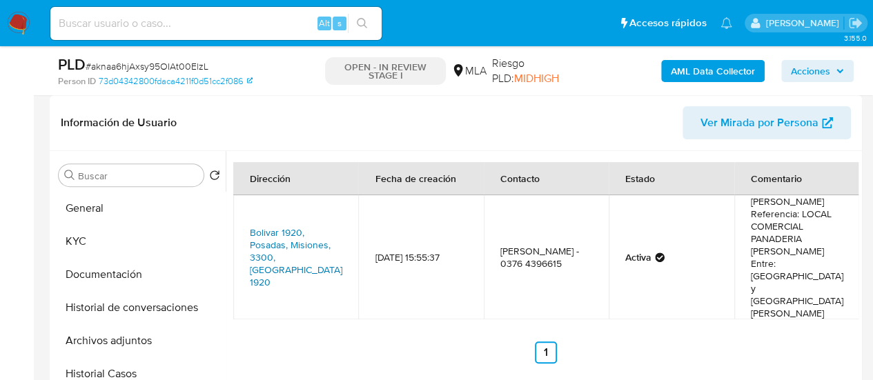
click at [283, 227] on link "Bolivar 1920, Posadas, Misiones, 3300, Argentina 1920" at bounding box center [296, 257] width 92 height 63
click at [75, 235] on button "KYC" at bounding box center [133, 241] width 161 height 33
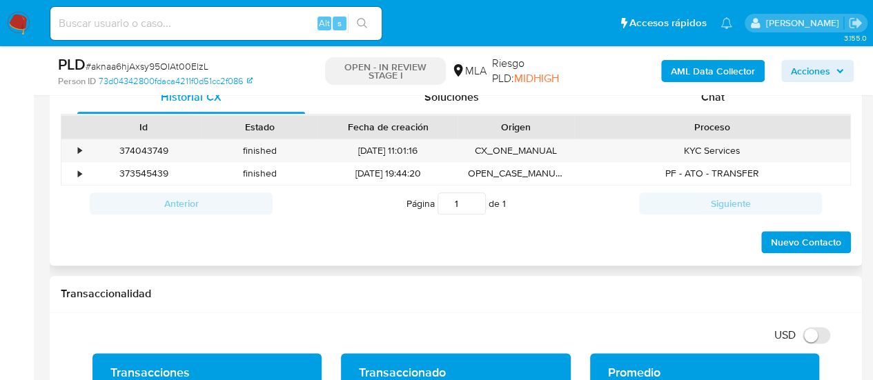
scroll to position [690, 0]
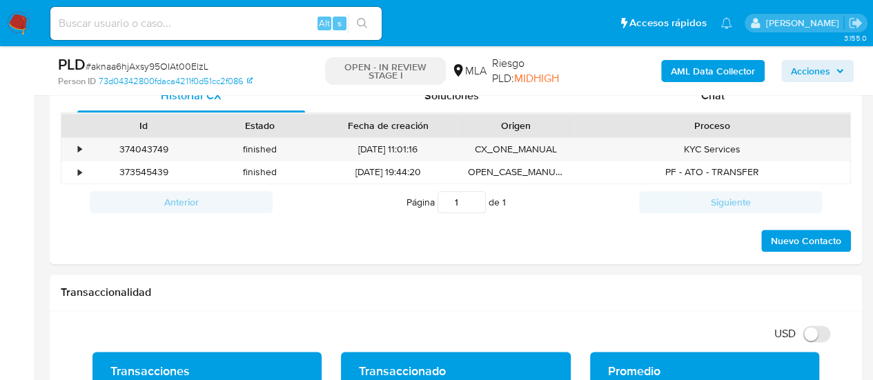
click at [694, 95] on div "PLD # aknaa6hjAxsy95OIAt00ElzL Person ID 73d04342800fdaca4211f0d51cc2f086 OPEN …" at bounding box center [456, 70] width 812 height 49
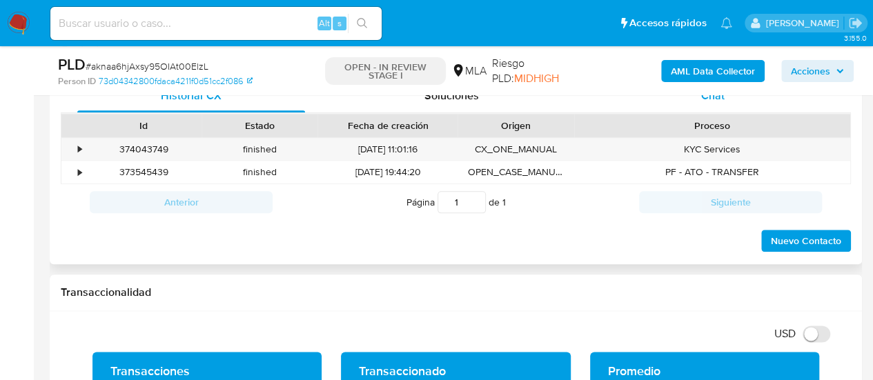
click at [696, 104] on div "Chat" at bounding box center [713, 95] width 228 height 33
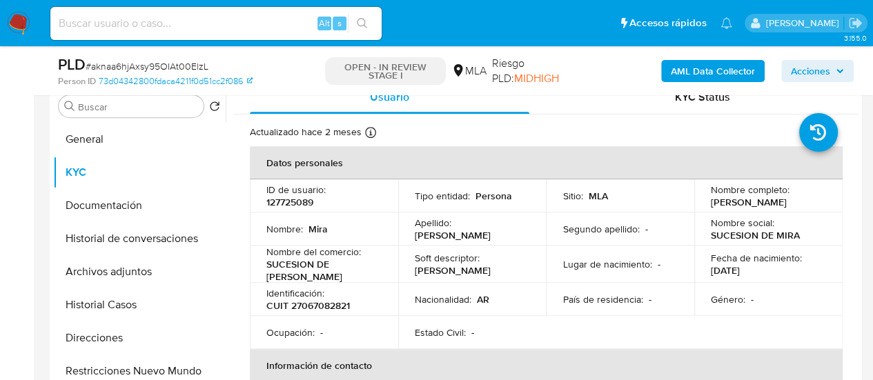
scroll to position [0, 0]
click at [195, 24] on input at bounding box center [215, 23] width 331 height 18
click at [241, 20] on input at bounding box center [215, 23] width 331 height 18
paste input "B92PsxegtssBDNeA5uT7Z5Mw"
type input "B92PsxegtssBDNeA5uT7Z5Mw"
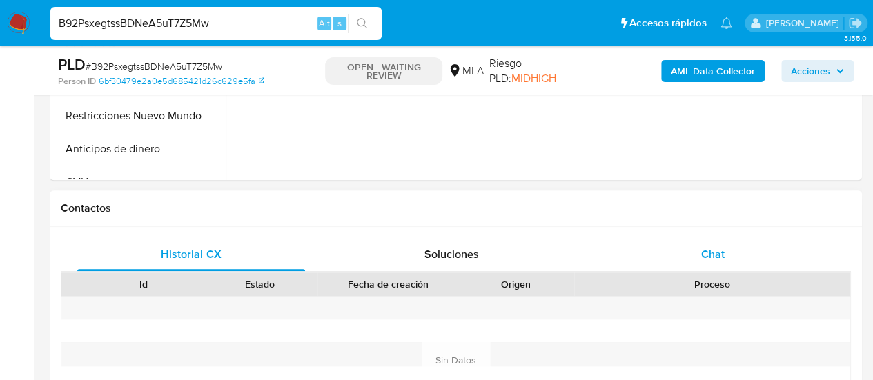
scroll to position [552, 0]
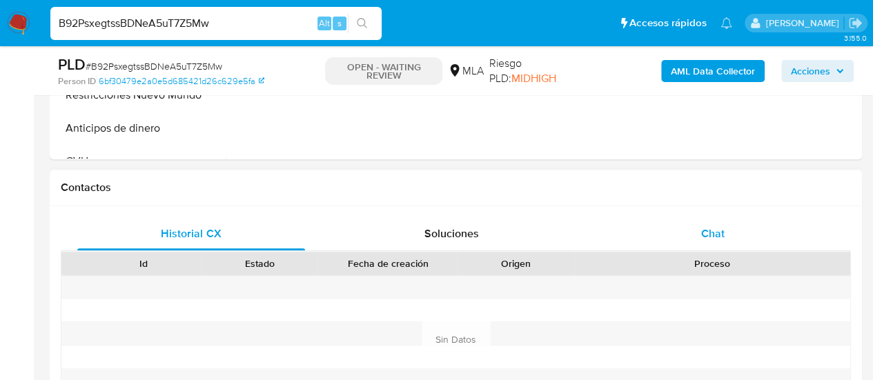
click at [712, 237] on span "Chat" at bounding box center [712, 234] width 23 height 16
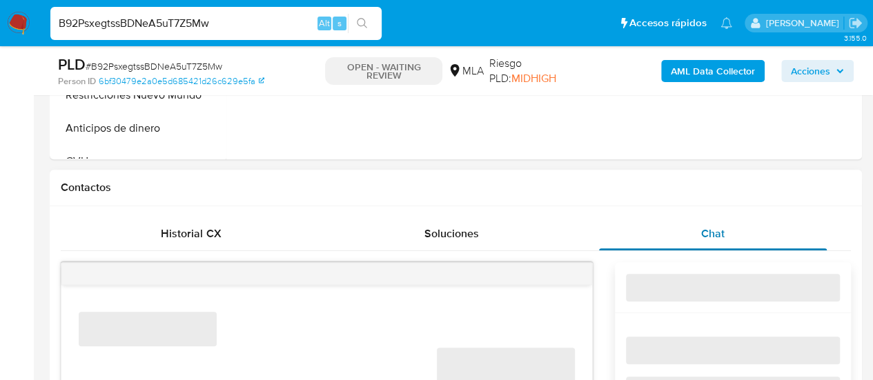
select select "10"
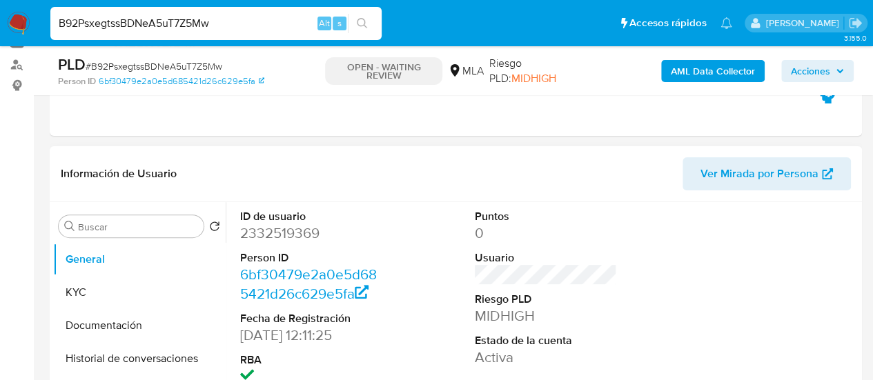
scroll to position [276, 0]
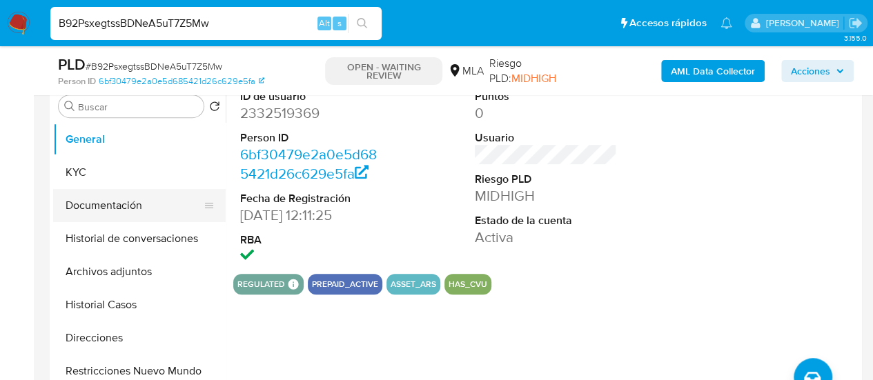
click at [101, 206] on button "Documentación" at bounding box center [133, 205] width 161 height 33
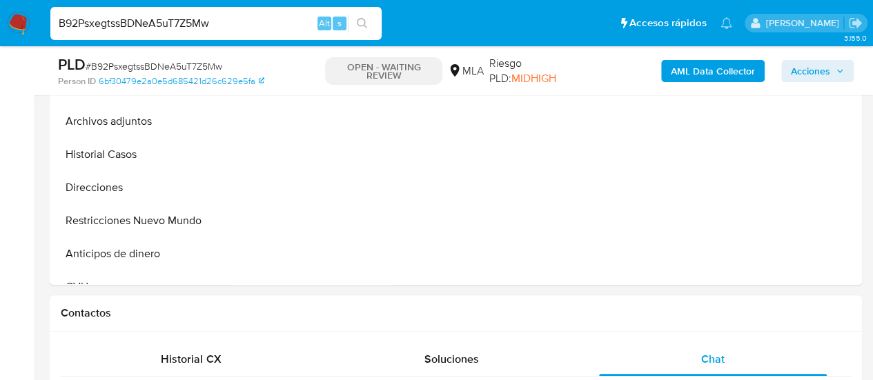
scroll to position [414, 0]
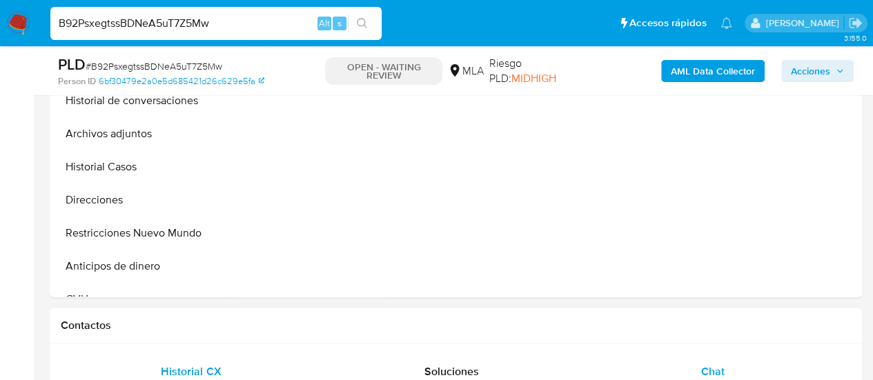
click at [230, 358] on div "Historial CX" at bounding box center [191, 371] width 228 height 33
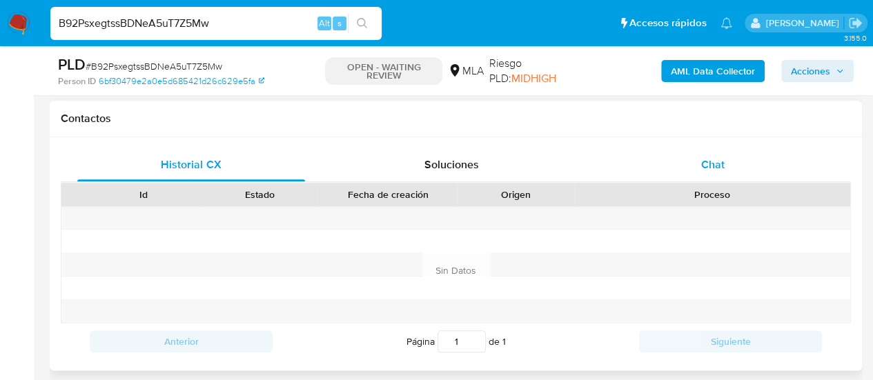
click at [682, 157] on div "Chat" at bounding box center [713, 164] width 228 height 33
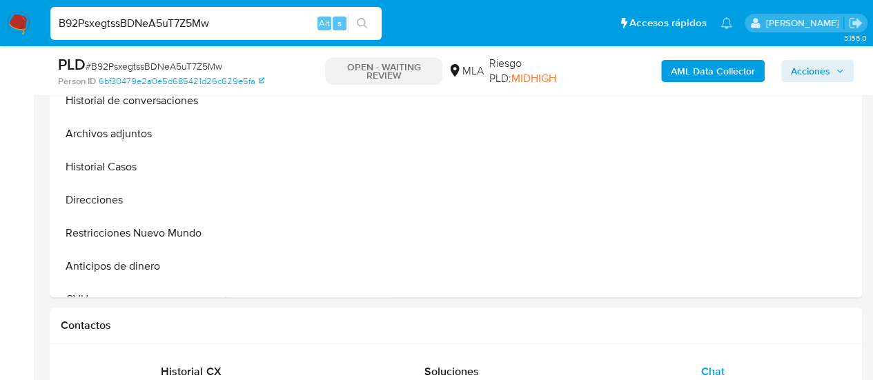
scroll to position [276, 0]
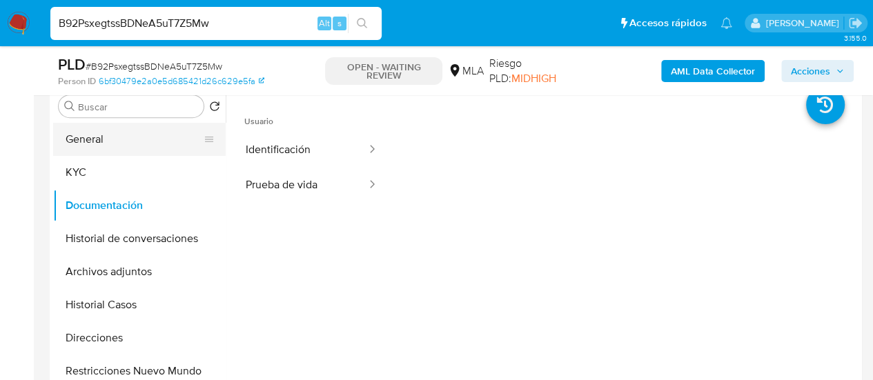
click at [75, 138] on button "General" at bounding box center [133, 139] width 161 height 33
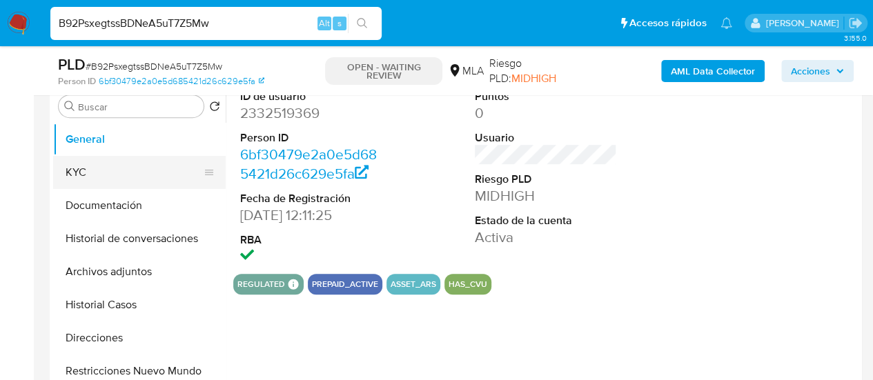
click at [61, 170] on button "KYC" at bounding box center [133, 172] width 161 height 33
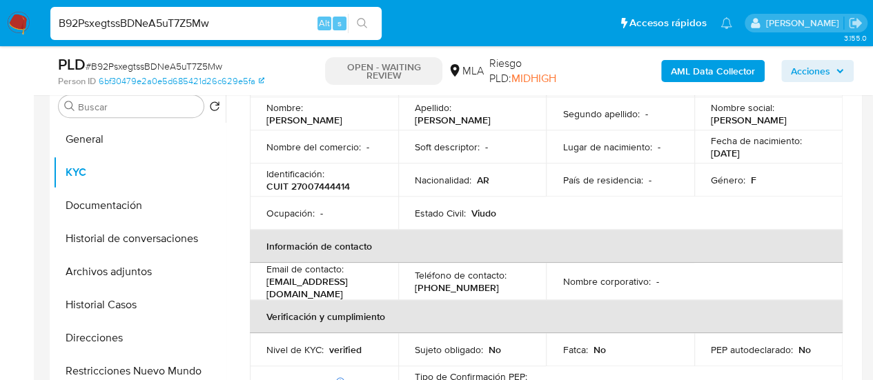
scroll to position [138, 0]
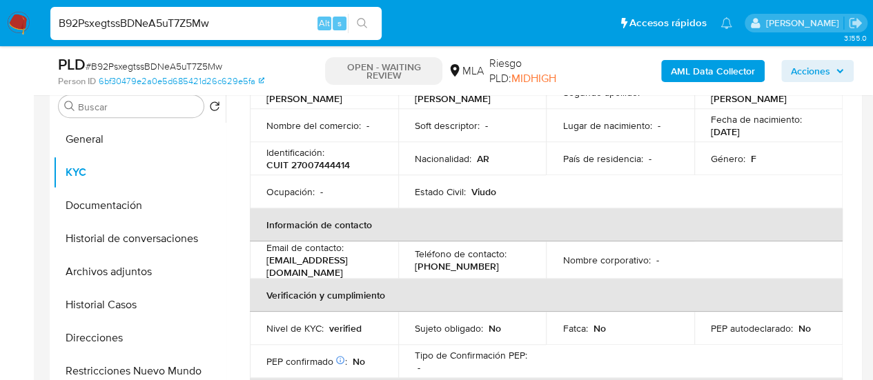
click at [315, 264] on p "elsagismondi@gmail.com" at bounding box center [321, 266] width 110 height 25
click at [315, 263] on p "elsagismondi@gmail.com" at bounding box center [321, 266] width 110 height 25
click at [323, 263] on p "elsagismondi@gmail.com" at bounding box center [321, 266] width 110 height 25
drag, startPoint x: 265, startPoint y: 267, endPoint x: 377, endPoint y: 265, distance: 111.8
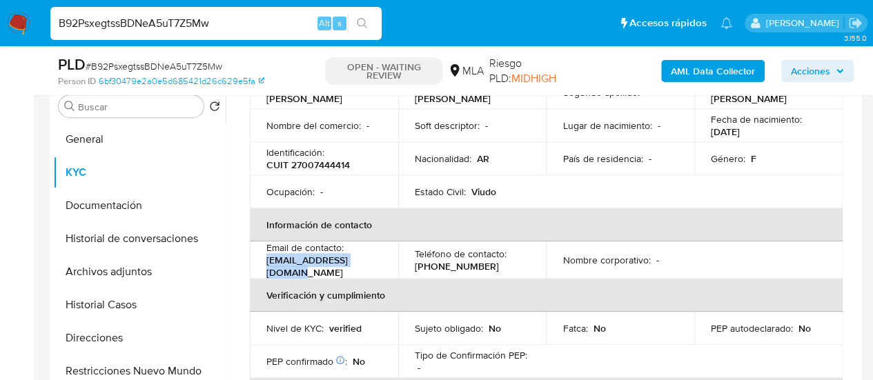
click at [377, 265] on td "Email de contacto : elsagismondi@gmail.com" at bounding box center [324, 259] width 148 height 37
copy p "elsagismondi@gmail.com"
click at [138, 27] on input "B92PsxegtssBDNeA5uT7Z5Mw" at bounding box center [215, 23] width 331 height 18
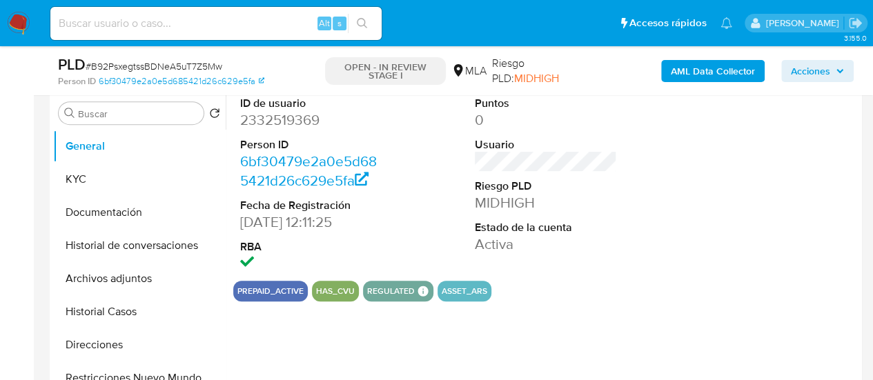
select select "10"
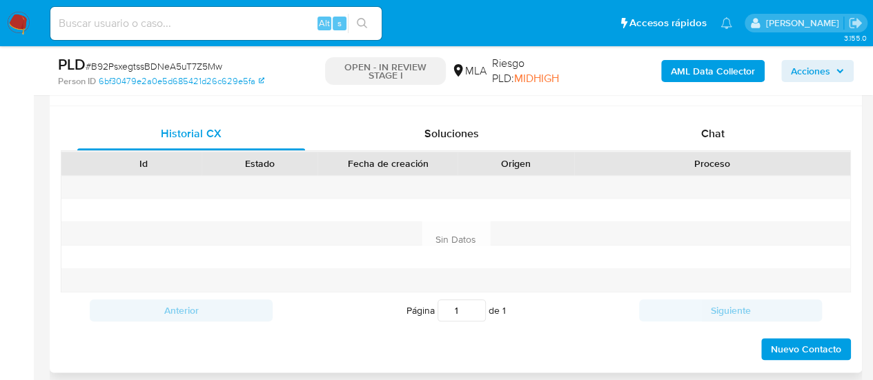
scroll to position [621, 0]
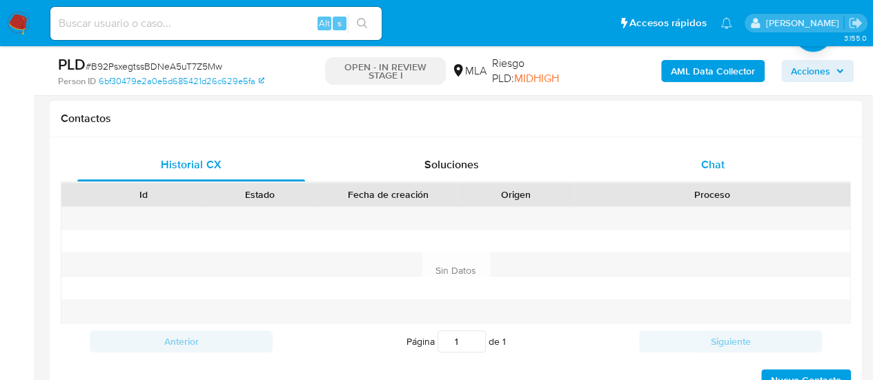
click at [684, 168] on div "Chat" at bounding box center [713, 164] width 228 height 33
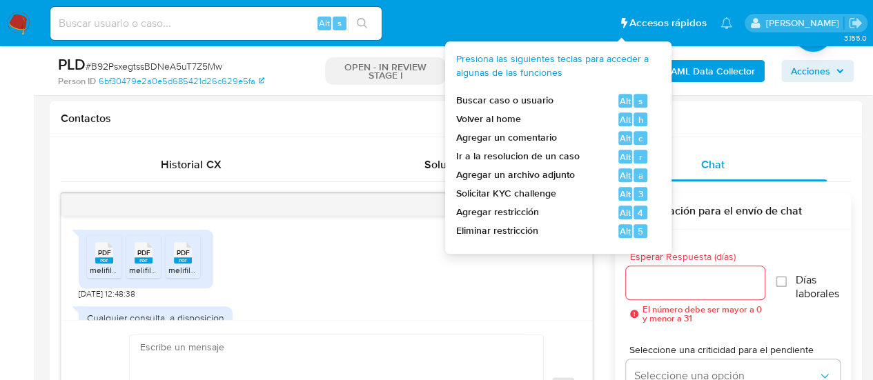
scroll to position [623, 0]
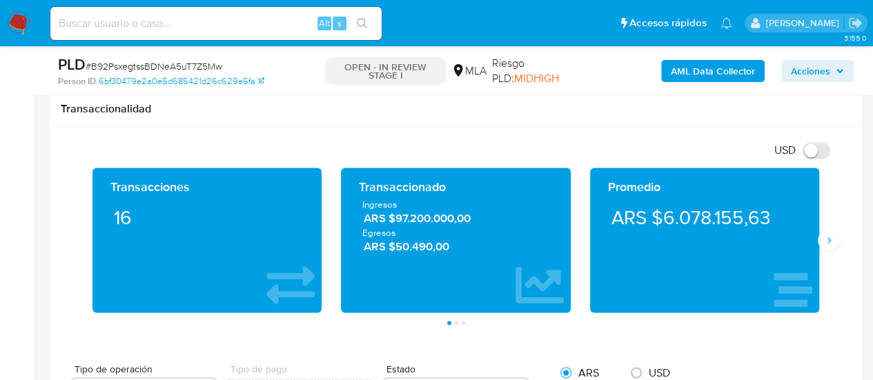
scroll to position [1104, 0]
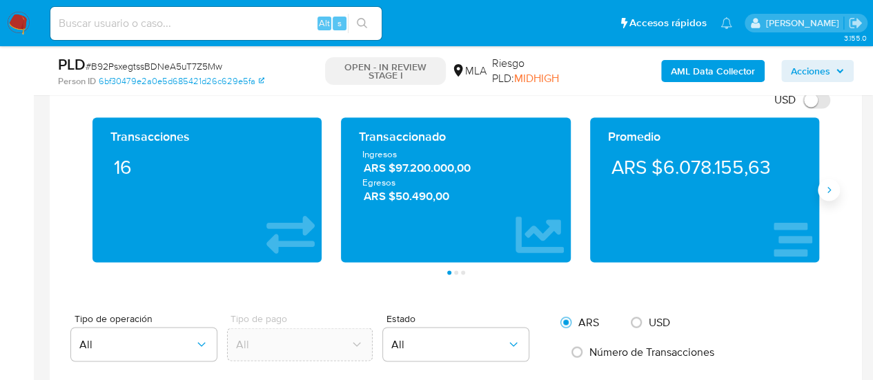
click at [823, 191] on icon "Siguiente" at bounding box center [828, 189] width 11 height 11
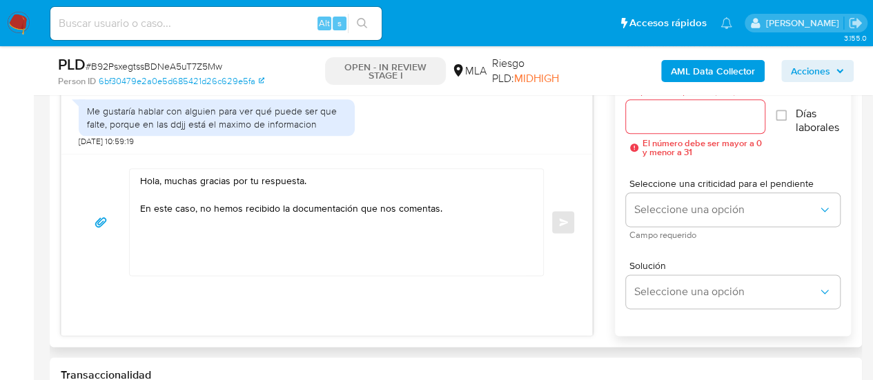
scroll to position [759, 0]
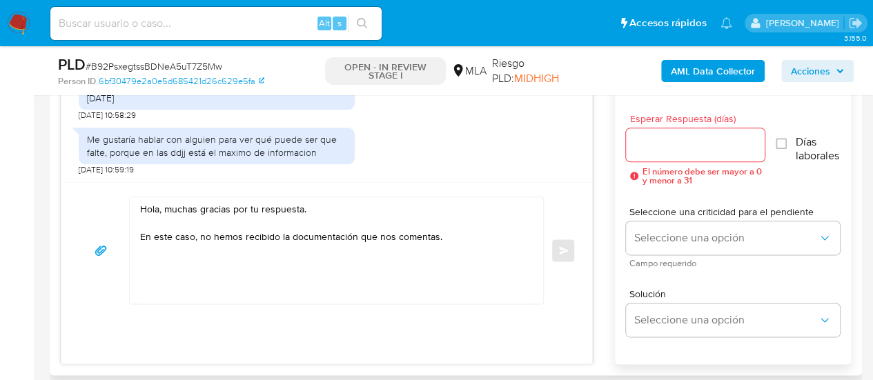
click at [447, 234] on textarea "Hola, muchas gracias por tu respuesta. En este caso, no hemos recibido la docum…" at bounding box center [333, 250] width 386 height 106
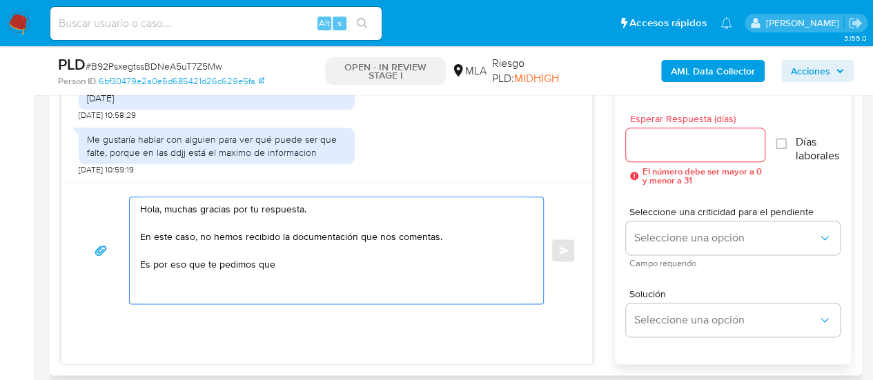
paste textarea "De acuerdo a la actividad que realices en tu cuenta, adjunta la siguiente docum…"
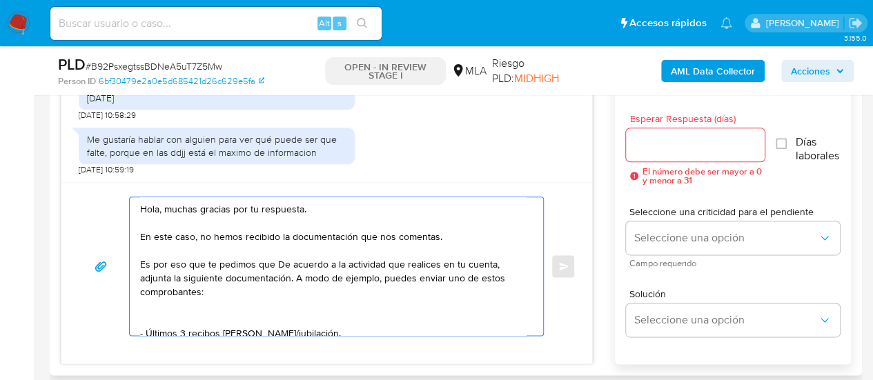
scroll to position [184, 0]
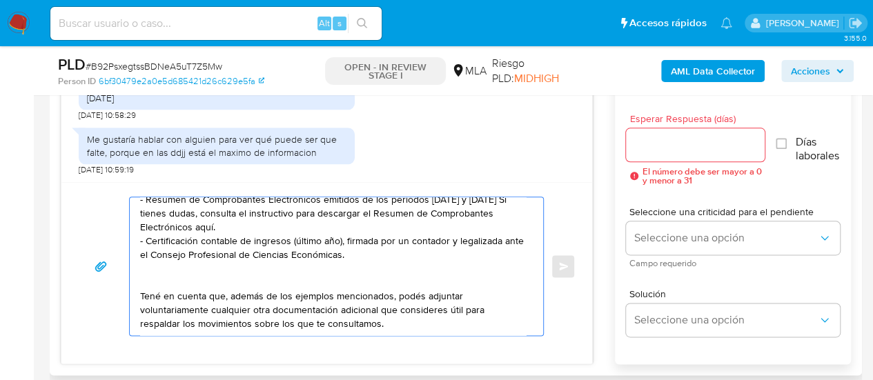
click at [230, 263] on textarea "Hola, muchas gracias por tu respuesta. En este caso, no hemos recibido la docum…" at bounding box center [333, 266] width 386 height 138
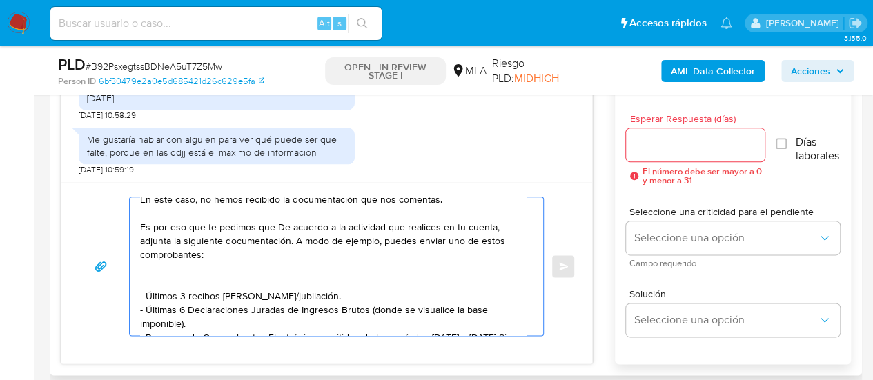
scroll to position [37, 0]
click at [280, 225] on textarea "Hola, muchas gracias por tu respuesta. En este caso, no hemos recibido la docum…" at bounding box center [333, 266] width 386 height 138
click at [155, 274] on textarea "Hola, muchas gracias por tu respuesta. En este caso, no hemos recibido la docum…" at bounding box center [333, 266] width 386 height 138
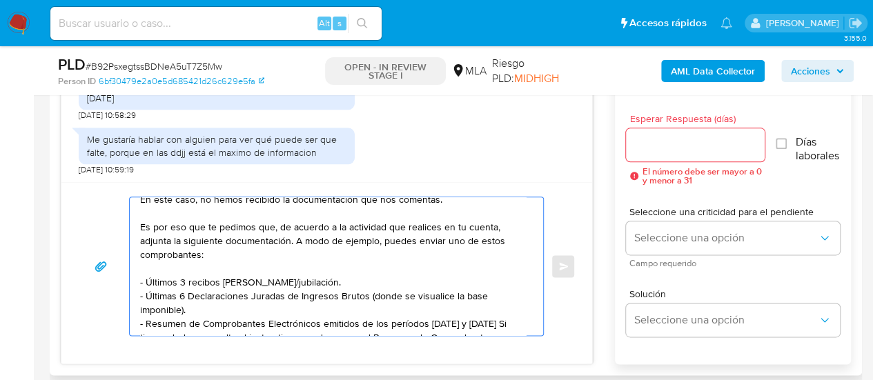
click at [170, 235] on textarea "Hola, muchas gracias por tu respuesta. En este caso, no hemos recibido la docum…" at bounding box center [333, 266] width 386 height 138
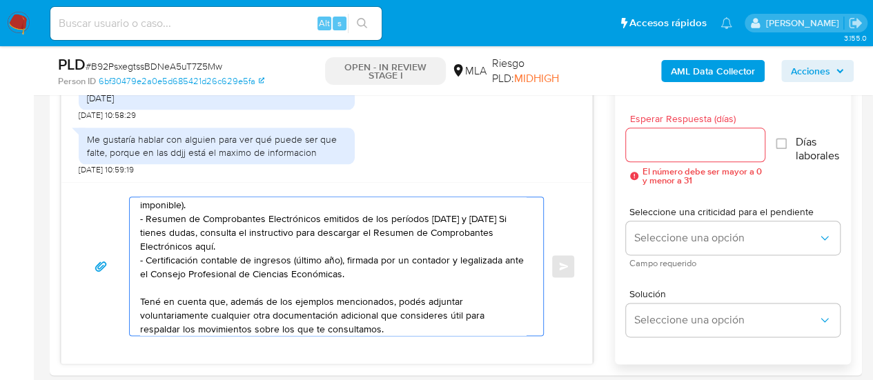
scroll to position [161, 0]
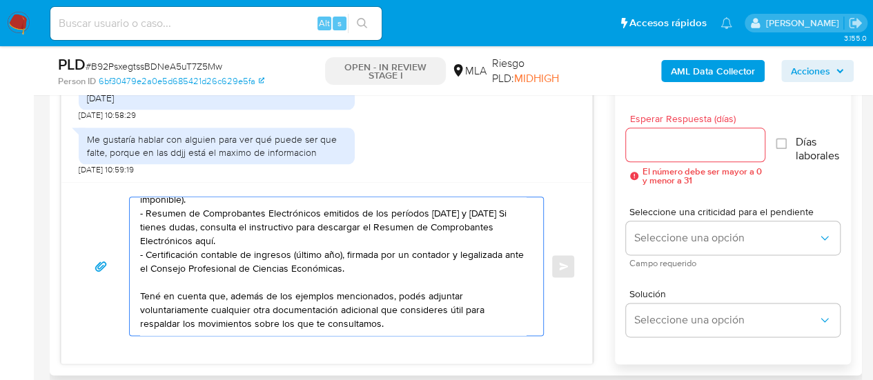
click at [212, 226] on textarea "Hola, muchas gracias por tu respuesta. En este caso, no hemos recibido la docum…" at bounding box center [333, 266] width 386 height 138
paste textarea "https://www.mercadopago.com.ar/ayuda/30181"
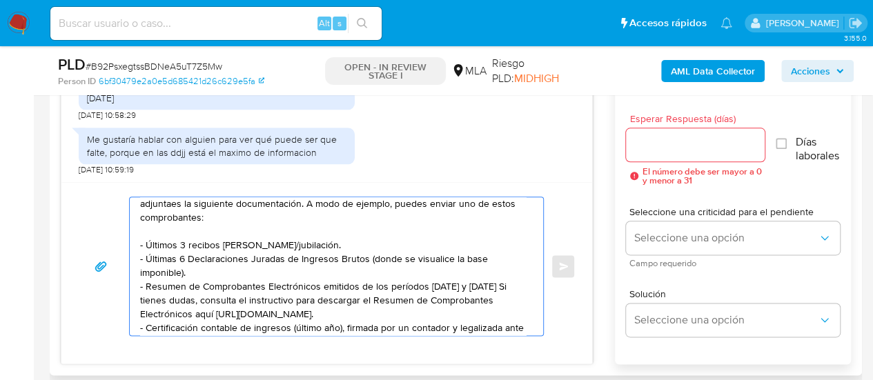
scroll to position [0, 0]
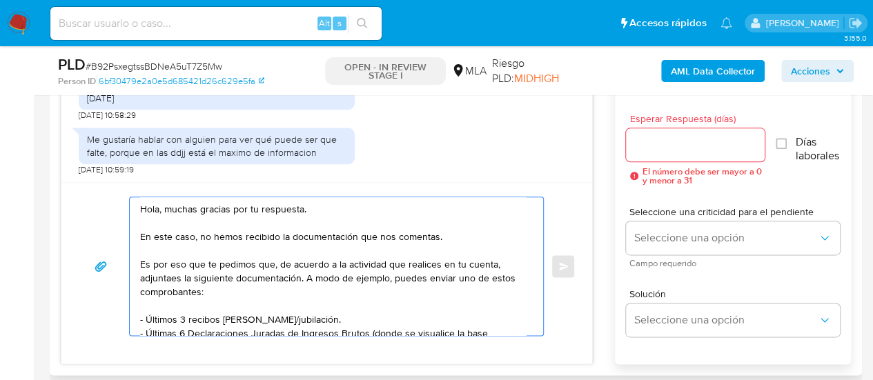
click at [137, 259] on div "Hola, muchas gracias por tu respuesta. En este caso, no hemos recibido la docum…" at bounding box center [333, 266] width 406 height 138
click at [141, 261] on textarea "Hola, muchas gracias por tu respuesta. En este caso, no hemos recibido la docum…" at bounding box center [333, 266] width 386 height 138
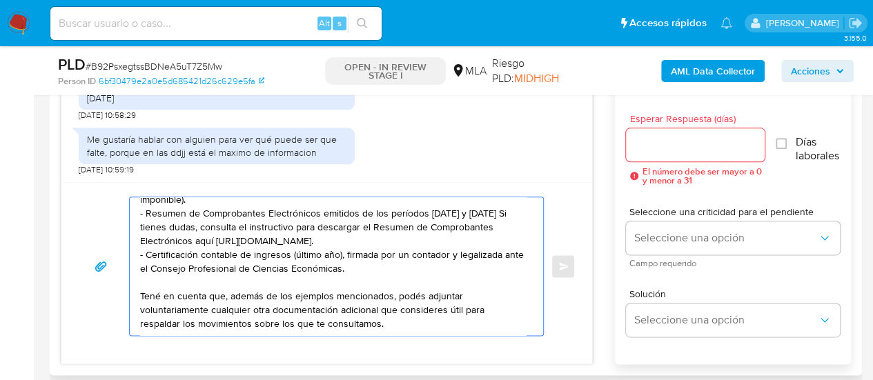
scroll to position [161, 0]
click at [395, 311] on textarea "Hola, muchas gracias por tu respuesta. En este caso, no hemos recibido la docum…" at bounding box center [333, 266] width 386 height 138
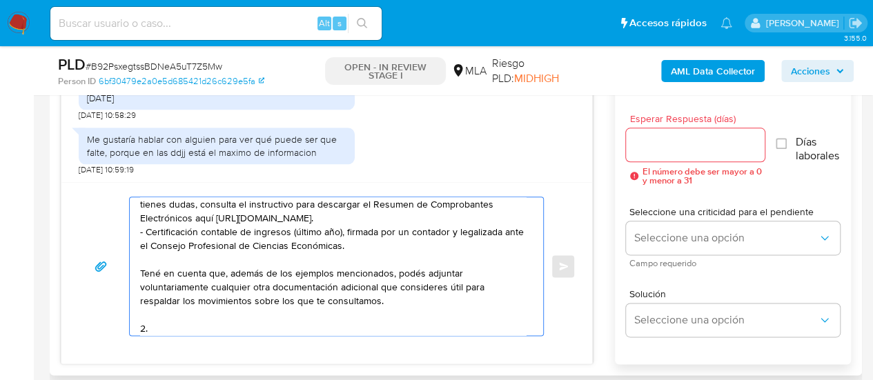
paste textarea "1. Descripción de la actividad: - Detalla la actividad que realizas a través de…"
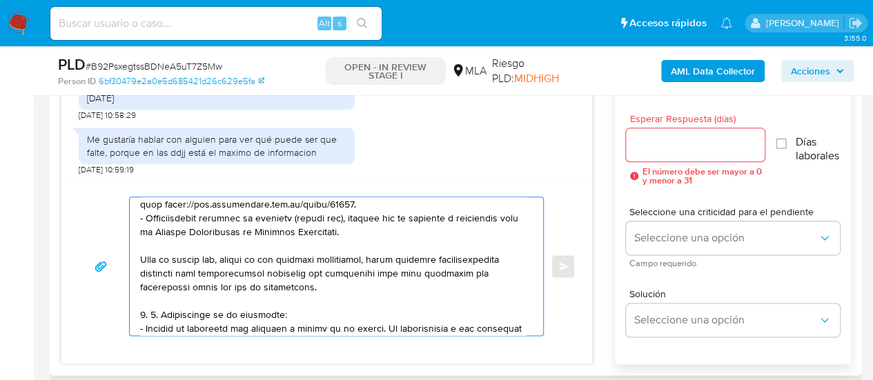
scroll to position [198, 0]
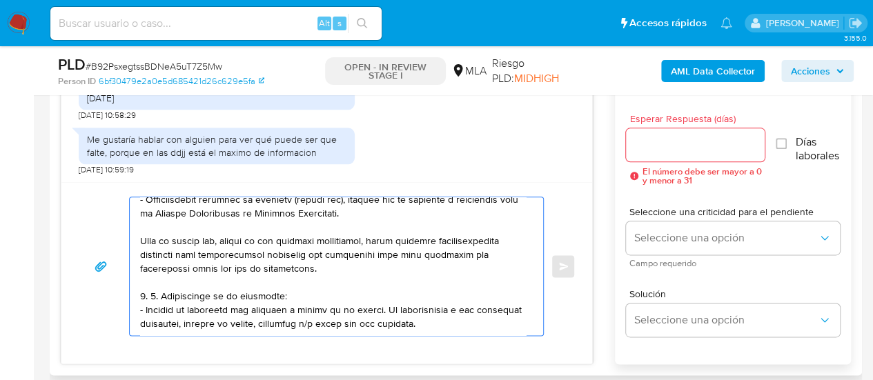
click at [157, 293] on textarea at bounding box center [333, 266] width 386 height 138
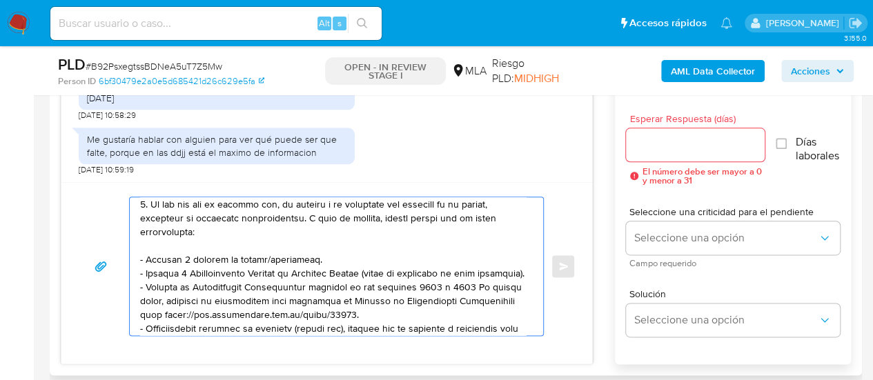
scroll to position [0, 0]
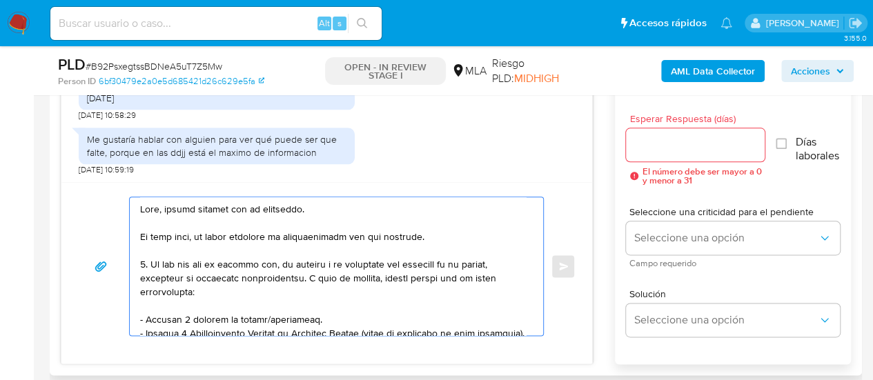
click at [173, 275] on textarea at bounding box center [333, 266] width 386 height 138
click at [443, 237] on textarea at bounding box center [333, 266] width 386 height 138
drag, startPoint x: 290, startPoint y: 264, endPoint x: 148, endPoint y: 263, distance: 141.4
click at [148, 263] on textarea at bounding box center [333, 266] width 386 height 138
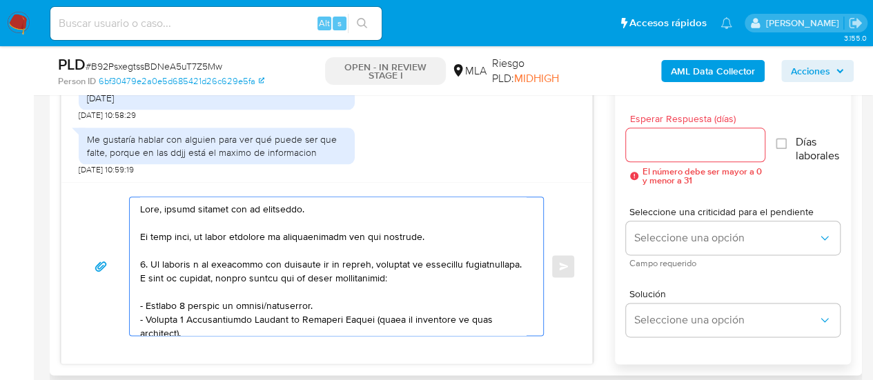
click at [455, 236] on textarea at bounding box center [333, 266] width 386 height 138
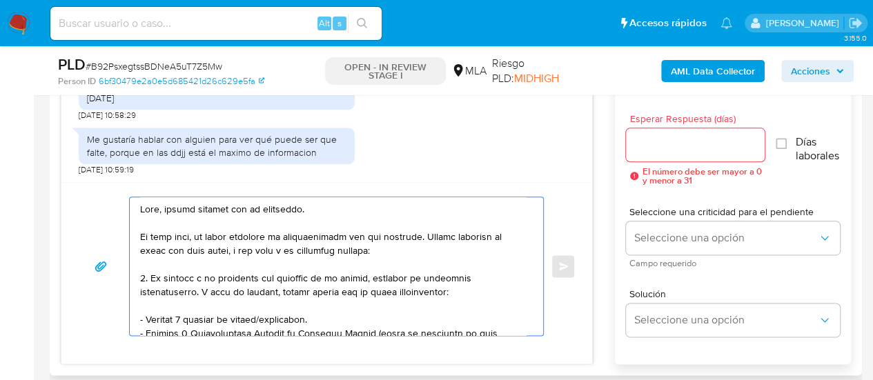
paste textarea "documentacion@mercadopago.com.ar"
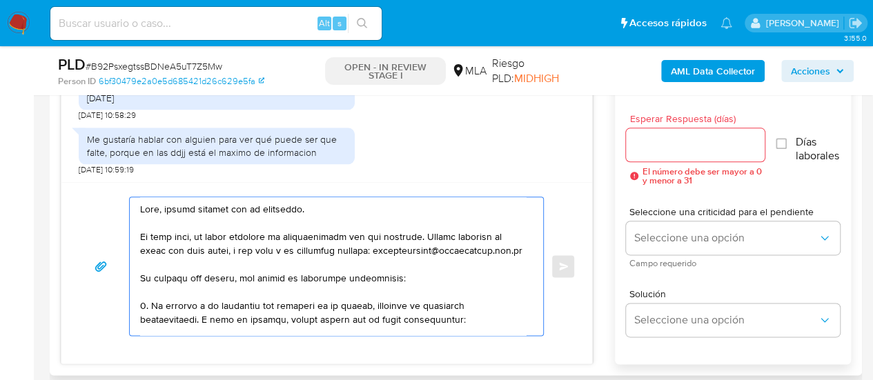
click at [199, 290] on textarea at bounding box center [333, 266] width 386 height 138
click at [0, 0] on lt-span "que ," at bounding box center [0, 0] width 0 height 0
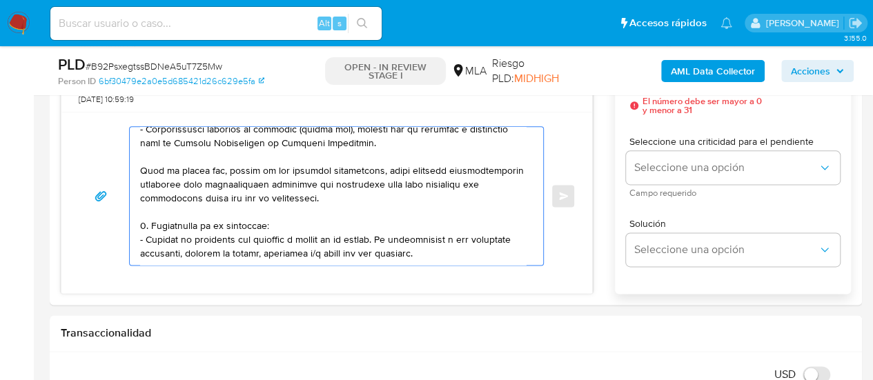
scroll to position [828, 0]
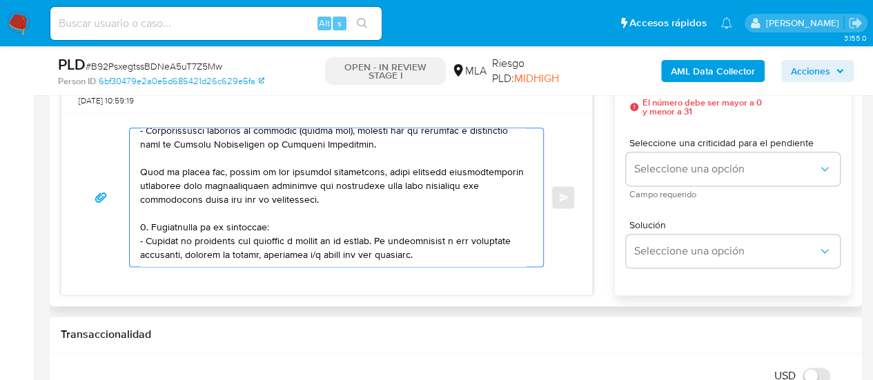
click at [451, 241] on textarea at bounding box center [333, 197] width 386 height 138
paste textarea "Formatos admitidos: PDF, JPG, JPEG, TXT, DOC, DOCX, XLS, PNG, XLSX, con un tama…"
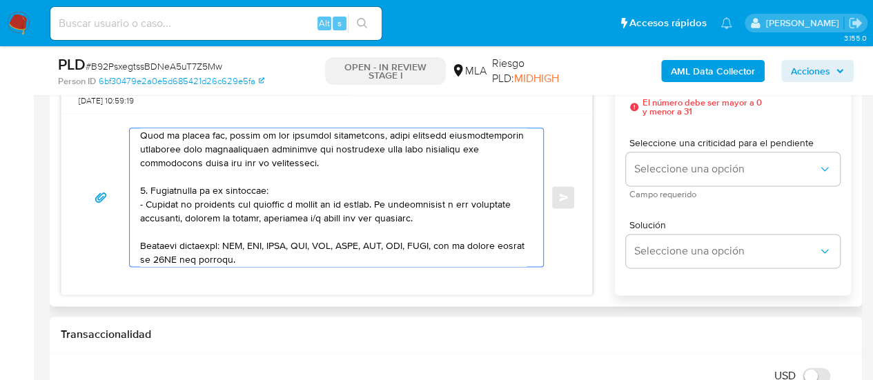
scroll to position [460, 0]
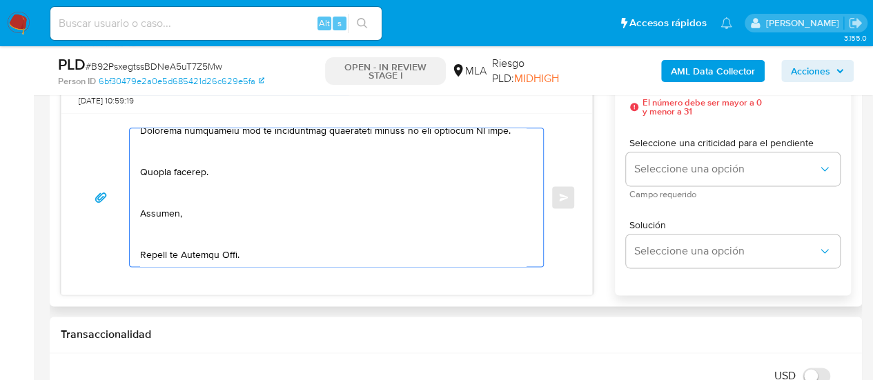
click at [137, 243] on div at bounding box center [333, 197] width 406 height 138
click at [140, 244] on textarea at bounding box center [333, 197] width 386 height 138
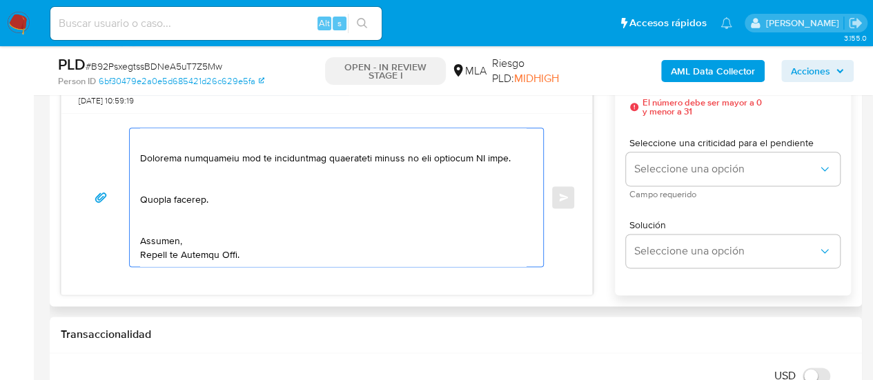
click at [150, 205] on textarea at bounding box center [333, 197] width 386 height 138
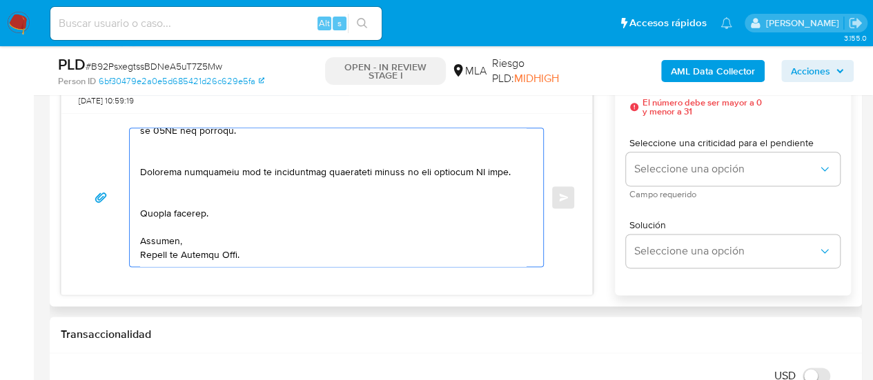
click at [152, 175] on textarea at bounding box center [333, 197] width 386 height 138
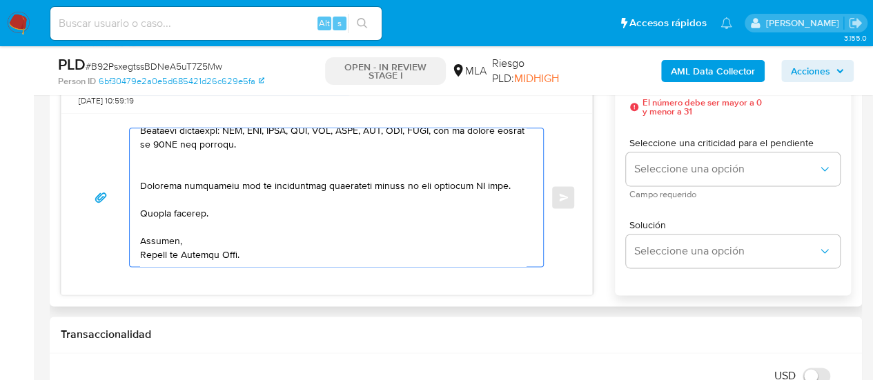
click at [243, 148] on textarea at bounding box center [333, 197] width 386 height 138
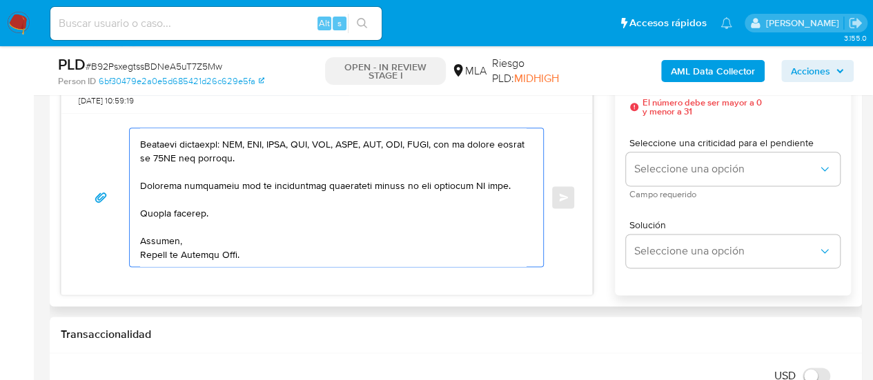
scroll to position [396, 0]
drag, startPoint x: 464, startPoint y: 166, endPoint x: 476, endPoint y: 170, distance: 13.3
click at [476, 170] on textarea at bounding box center [333, 197] width 386 height 138
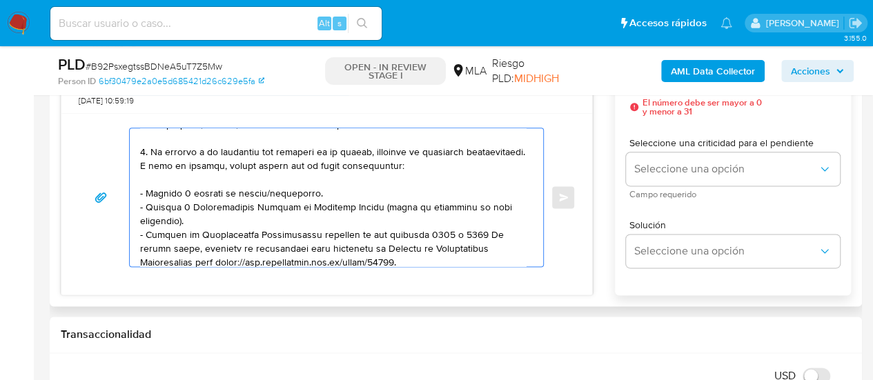
scroll to position [0, 0]
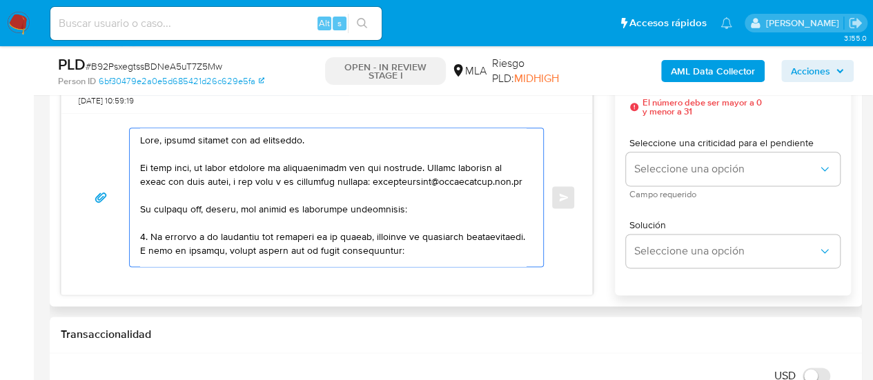
click at [386, 189] on textarea at bounding box center [333, 197] width 386 height 138
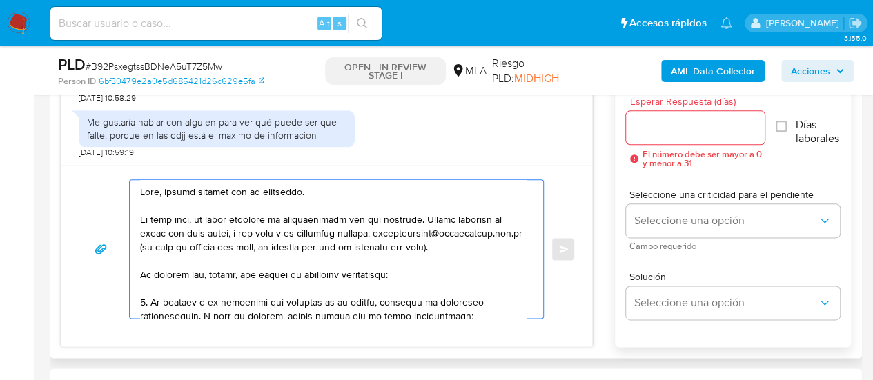
scroll to position [759, 0]
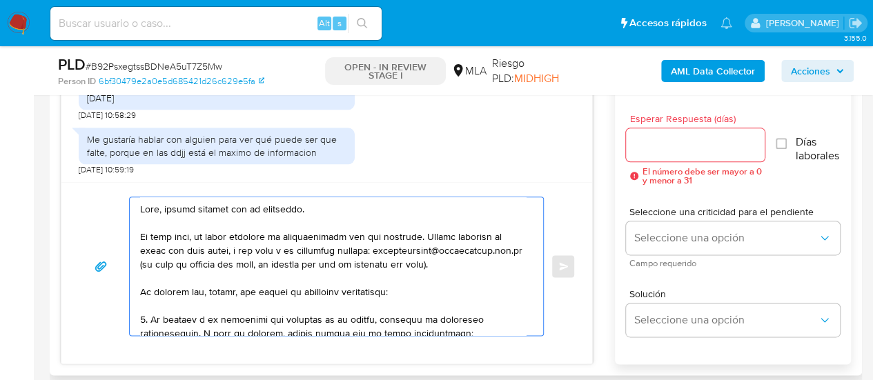
type textarea "Hola, muchas gracias por tu respuesta. En este caso, no hemos recibido la docum…"
click at [672, 147] on input "Esperar Respuesta (días)" at bounding box center [695, 145] width 139 height 18
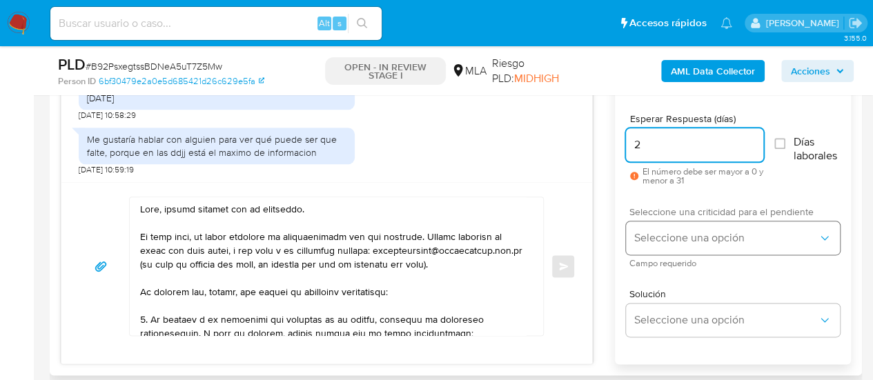
type input "2"
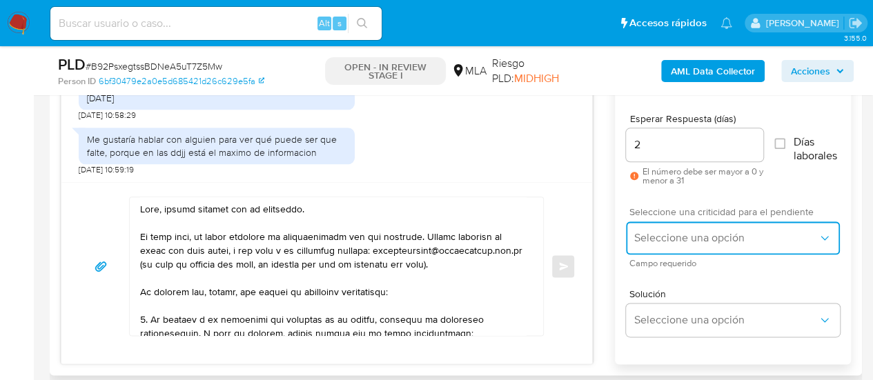
click at [663, 228] on button "Seleccione una opción" at bounding box center [733, 237] width 214 height 33
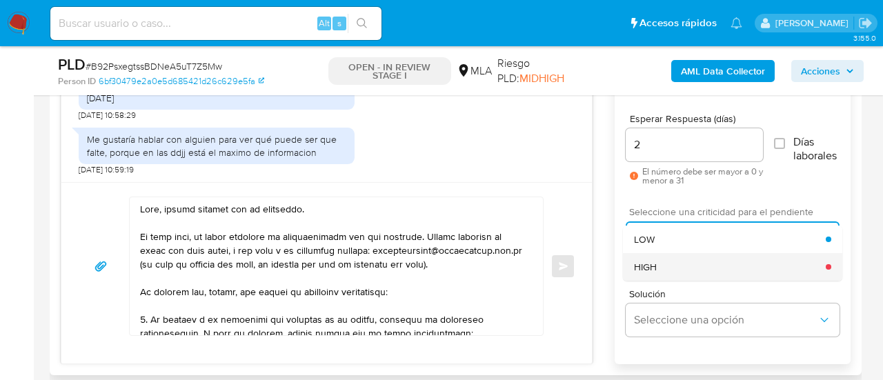
click at [655, 261] on span "HIGH" at bounding box center [645, 267] width 23 height 12
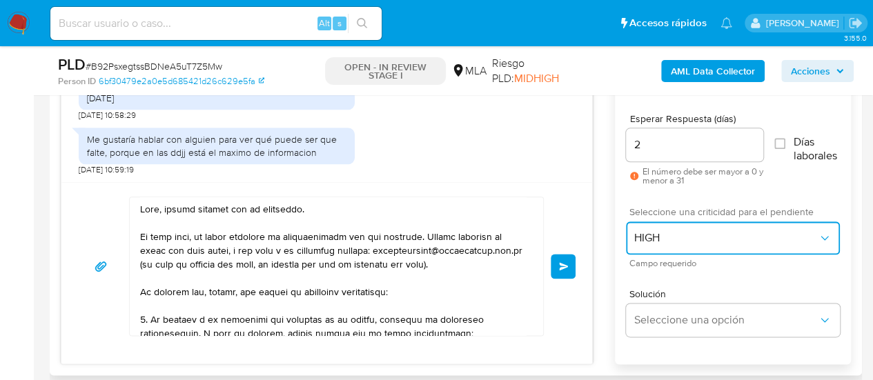
scroll to position [690, 0]
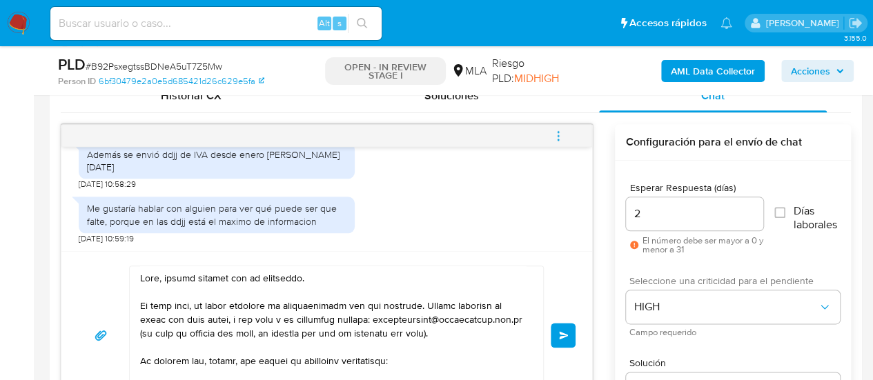
click at [566, 323] on button "Enviar" at bounding box center [563, 335] width 25 height 25
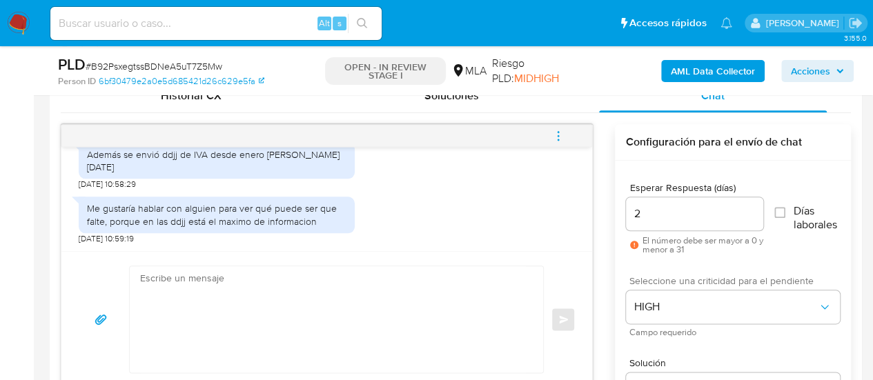
scroll to position [1228, 0]
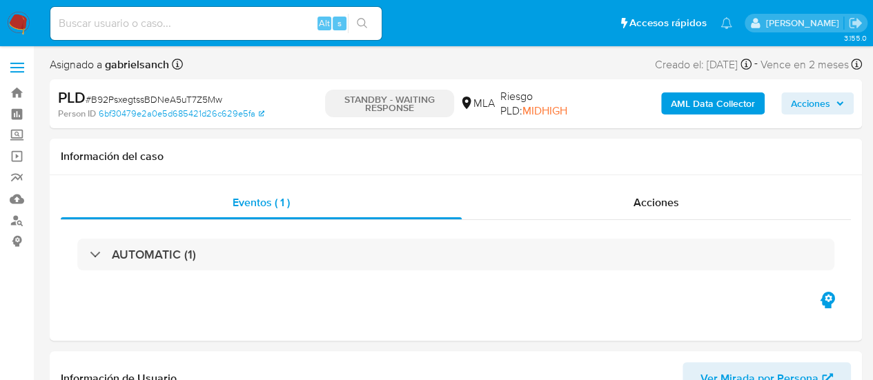
select select "10"
click at [240, 20] on input at bounding box center [215, 23] width 331 height 18
paste input "oQGmy7icWtJcplgWvuEE7VoO"
type input "oQGmy7icWtJcplgWvuEE7VoO"
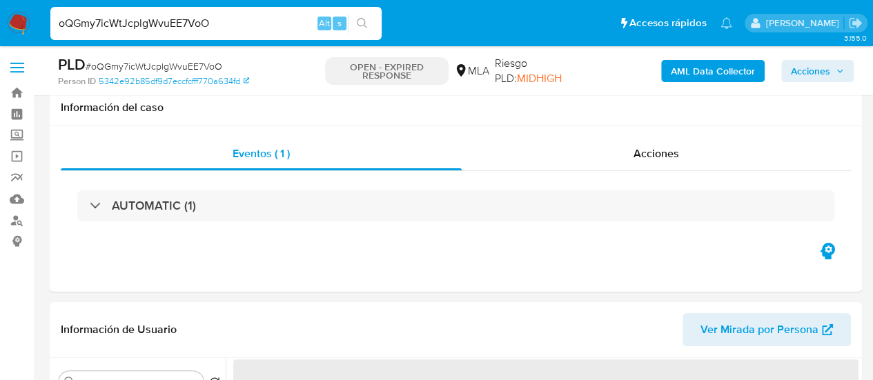
scroll to position [276, 0]
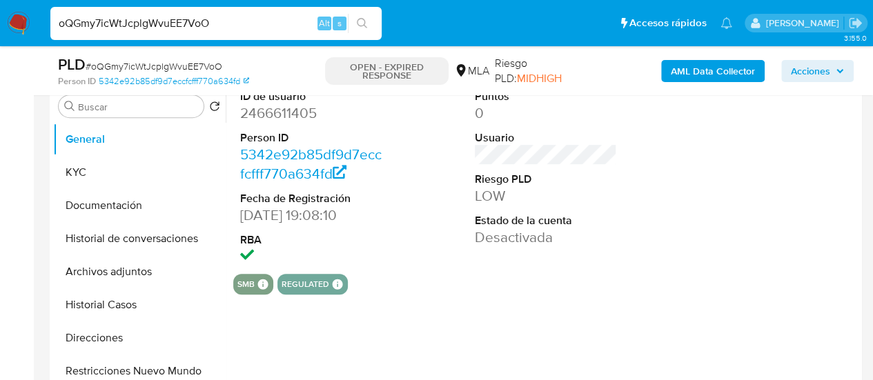
select select "10"
click at [197, 25] on input "oQGmy7icWtJcplgWvuEE7VoO" at bounding box center [215, 23] width 331 height 18
paste input "7Ze0SgNMjMRWPEn8j9XEyh1W"
type input "7Ze0SgNMjMRWPEn8j9XEyh1W"
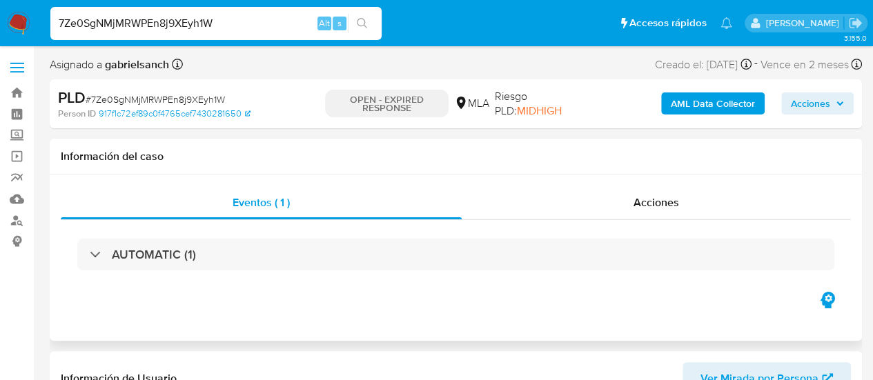
select select "10"
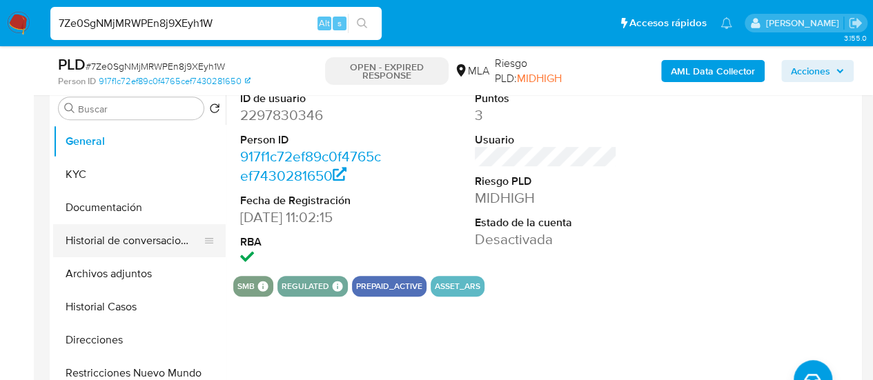
scroll to position [276, 0]
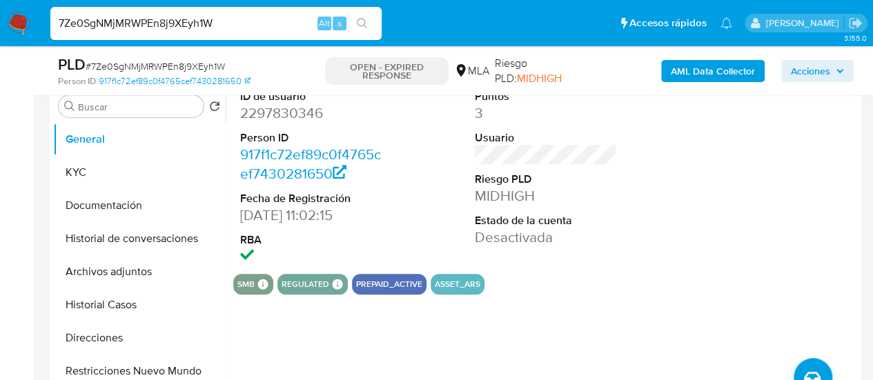
drag, startPoint x: 115, startPoint y: 308, endPoint x: 859, endPoint y: 189, distance: 753.8
click at [115, 308] on button "Historial Casos" at bounding box center [139, 304] width 172 height 33
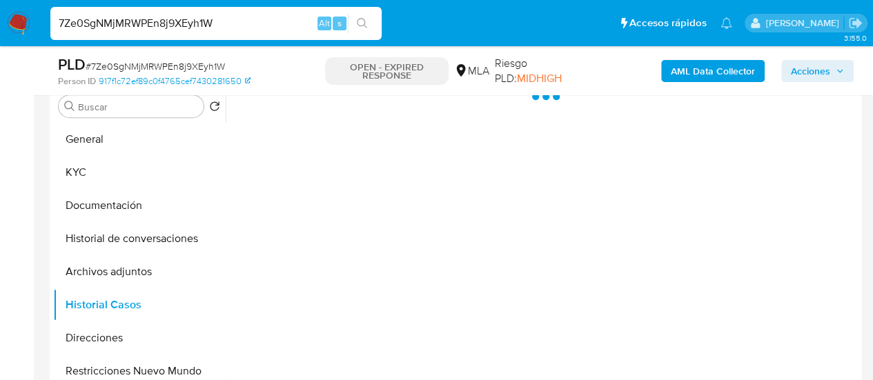
scroll to position [207, 0]
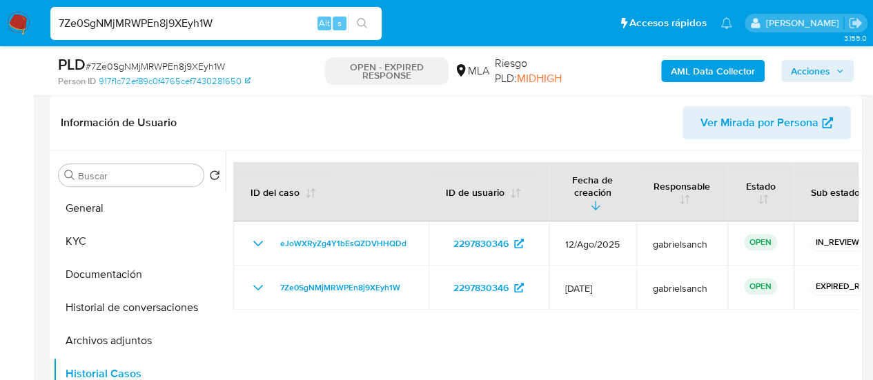
click at [206, 24] on input "7Ze0SgNMjMRWPEn8j9XEyh1W" at bounding box center [215, 23] width 331 height 18
paste input "n9pnp89rHIn0ZrEgo3amFYWf"
type input "n9pnp89rHIn0ZrEgo3amFYWf"
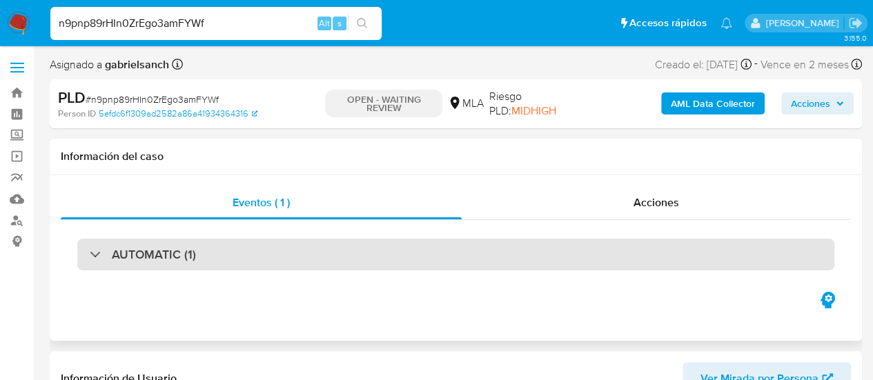
select select "10"
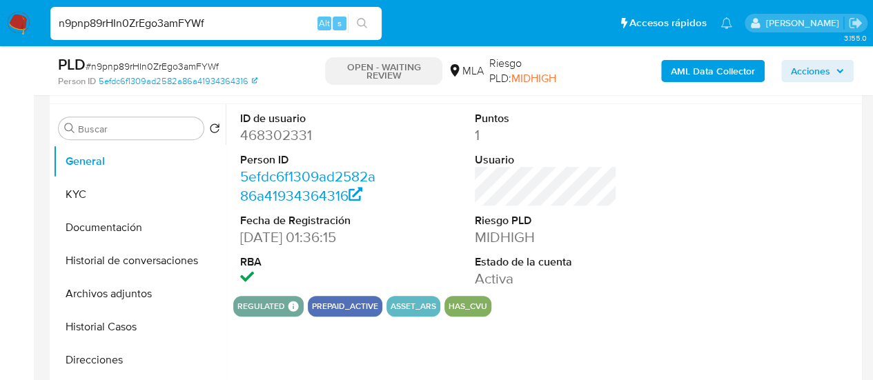
scroll to position [345, 0]
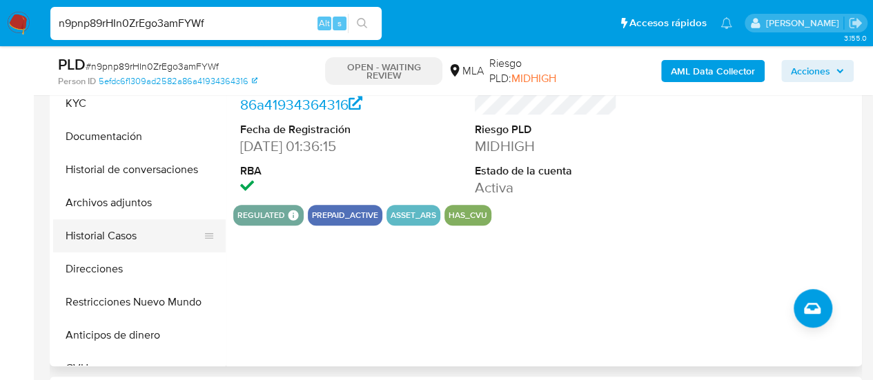
click at [112, 241] on button "Historial Casos" at bounding box center [133, 235] width 161 height 33
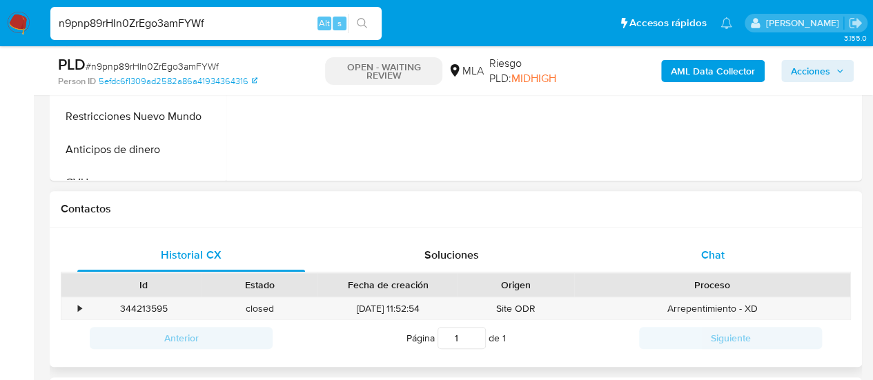
scroll to position [552, 0]
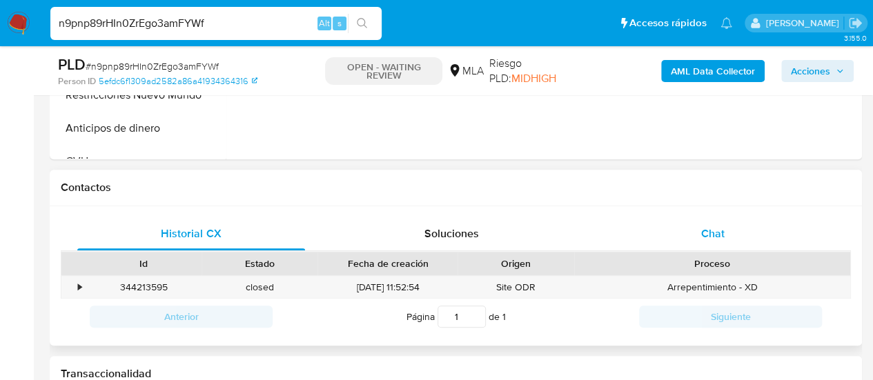
click at [698, 235] on div "Chat" at bounding box center [713, 233] width 228 height 33
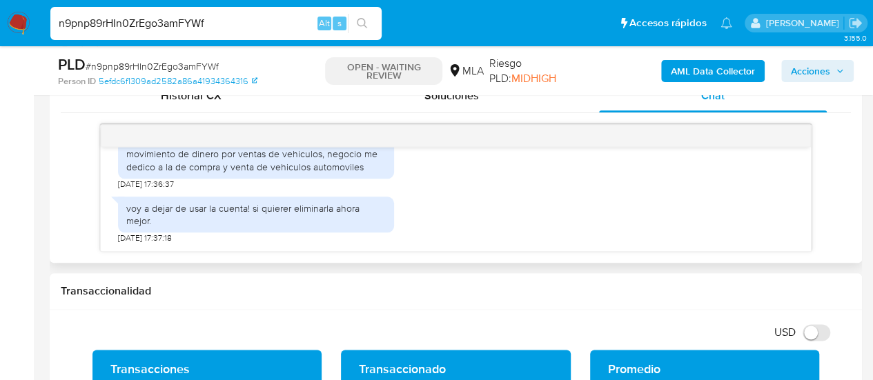
scroll to position [1102, 0]
click at [142, 27] on input "n9pnp89rHIn0ZrEgo3amFYWf" at bounding box center [215, 23] width 331 height 18
type input "n9pnp89rHIn0ZrEgo3amFYWf"
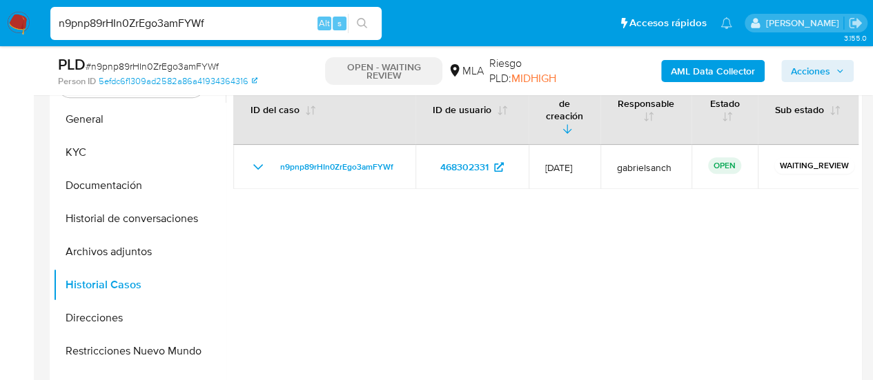
scroll to position [276, 0]
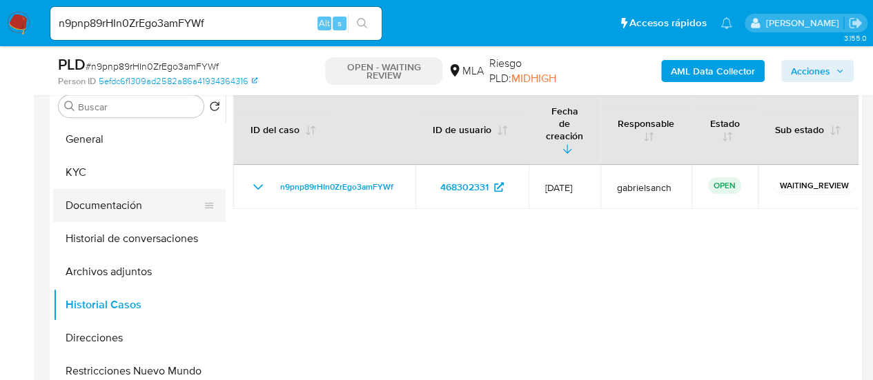
click at [108, 204] on button "Documentación" at bounding box center [133, 205] width 161 height 33
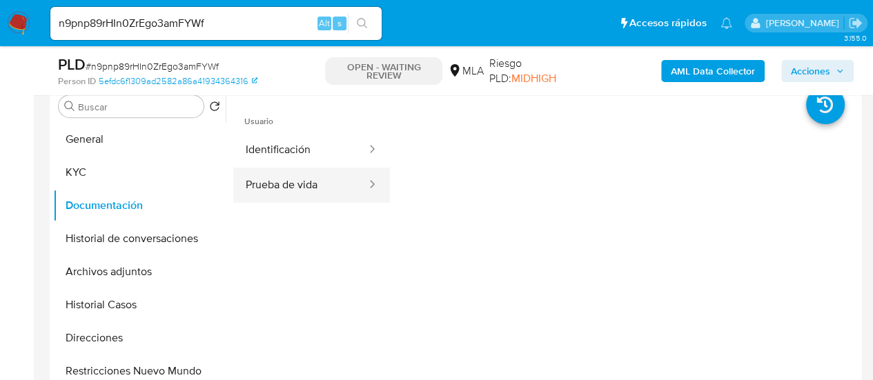
click at [295, 184] on button "Prueba de vida" at bounding box center [300, 185] width 135 height 35
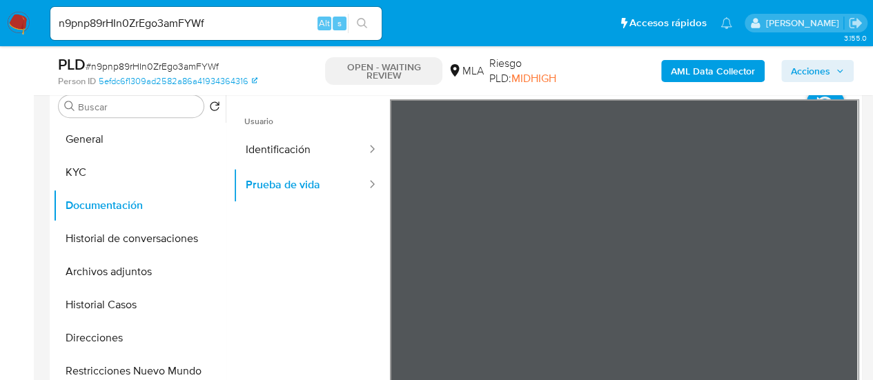
click at [177, 25] on input "n9pnp89rHIn0ZrEgo3amFYWf" at bounding box center [215, 23] width 331 height 18
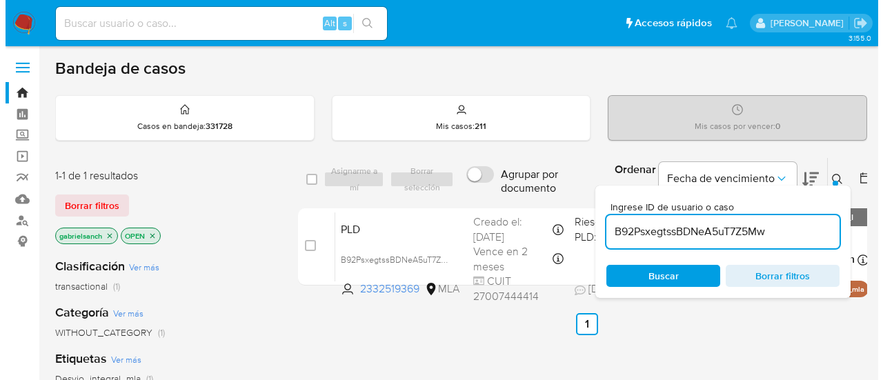
scroll to position [69, 0]
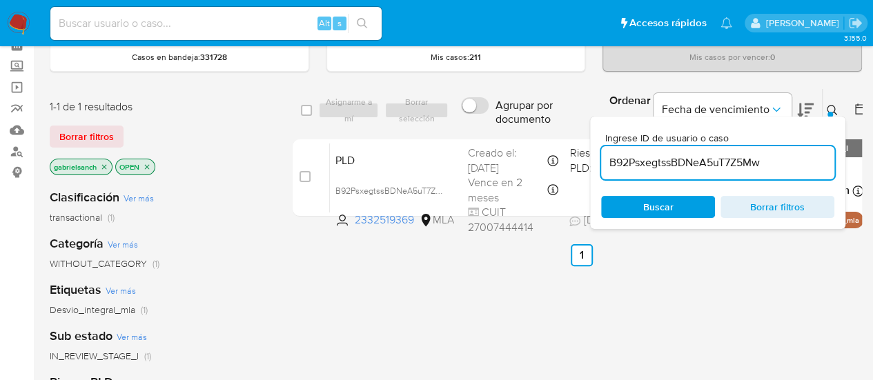
click at [716, 158] on input "B92PsxegtssBDNeA5uT7Z5Mw" at bounding box center [717, 163] width 233 height 18
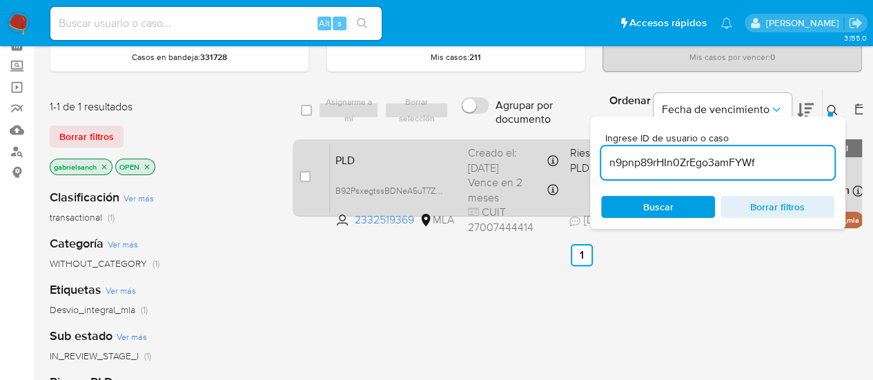
type input "n9pnp89rHIn0ZrEgo3amFYWf"
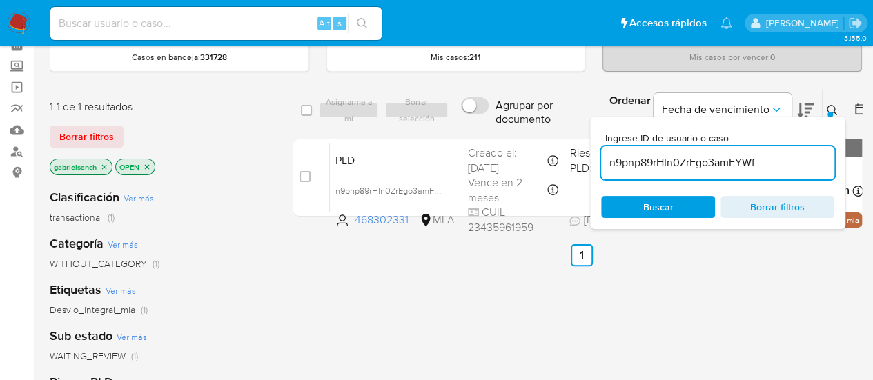
click at [306, 180] on input "checkbox" at bounding box center [304, 176] width 11 height 11
checkbox input "true"
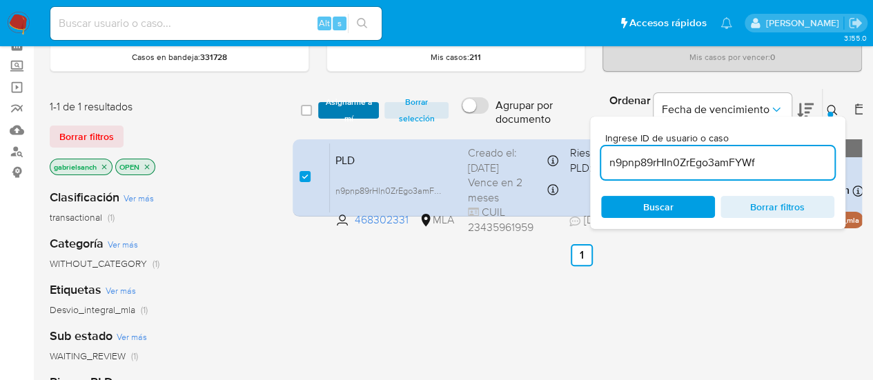
click at [366, 117] on span "Asignarme a mí" at bounding box center [349, 110] width 48 height 14
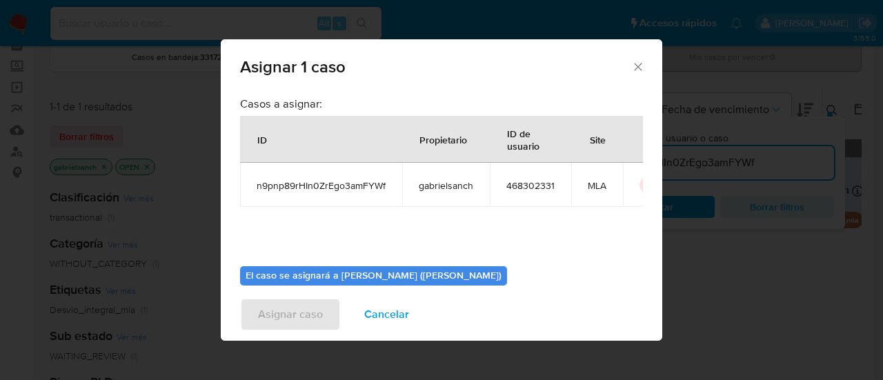
click at [353, 106] on div "Casos a asignar: ID Propietario ID de usuario Site n9pnp89rHIn0ZrEgo3amFYWf gab…" at bounding box center [441, 173] width 403 height 166
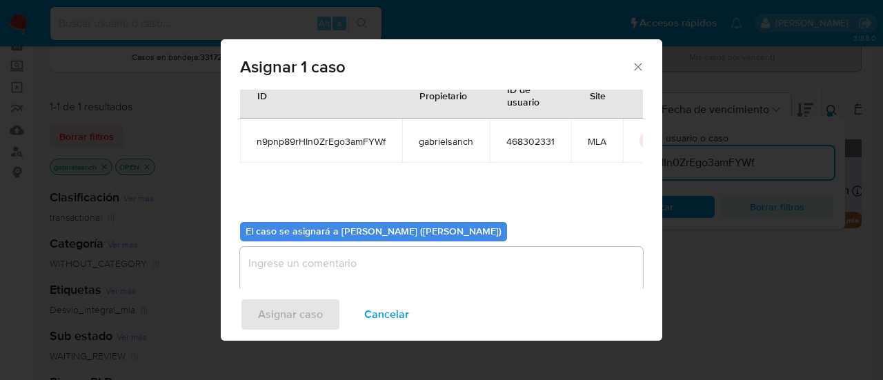
scroll to position [70, 0]
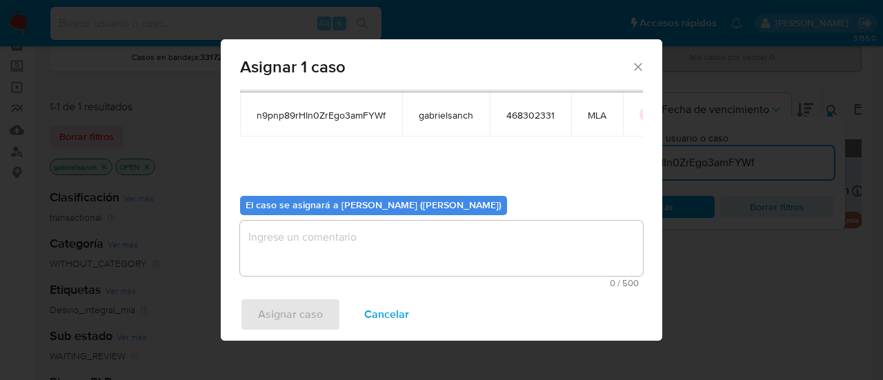
click at [354, 248] on textarea "assign-modal" at bounding box center [441, 248] width 403 height 55
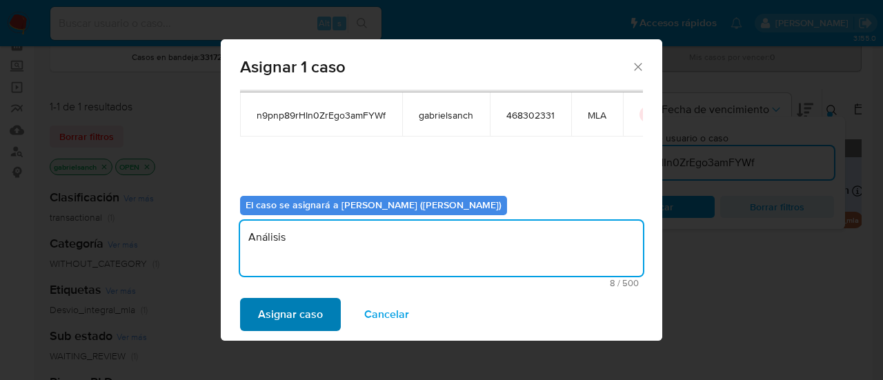
type textarea "Análisis"
click at [317, 318] on span "Asignar caso" at bounding box center [290, 314] width 65 height 30
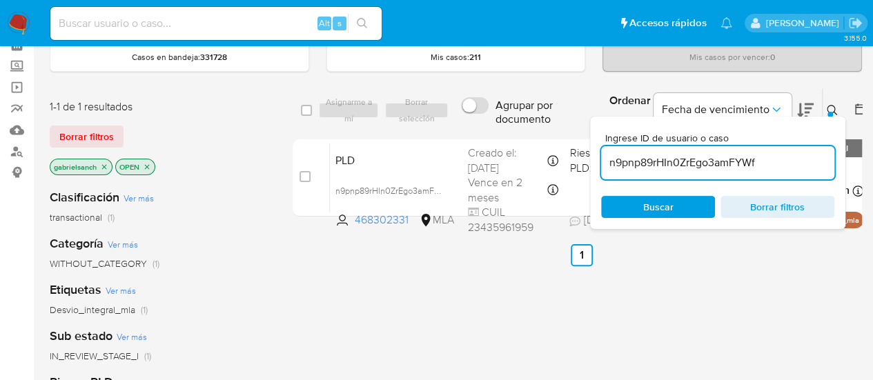
click at [695, 159] on input "n9pnp89rHIn0ZrEgo3amFYWf" at bounding box center [717, 163] width 233 height 18
paste input "PgqKVRUuEye9bWrIQzmCXEyF"
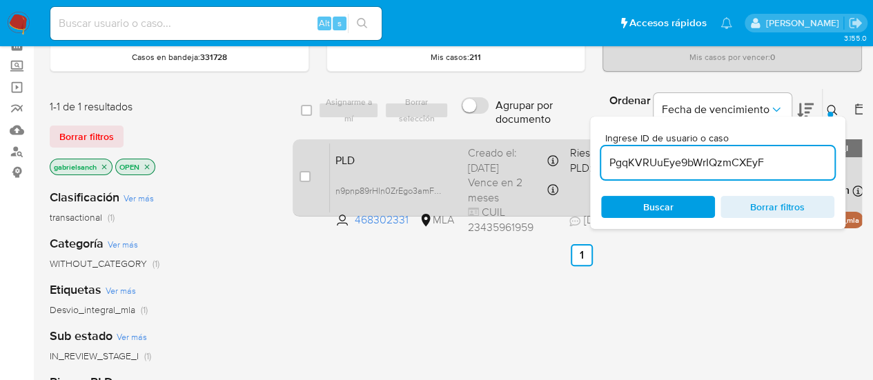
type input "PgqKVRUuEye9bWrIQzmCXEyF"
click at [307, 176] on input "checkbox" at bounding box center [304, 176] width 11 height 11
checkbox input "true"
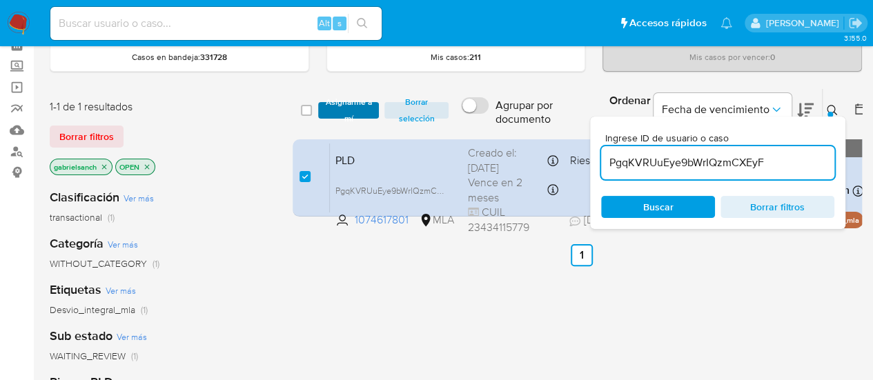
click at [330, 109] on span "Asignarme a mí" at bounding box center [349, 110] width 48 height 14
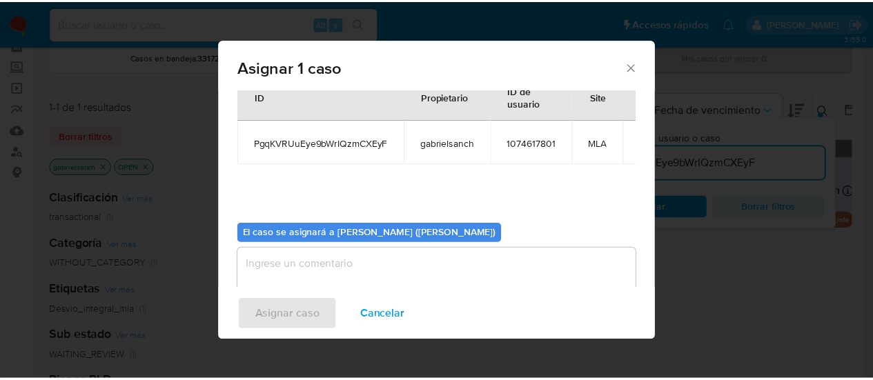
scroll to position [70, 0]
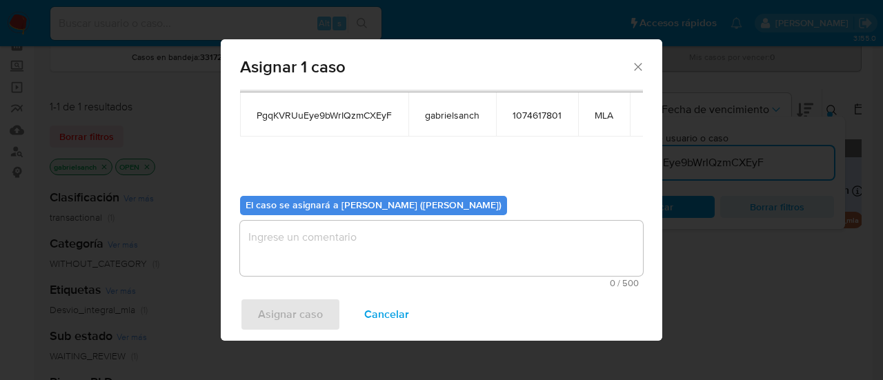
click at [365, 257] on textarea "assign-modal" at bounding box center [441, 248] width 403 height 55
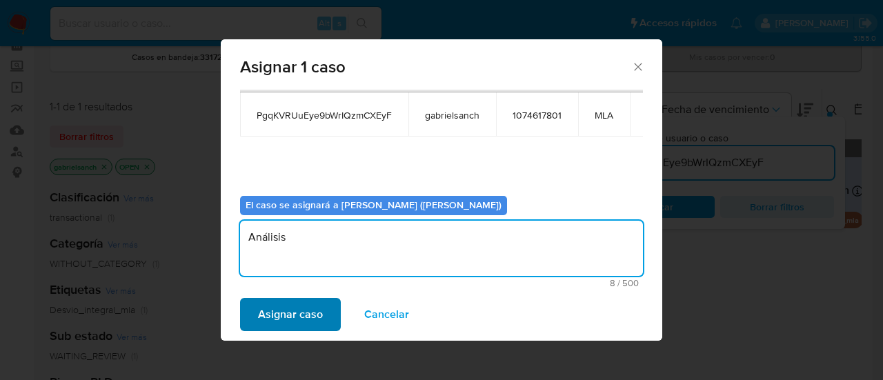
type textarea "Análisis"
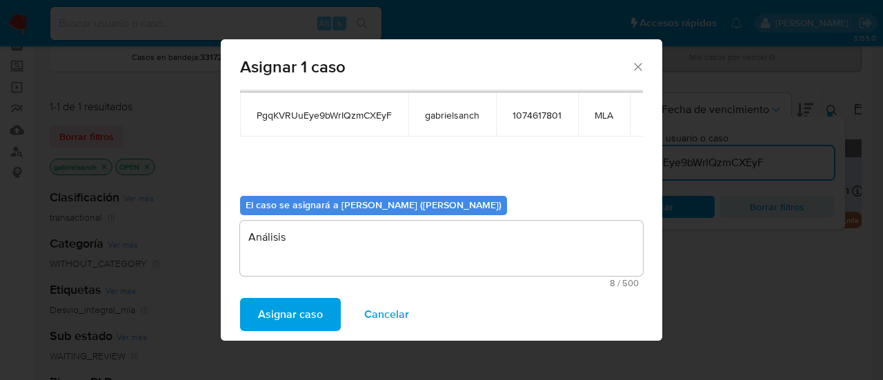
click at [321, 308] on span "Asignar caso" at bounding box center [290, 314] width 65 height 30
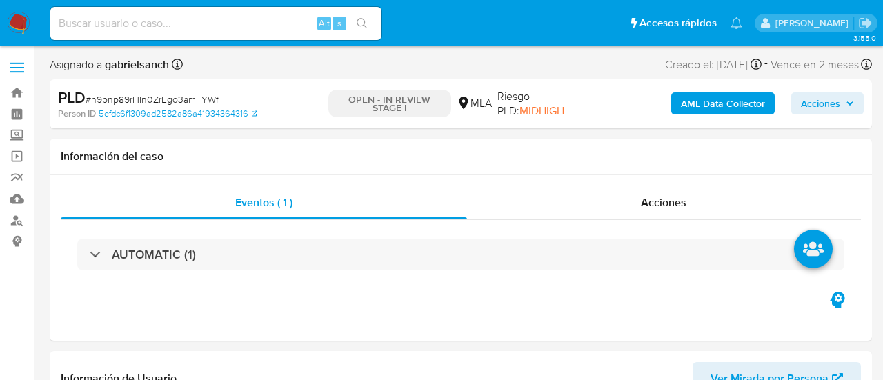
select select "10"
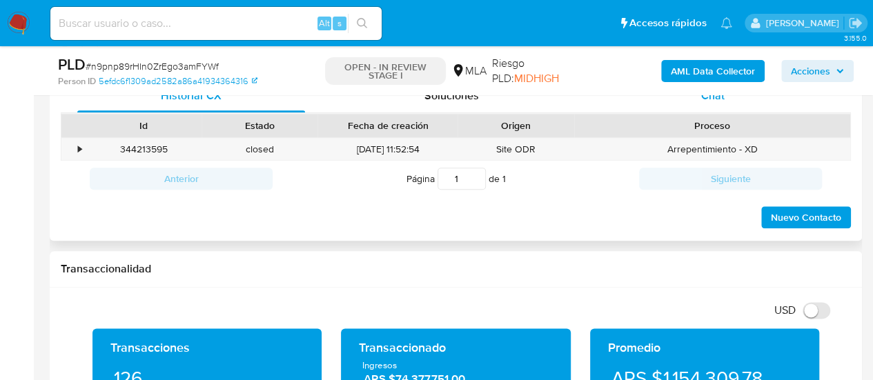
scroll to position [621, 0]
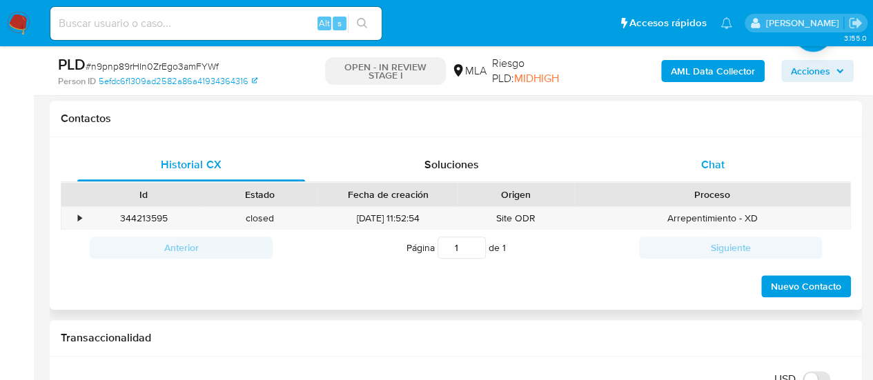
click at [720, 157] on span "Chat" at bounding box center [712, 165] width 23 height 16
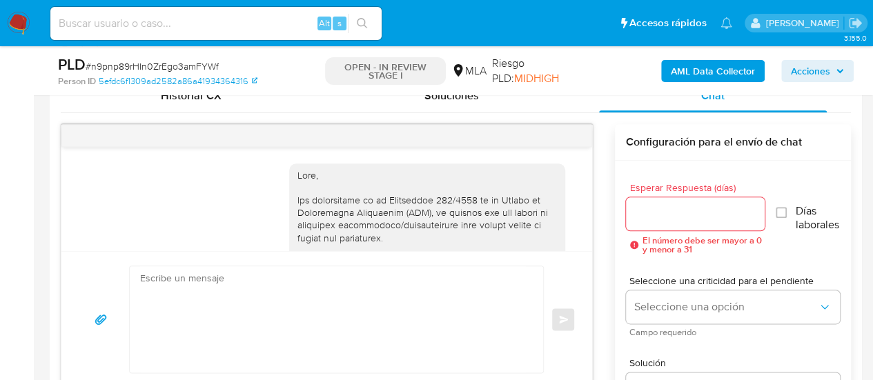
scroll to position [1102, 0]
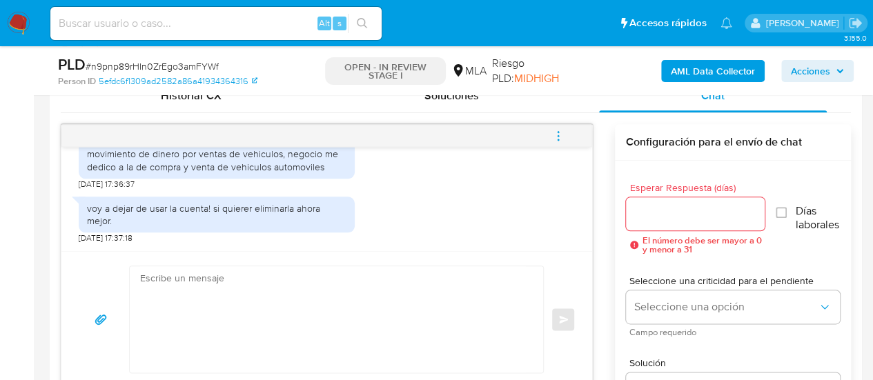
click at [270, 285] on textarea at bounding box center [333, 319] width 386 height 106
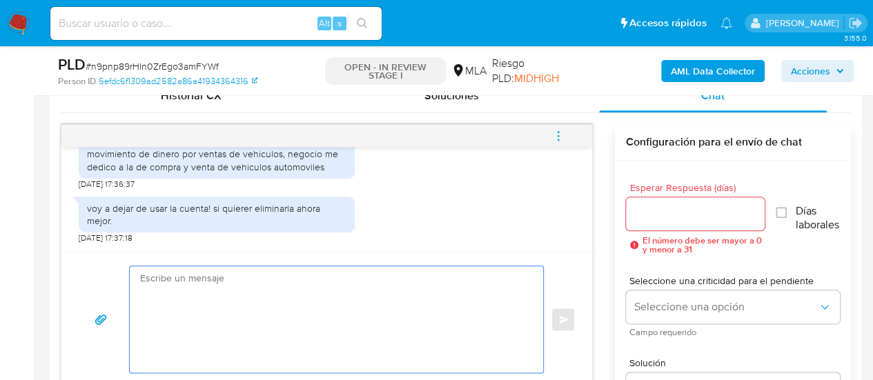
paste textarea "Lore, ipsumd sitamet con ad elitseddo. Ei temp inci, utlaboreetd mag ali enimad…"
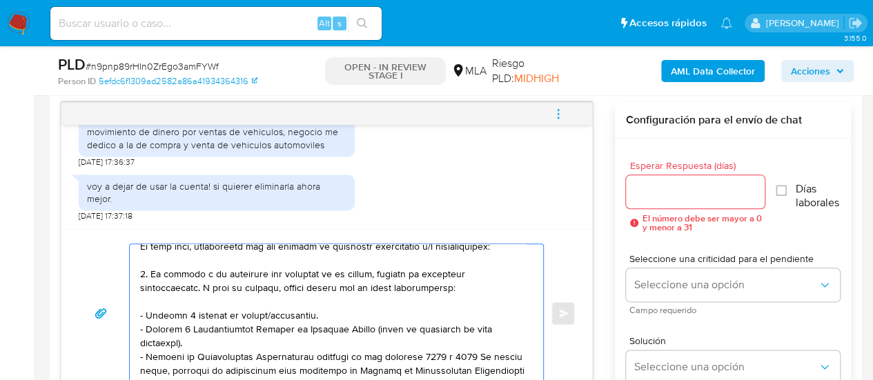
scroll to position [0, 0]
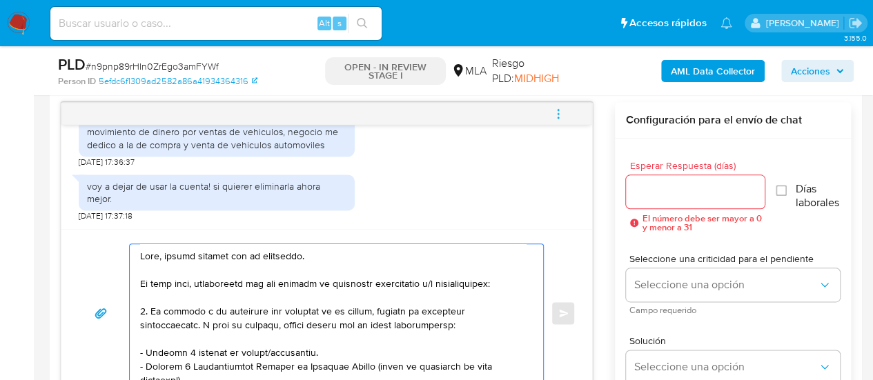
type textarea "Lore, ipsumd sitamet con ad elitseddo. Ei temp inci, utlaboreetd mag ali enimad…"
click at [669, 183] on input "Esperar Respuesta (días)" at bounding box center [695, 192] width 139 height 18
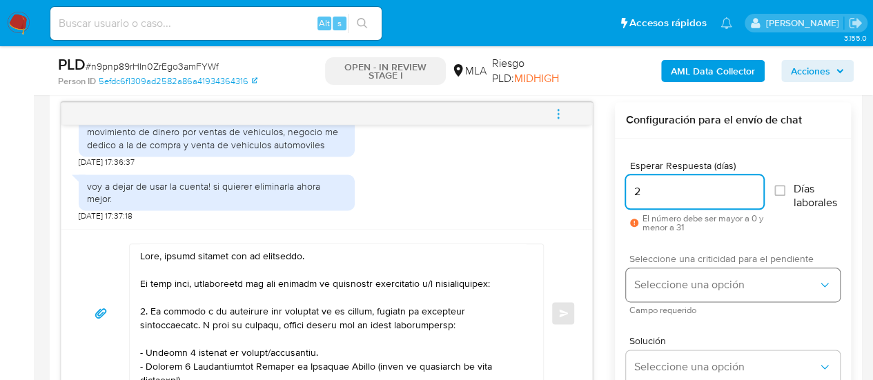
type input "2"
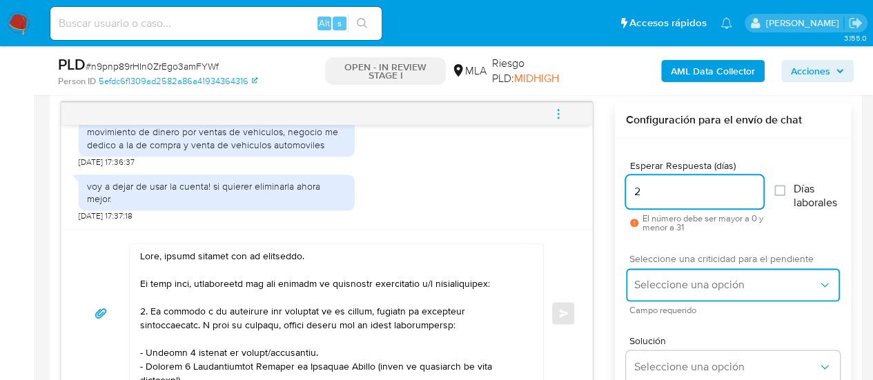
click at [657, 292] on button "Seleccione una opción" at bounding box center [733, 284] width 214 height 33
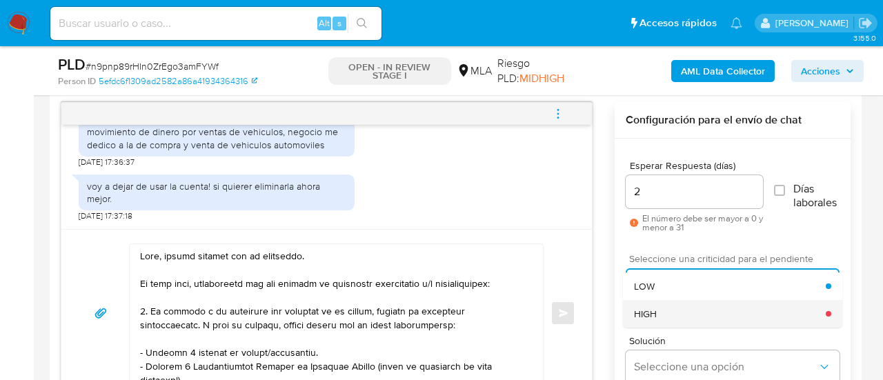
click at [680, 308] on div "HIGH" at bounding box center [730, 314] width 192 height 28
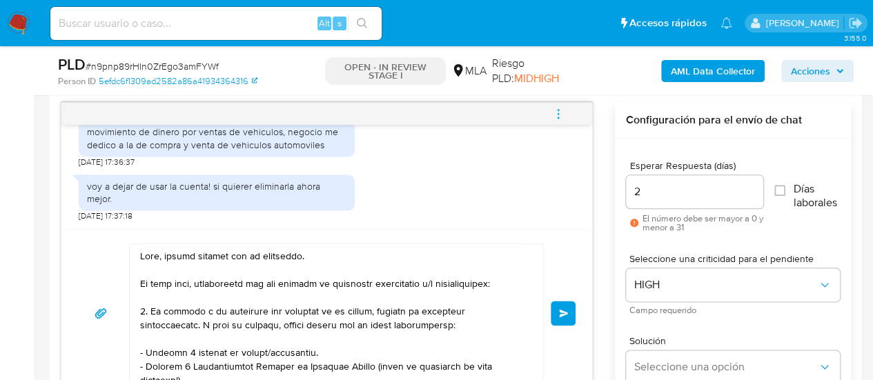
click at [559, 313] on span "Enviar" at bounding box center [564, 313] width 10 height 8
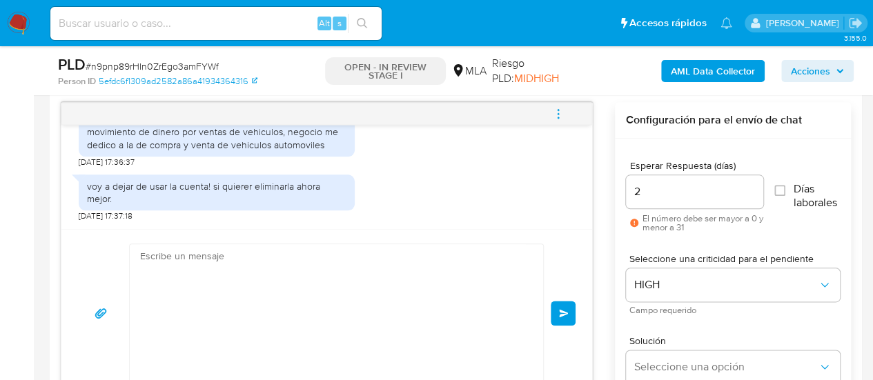
scroll to position [1770, 0]
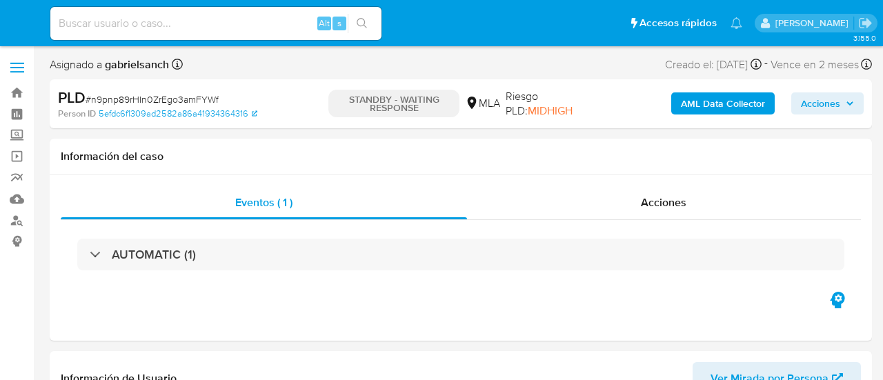
select select "10"
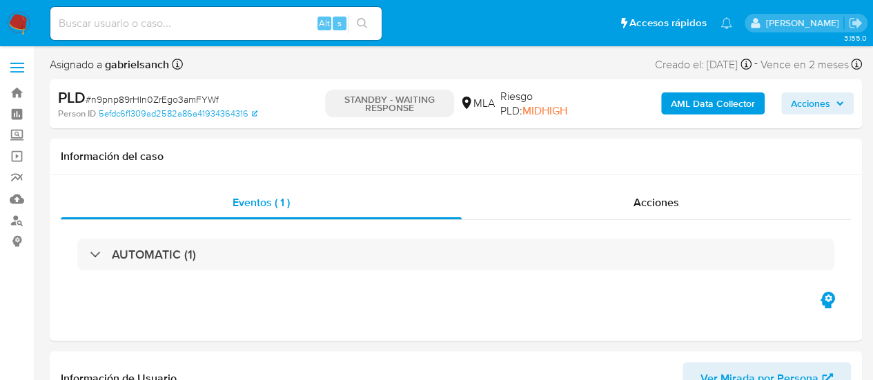
click at [181, 31] on input at bounding box center [215, 23] width 331 height 18
paste input "A2WE9lzFfYes7C0YsdIHJMFl"
type input "A2WE9lzFfYes7C0YsdIHJMFl"
select select "10"
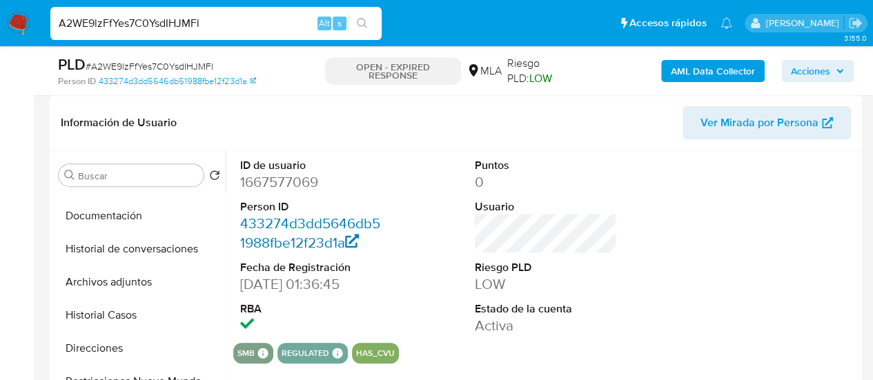
scroll to position [138, 0]
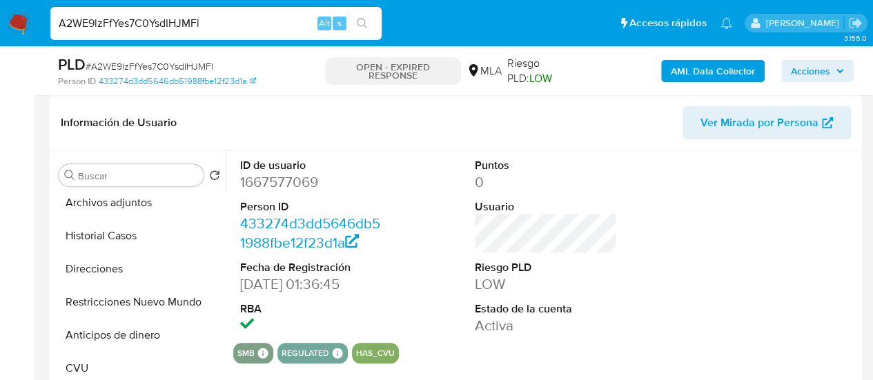
drag, startPoint x: 127, startPoint y: 237, endPoint x: 428, endPoint y: 232, distance: 301.5
click at [127, 237] on button "Historial Casos" at bounding box center [139, 235] width 172 height 33
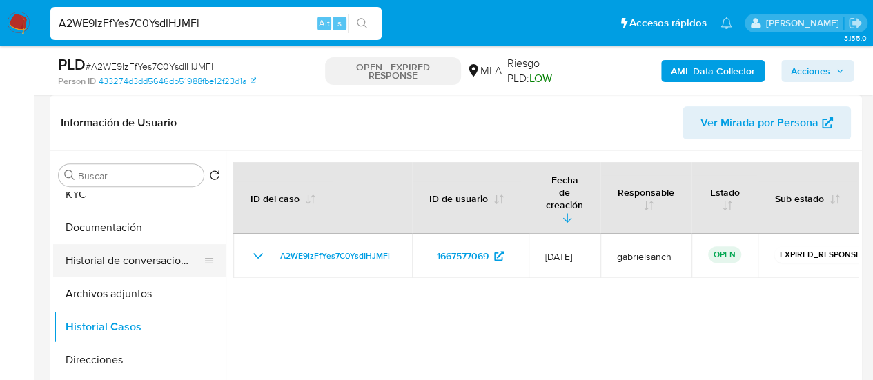
scroll to position [0, 0]
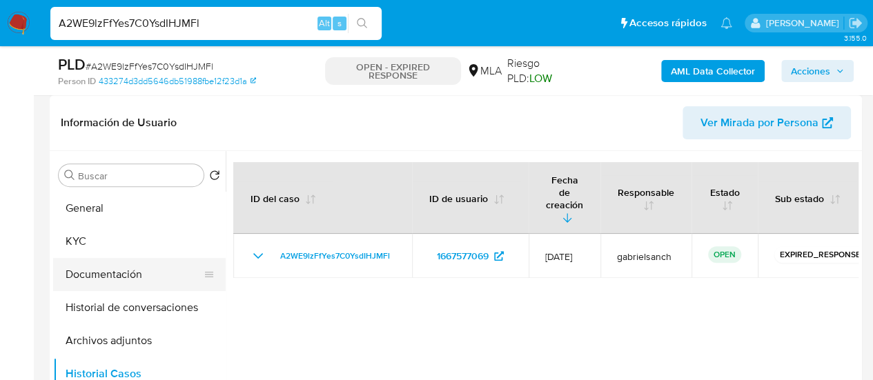
click at [103, 279] on button "Documentación" at bounding box center [133, 274] width 161 height 33
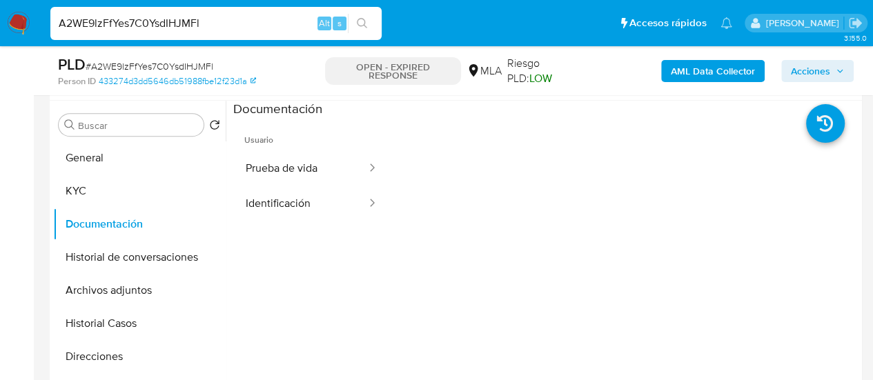
scroll to position [276, 0]
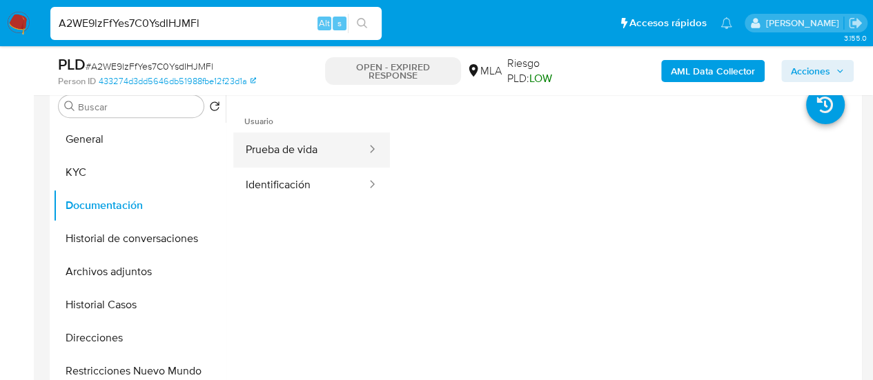
click at [259, 155] on button "Prueba de vida" at bounding box center [300, 149] width 135 height 35
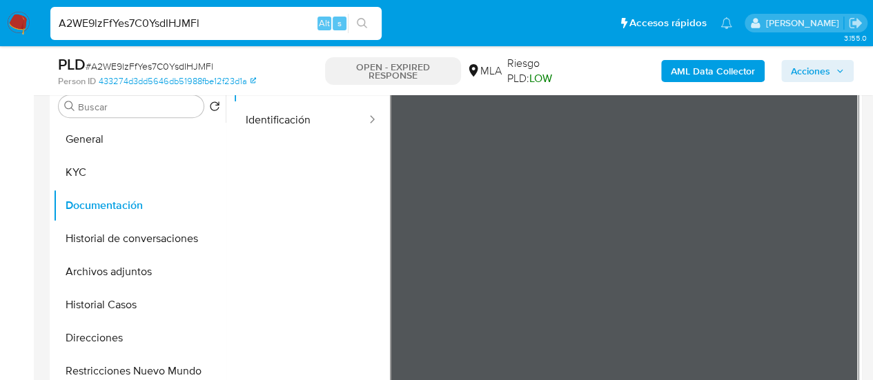
scroll to position [0, 0]
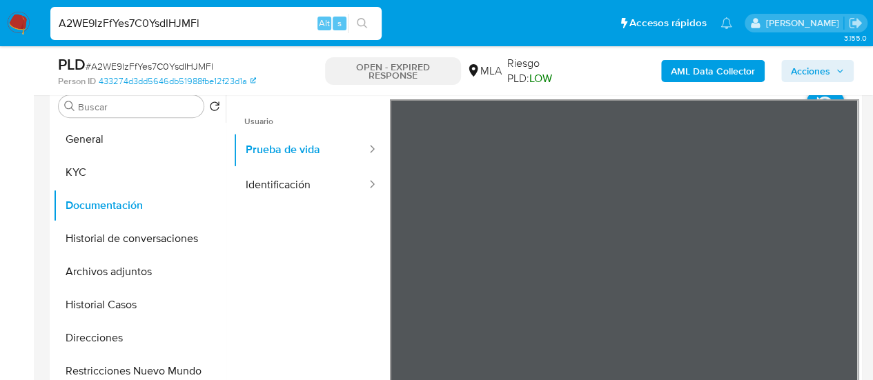
click at [196, 20] on input "A2WE9lzFfYes7C0YsdIHJMFl" at bounding box center [215, 23] width 331 height 18
paste input "PgqKVRUuEye9bWrIQzmCXEyF"
type input "PgqKVRUuEye9bWrIQzmCXEyF"
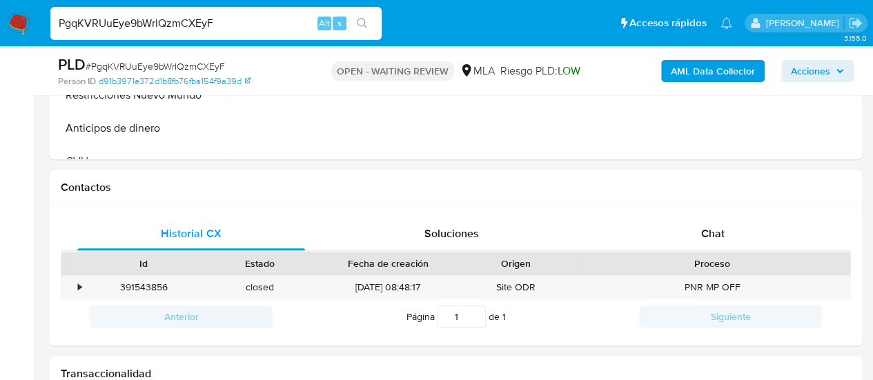
click at [708, 238] on span "Chat" at bounding box center [712, 234] width 23 height 16
select select "10"
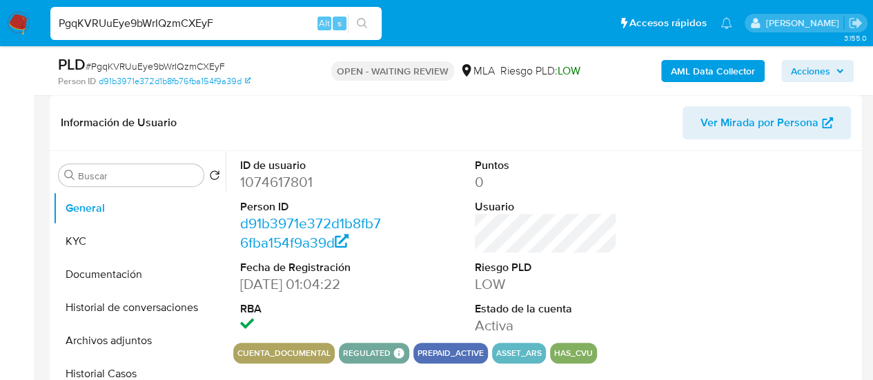
scroll to position [207, 0]
click at [72, 275] on button "Documentación" at bounding box center [133, 274] width 161 height 33
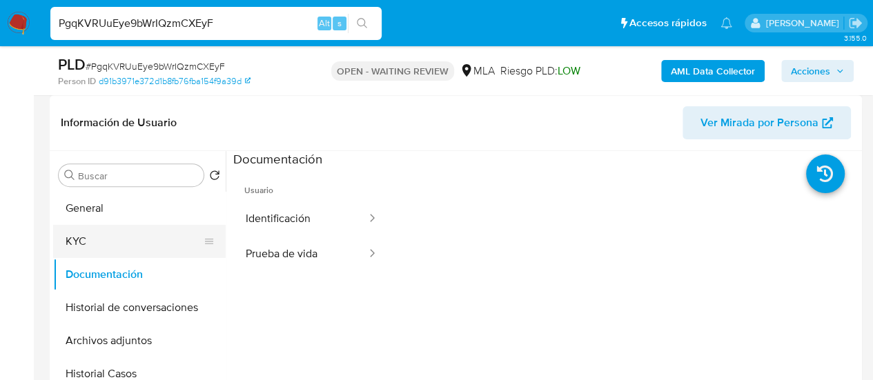
click at [118, 238] on button "KYC" at bounding box center [133, 241] width 161 height 33
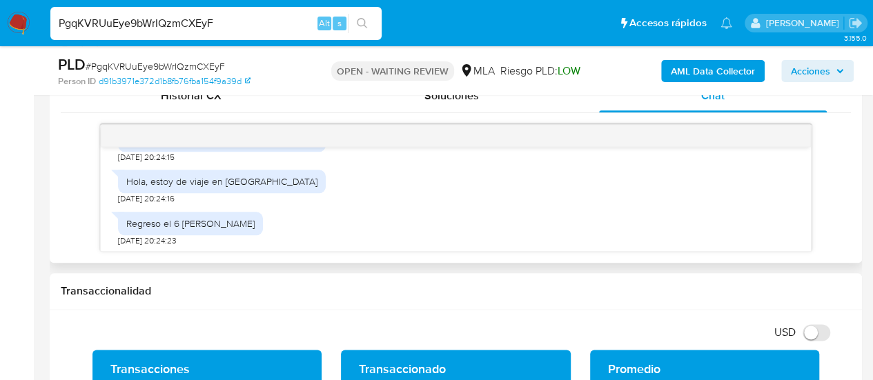
scroll to position [827, 0]
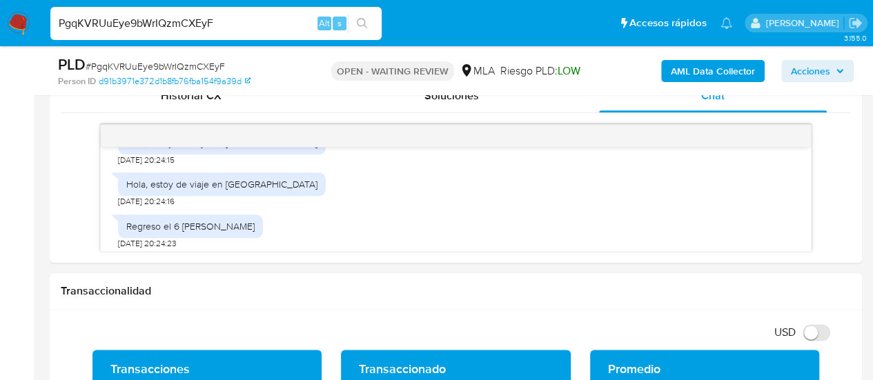
click at [125, 21] on input "PgqKVRUuEye9bWrIQzmCXEyF" at bounding box center [215, 23] width 331 height 18
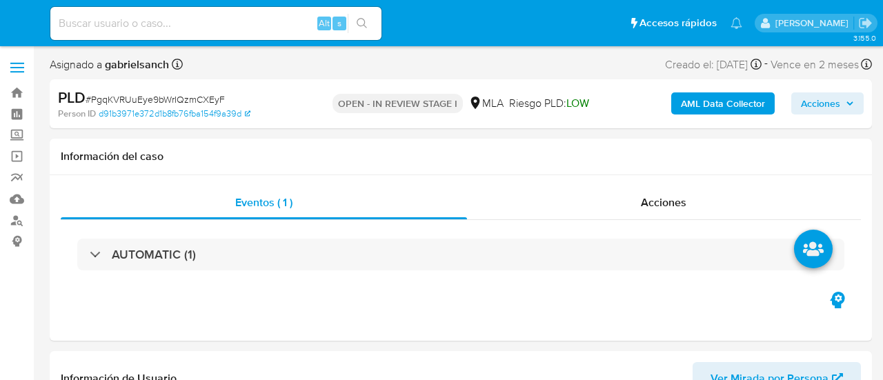
select select "10"
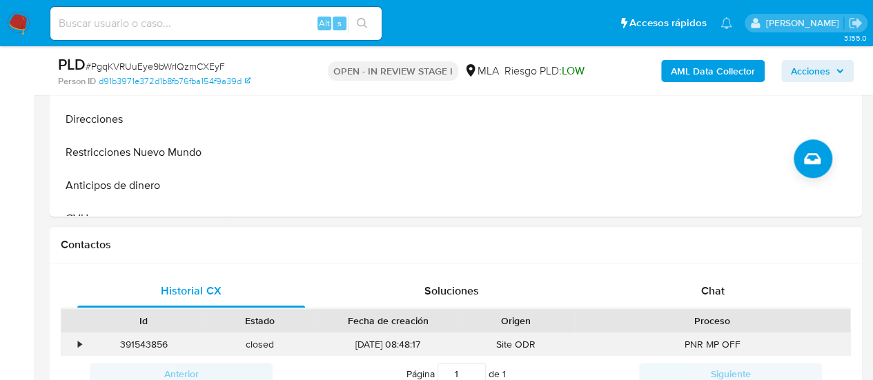
scroll to position [621, 0]
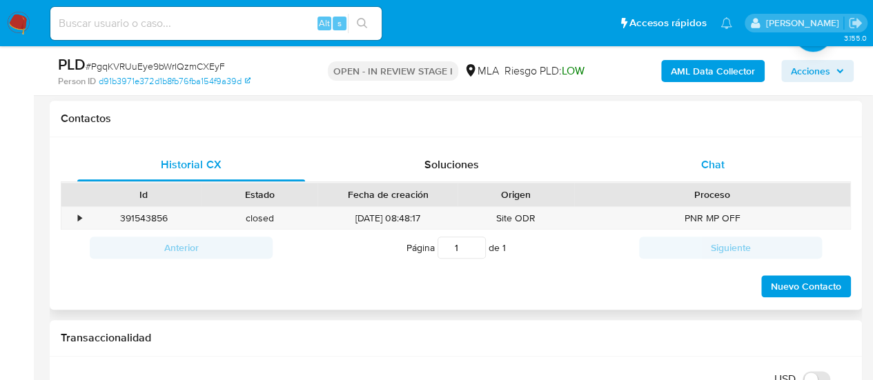
click at [689, 175] on div "Chat" at bounding box center [713, 164] width 228 height 33
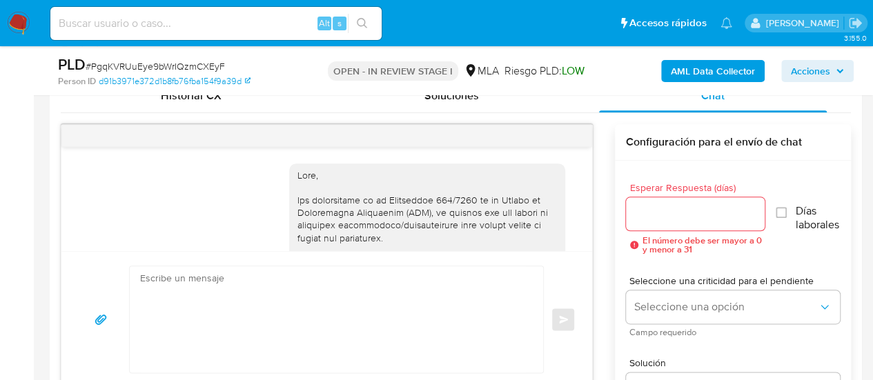
scroll to position [898, 0]
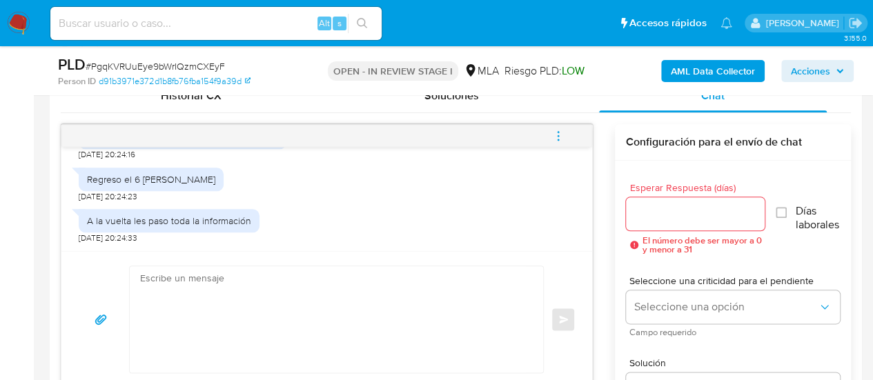
click at [232, 321] on textarea at bounding box center [333, 319] width 386 height 106
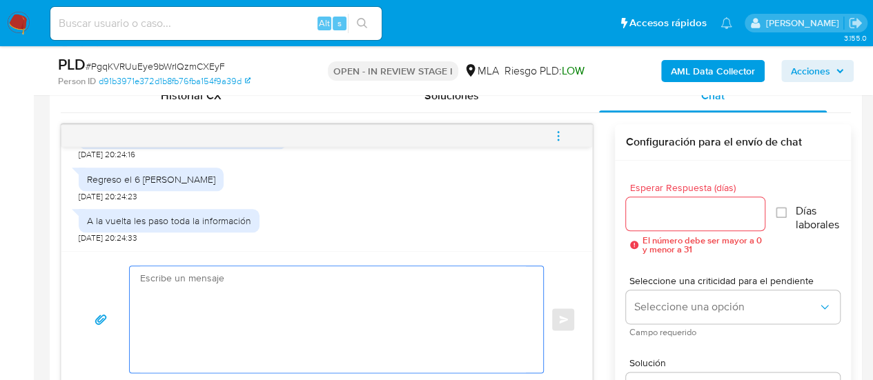
paste textarea "Hola, muchas gracias por tu respuesta. En función de las operaciones registrada…"
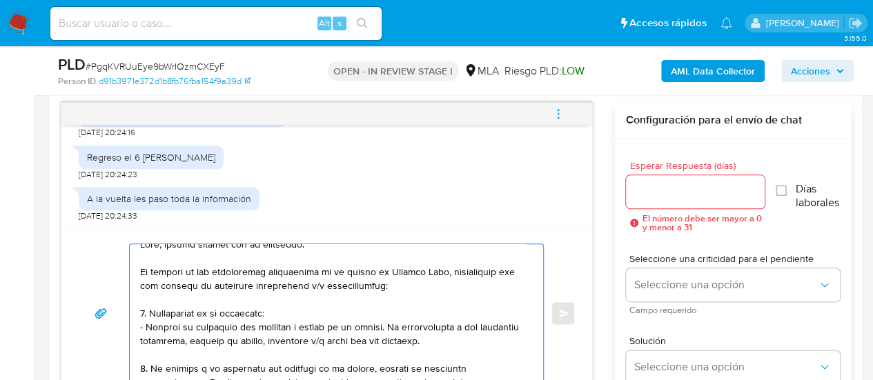
scroll to position [0, 0]
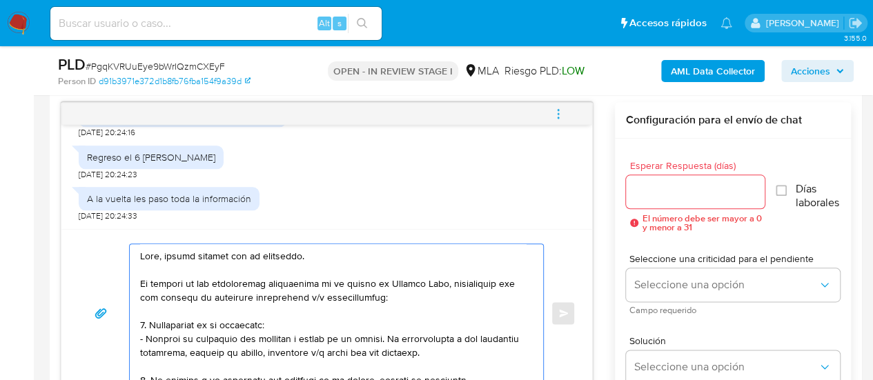
type textarea "Hola, muchas gracias por tu respuesta. En función de las operaciones registrada…"
click at [695, 196] on input "Esperar Respuesta (días)" at bounding box center [695, 192] width 139 height 18
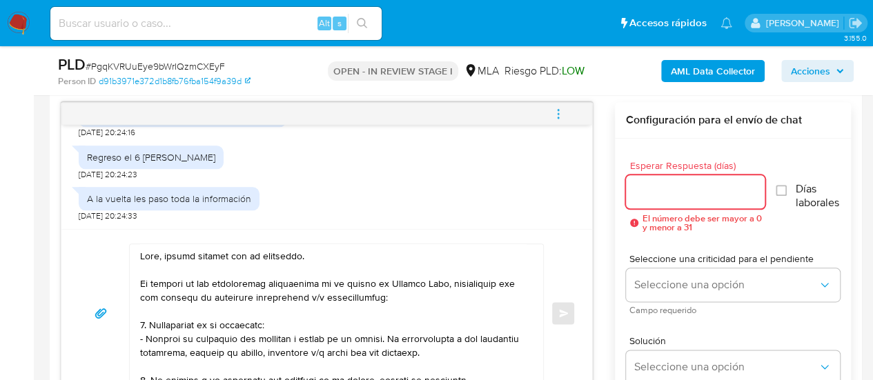
type input "1"
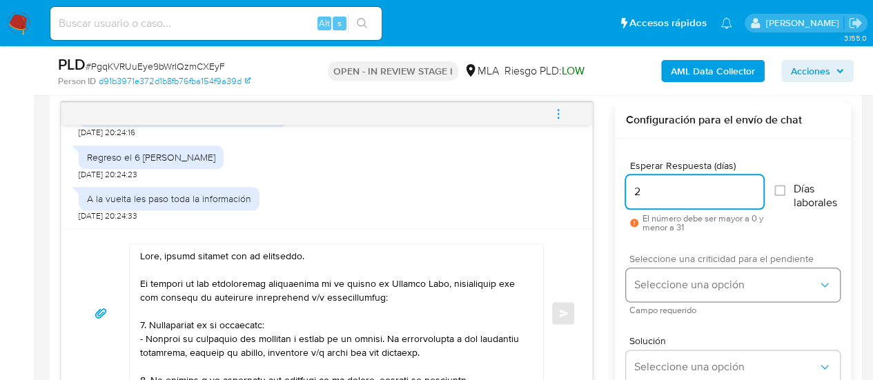
type input "2"
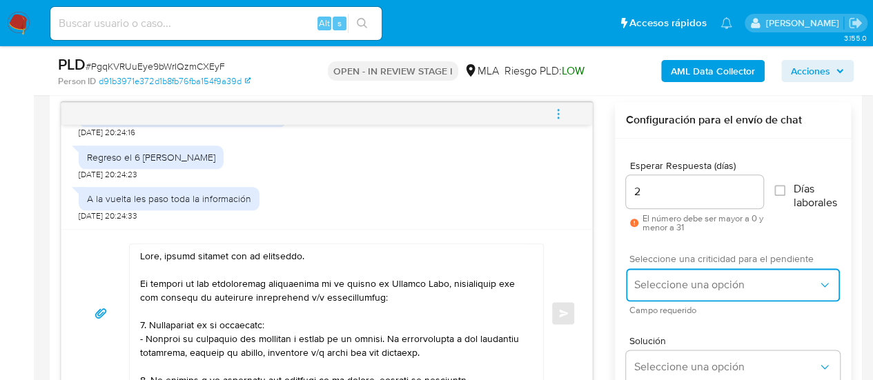
click at [669, 278] on span "Seleccione una opción" at bounding box center [726, 285] width 184 height 14
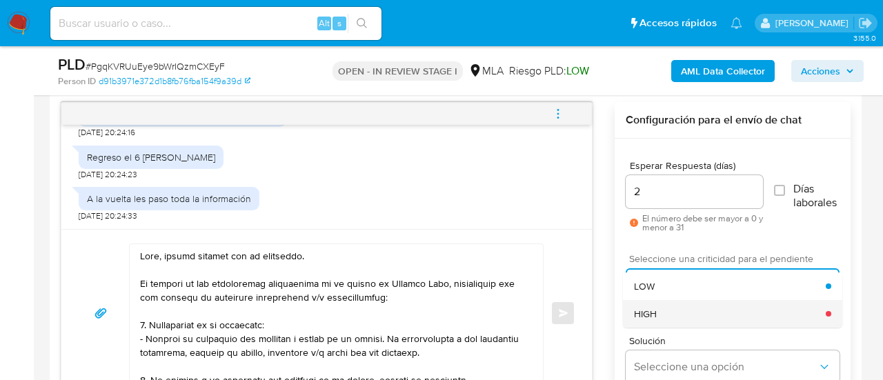
click at [685, 300] on div "HIGH" at bounding box center [730, 314] width 192 height 28
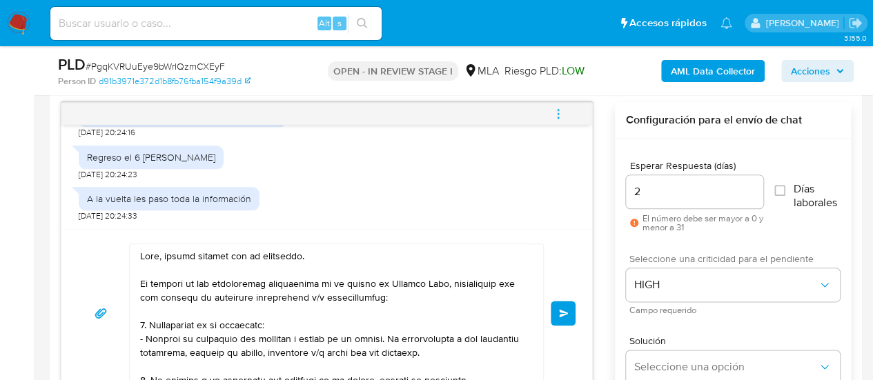
click at [564, 313] on span "Enviar" at bounding box center [564, 313] width 10 height 8
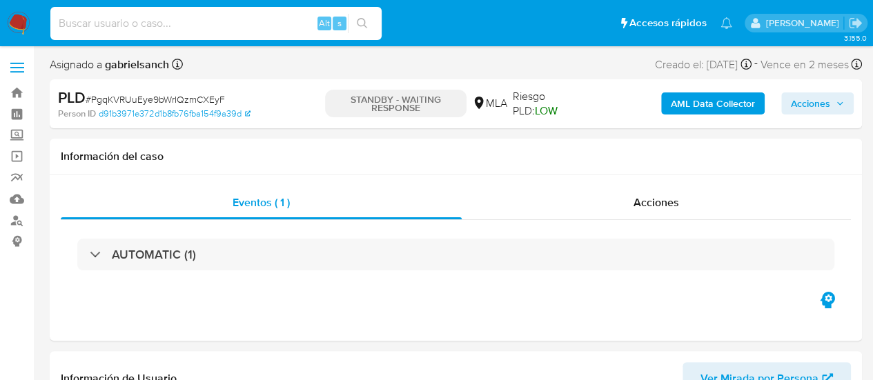
click at [182, 23] on input at bounding box center [215, 23] width 331 height 18
paste input "4Lvx404RHQbU6piW52FAxzb1"
type input "4Lvx404RHQbU6piW52FAxzb1"
select select "10"
click at [128, 21] on input "4Lvx404RHQbU6piW52FAxzb1" at bounding box center [215, 23] width 331 height 18
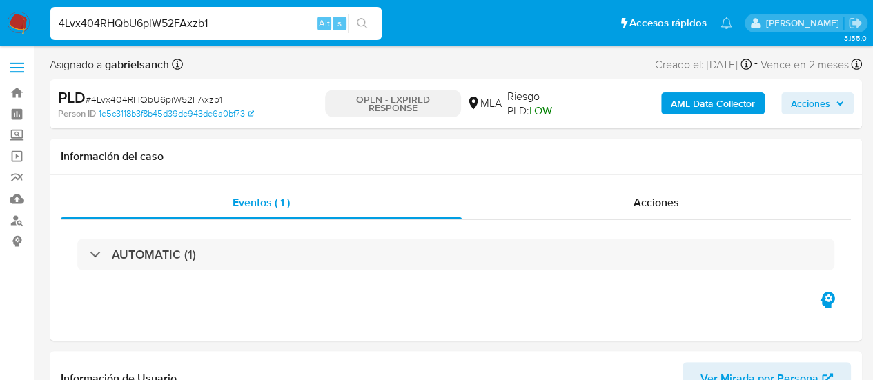
click at [128, 21] on input "4Lvx404RHQbU6piW52FAxzb1" at bounding box center [215, 23] width 331 height 18
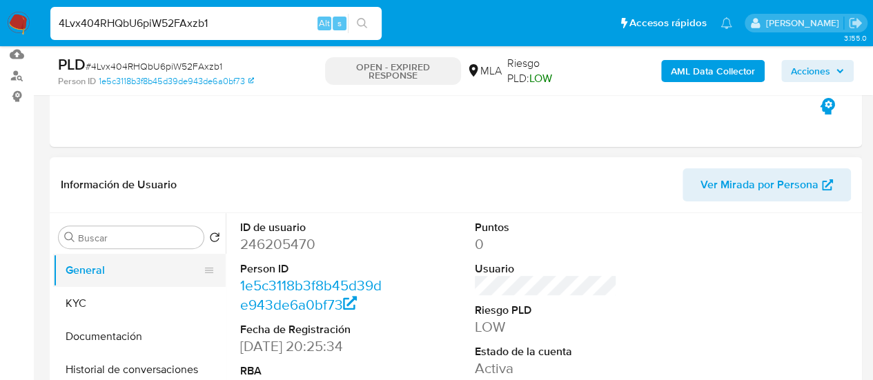
scroll to position [207, 0]
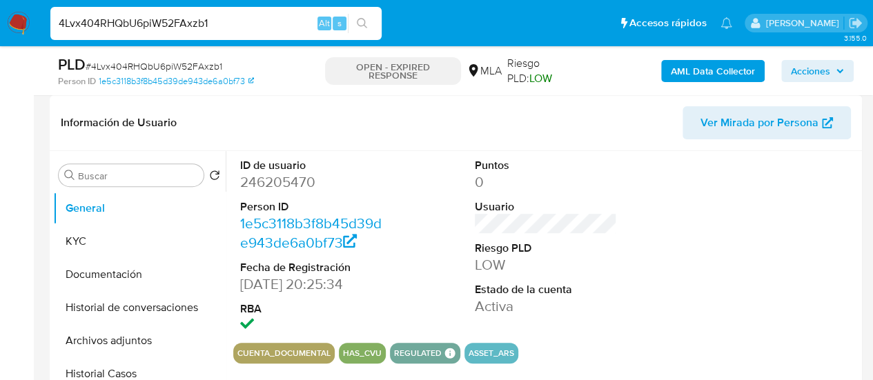
drag, startPoint x: 144, startPoint y: 339, endPoint x: 747, endPoint y: 236, distance: 611.7
click at [144, 339] on button "Archivos adjuntos" at bounding box center [139, 340] width 172 height 33
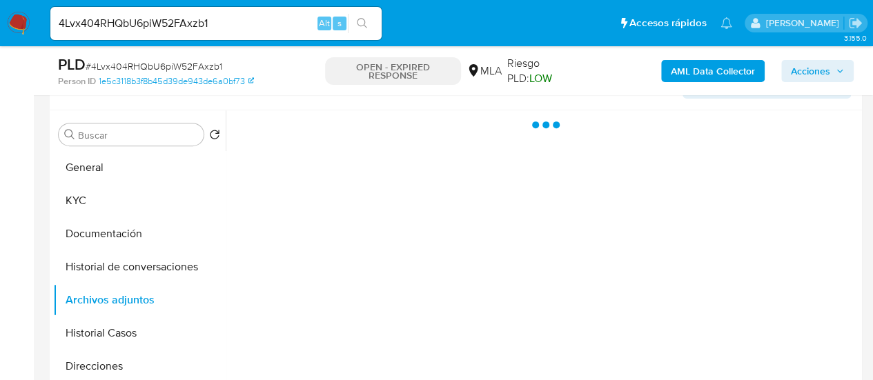
scroll to position [276, 0]
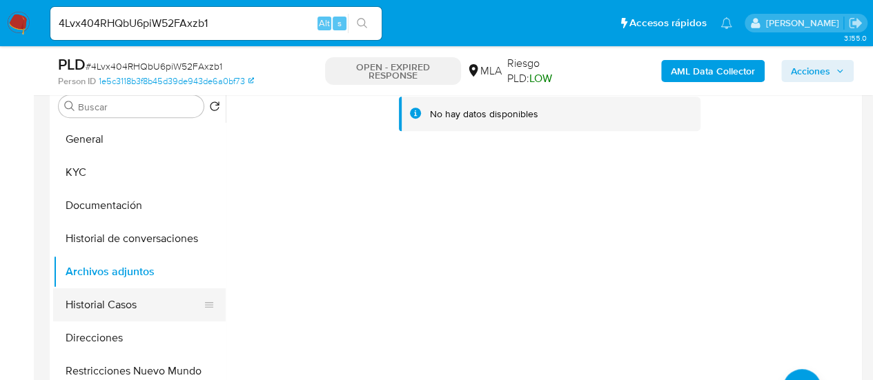
click at [146, 296] on button "Historial Casos" at bounding box center [133, 304] width 161 height 33
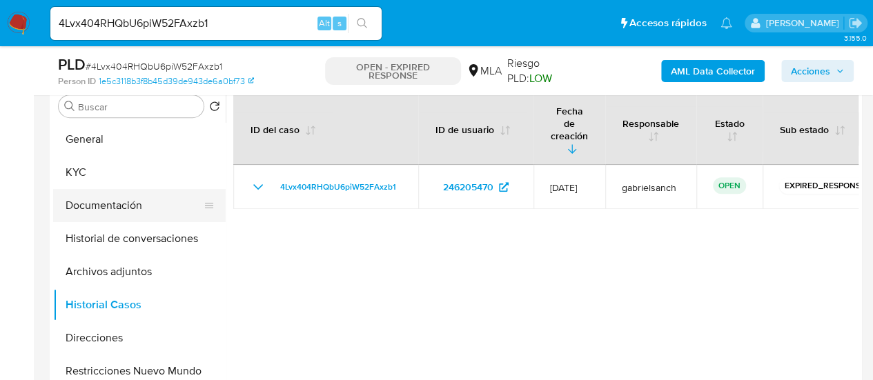
click at [126, 208] on button "Documentación" at bounding box center [133, 205] width 161 height 33
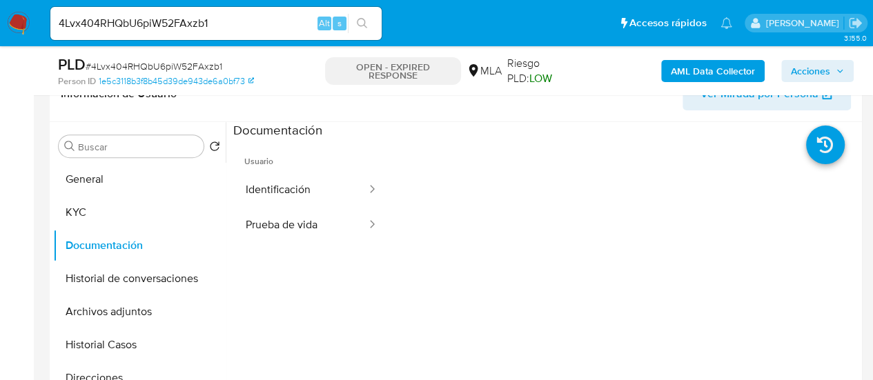
scroll to position [207, 0]
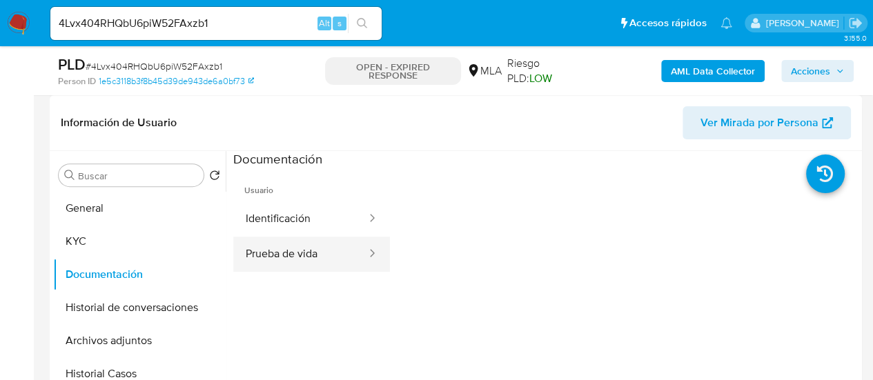
click at [258, 257] on button "Prueba de vida" at bounding box center [300, 254] width 135 height 35
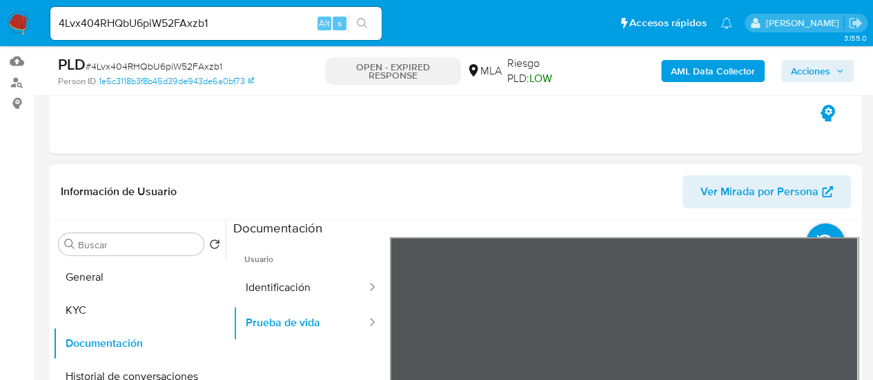
scroll to position [69, 0]
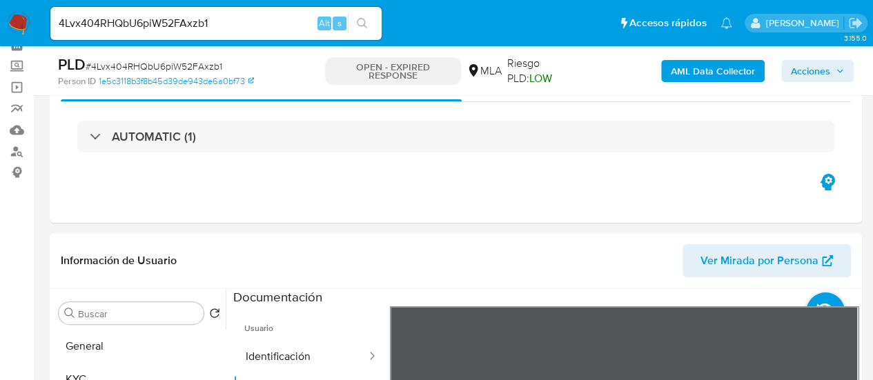
click at [184, 27] on input "4Lvx404RHQbU6piW52FAxzb1" at bounding box center [215, 23] width 331 height 18
paste input "KaCilodvok2EJBxWetKfIMgS"
type input "KaCilodvok2EJBxWetKfIMgS"
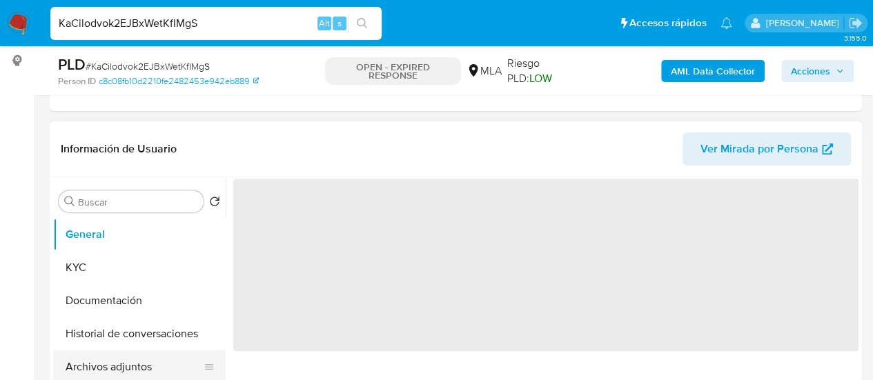
scroll to position [207, 0]
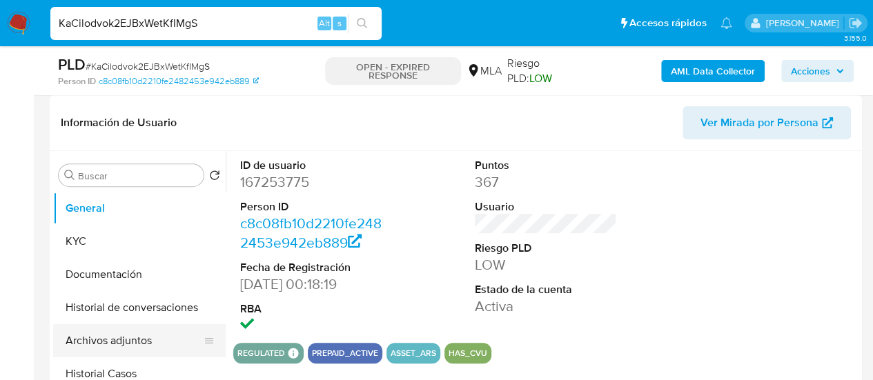
click at [132, 370] on button "Historial Casos" at bounding box center [139, 373] width 172 height 33
select select "10"
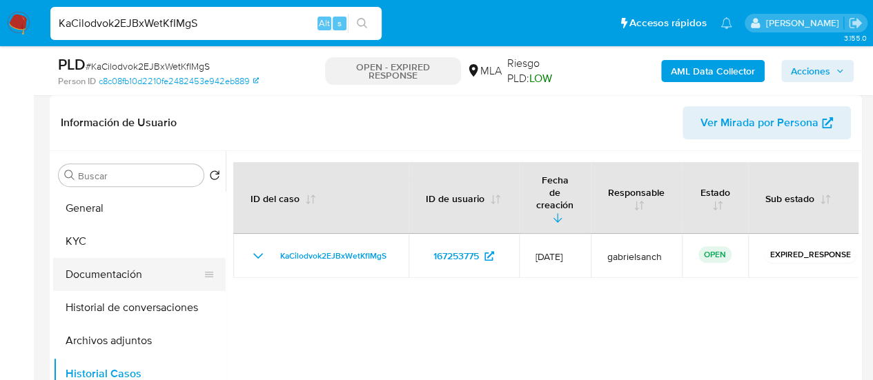
click at [114, 284] on button "Documentación" at bounding box center [133, 274] width 161 height 33
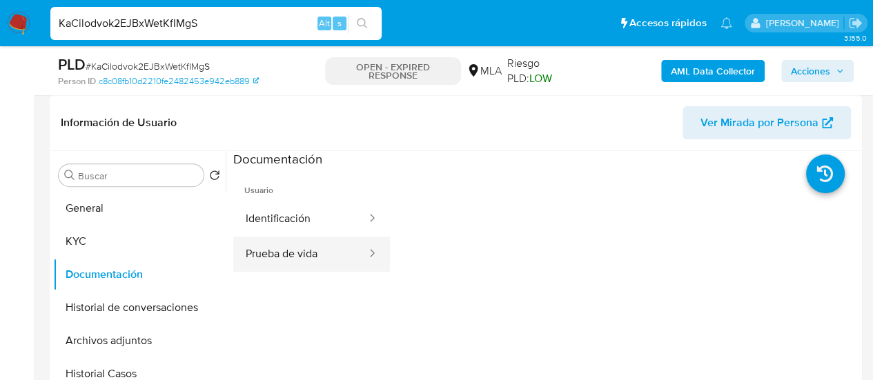
click at [278, 237] on button "Prueba de vida" at bounding box center [300, 254] width 135 height 35
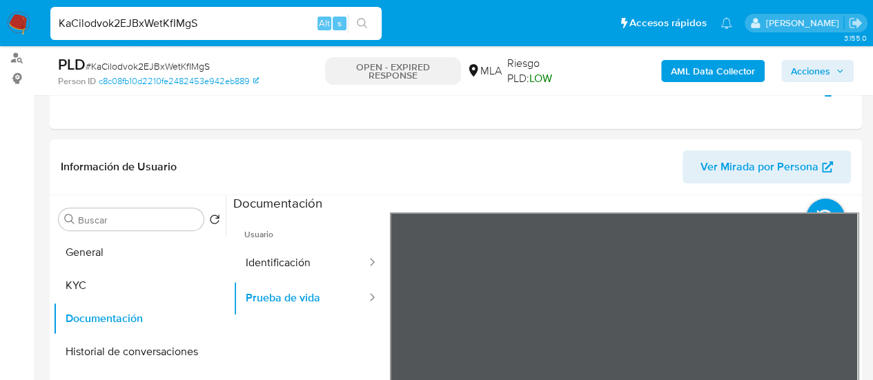
scroll to position [138, 0]
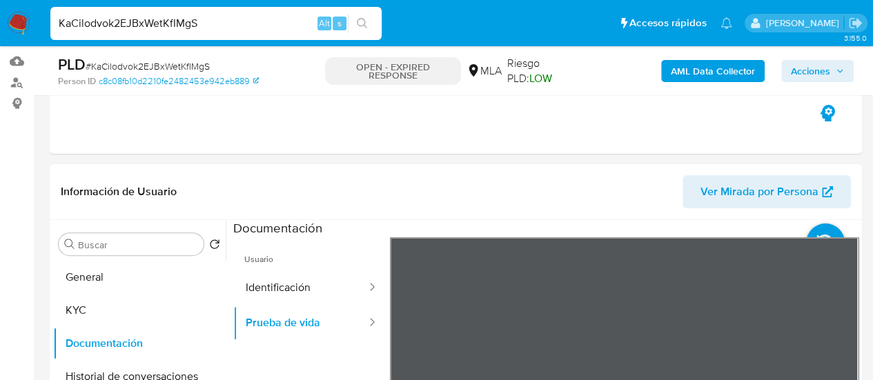
click at [175, 17] on input "KaCilodvok2EJBxWetKfIMgS" at bounding box center [215, 23] width 331 height 18
paste input "gSdL2RZVqOIMLG7usmG05SBt"
type input "gSdL2RZVqOIMLG7usmG05SBt"
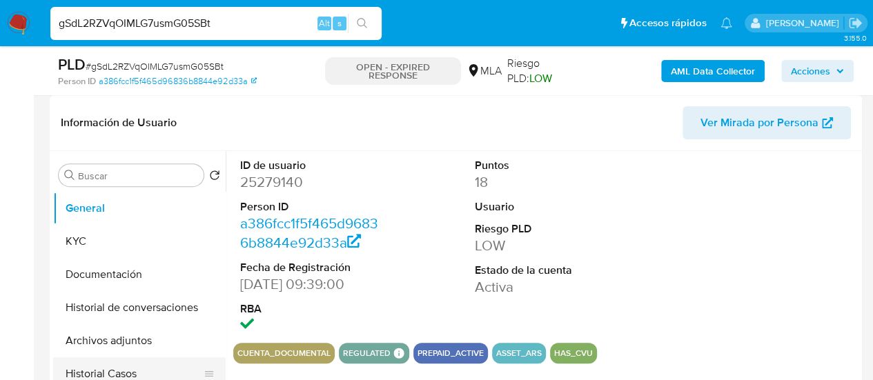
scroll to position [276, 0]
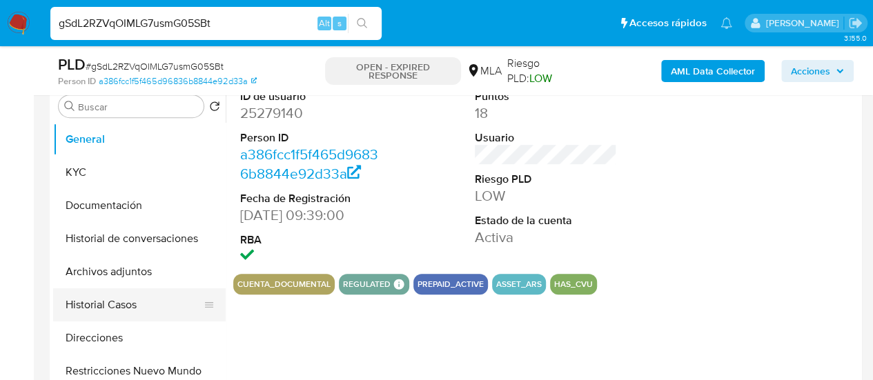
click at [83, 307] on button "Historial Casos" at bounding box center [133, 304] width 161 height 33
select select "10"
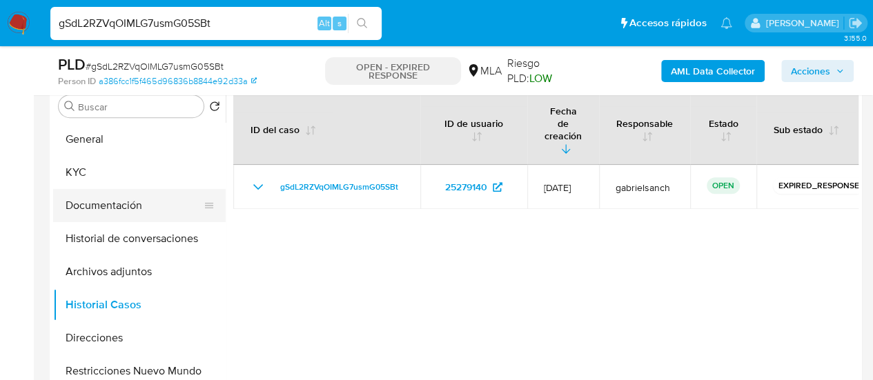
click at [87, 208] on button "Documentación" at bounding box center [133, 205] width 161 height 33
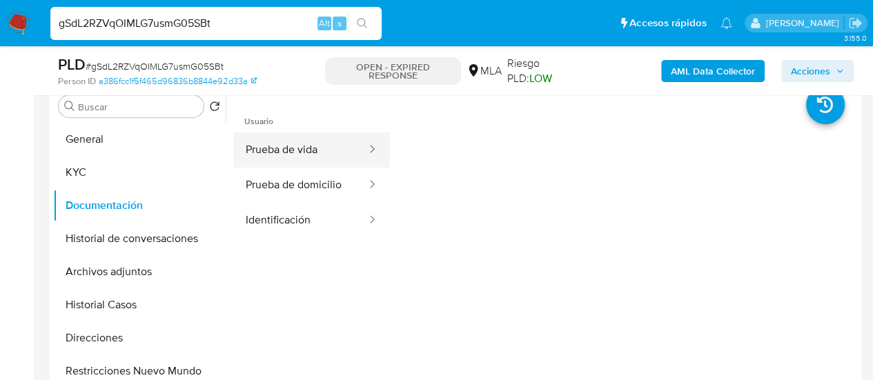
click at [297, 139] on button "Prueba de vida" at bounding box center [300, 149] width 135 height 35
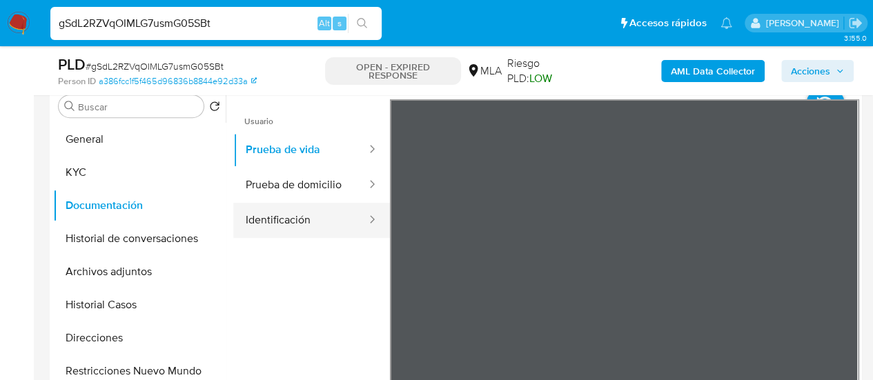
click at [295, 226] on button "Identificación" at bounding box center [300, 220] width 135 height 35
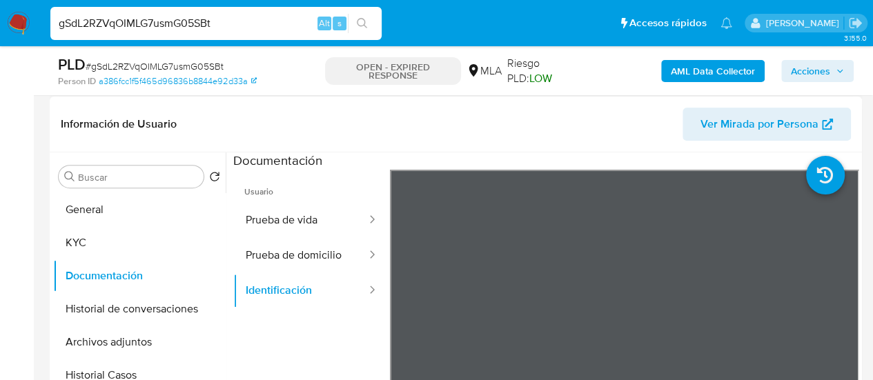
scroll to position [138, 0]
